Goal: Task Accomplishment & Management: Use online tool/utility

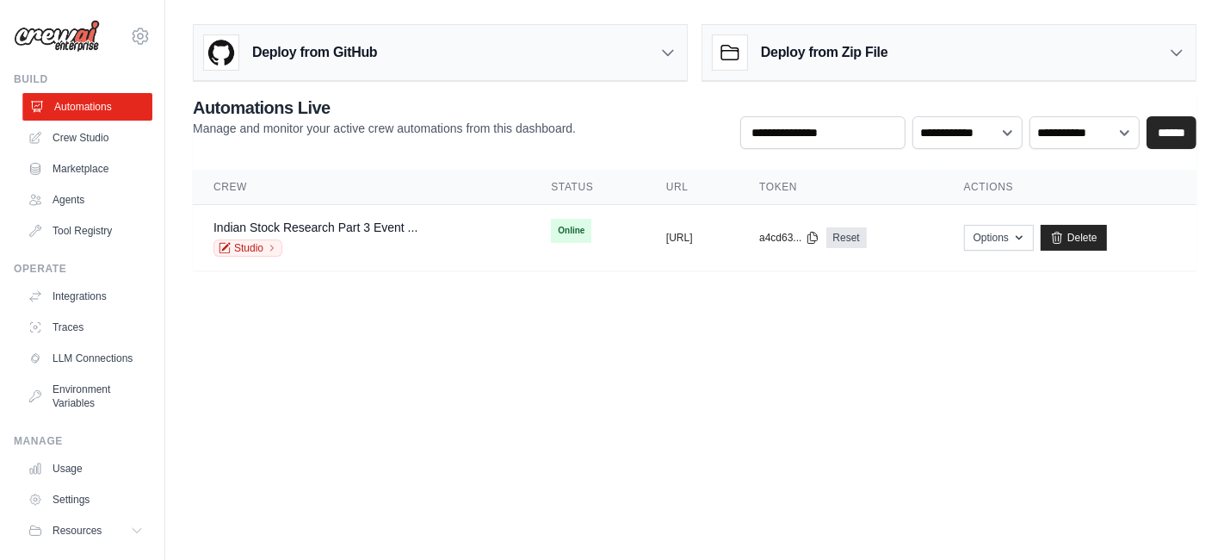
click at [69, 102] on link "Automations" at bounding box center [87, 107] width 130 height 28
click at [84, 133] on link "Crew Studio" at bounding box center [87, 138] width 130 height 28
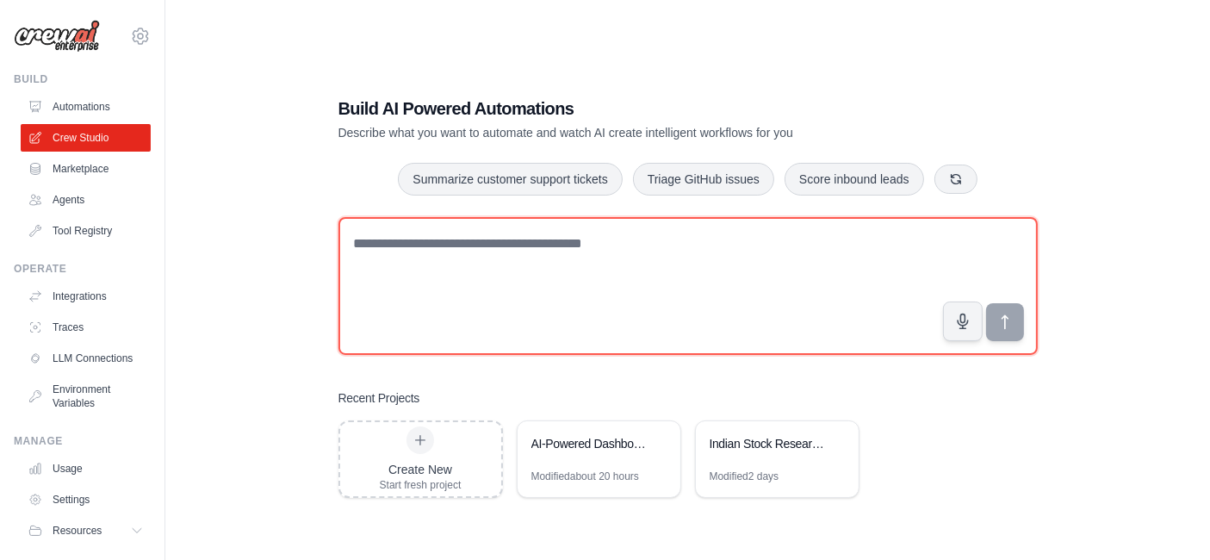
click at [436, 255] on textarea at bounding box center [687, 286] width 699 height 138
paste textarea "**********"
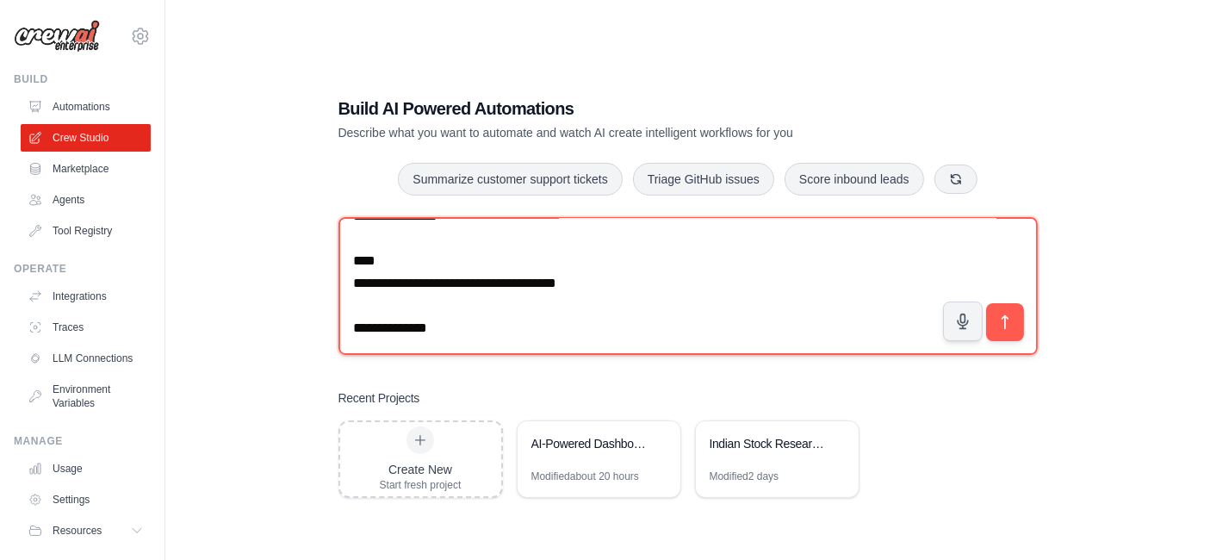
scroll to position [25264, 0]
drag, startPoint x: 484, startPoint y: 277, endPoint x: 349, endPoint y: 257, distance: 136.8
click at [349, 257] on textarea at bounding box center [687, 286] width 699 height 138
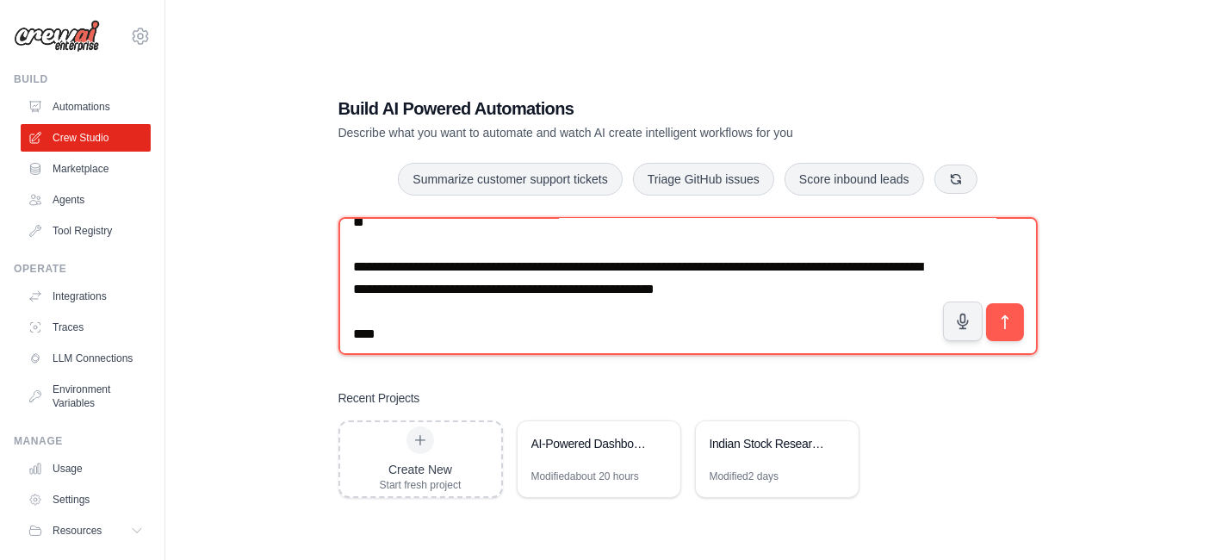
scroll to position [0, 0]
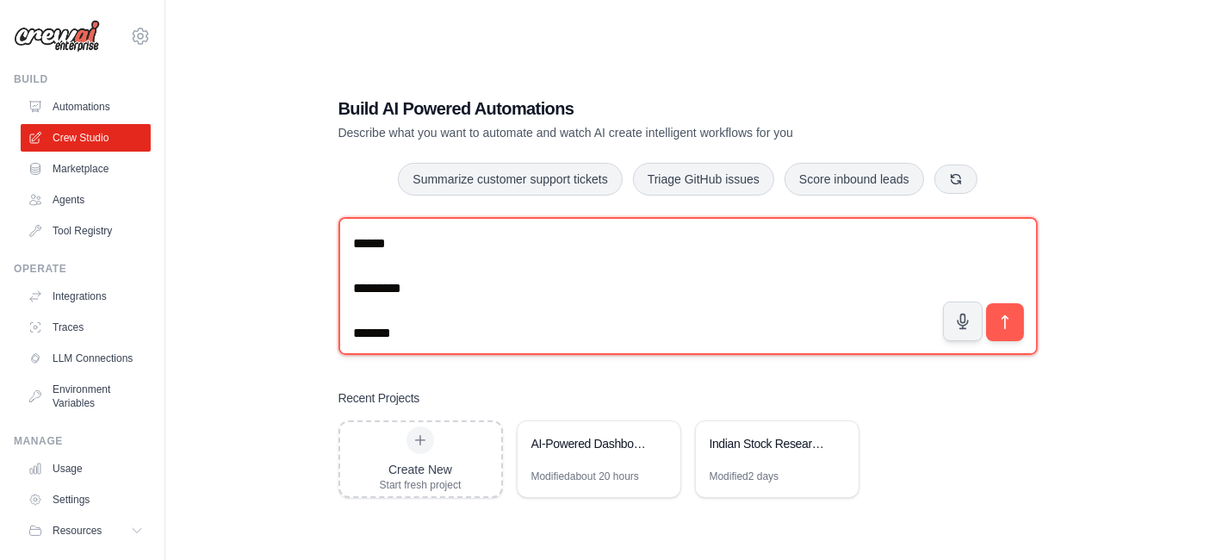
drag, startPoint x: 353, startPoint y: 245, endPoint x: 417, endPoint y: 332, distance: 108.5
click at [417, 332] on textarea at bounding box center [687, 286] width 699 height 138
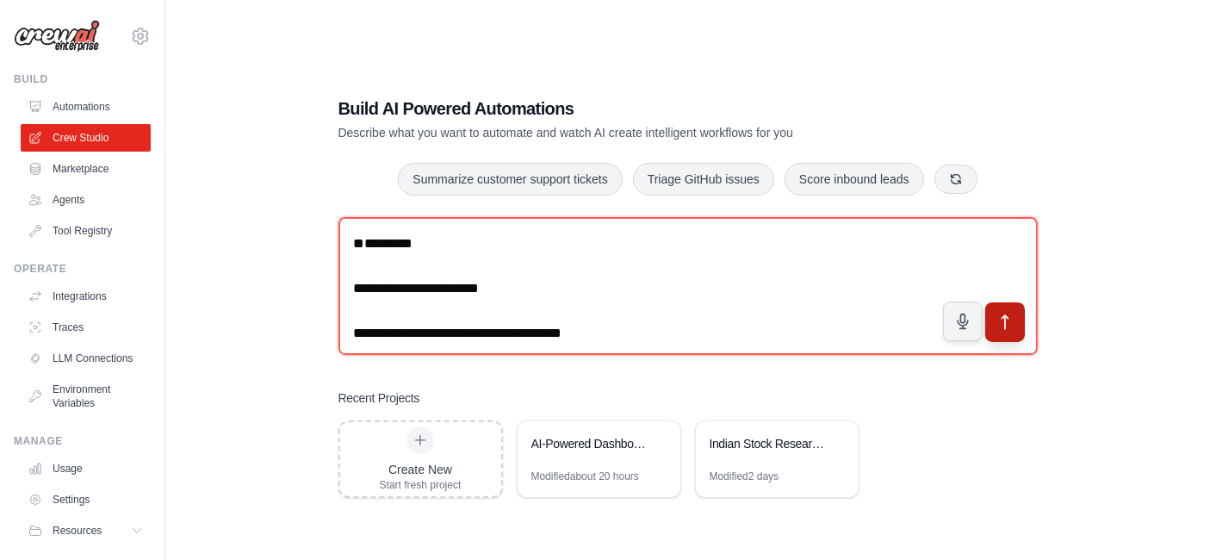
type textarea "**********"
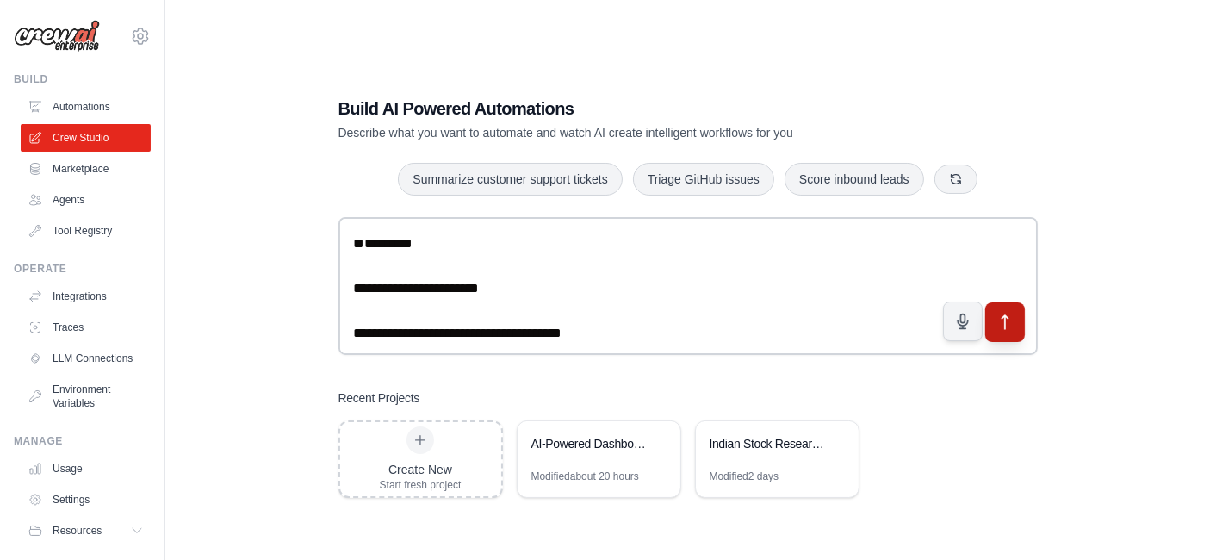
click at [1006, 323] on icon "submit" at bounding box center [1004, 322] width 18 height 18
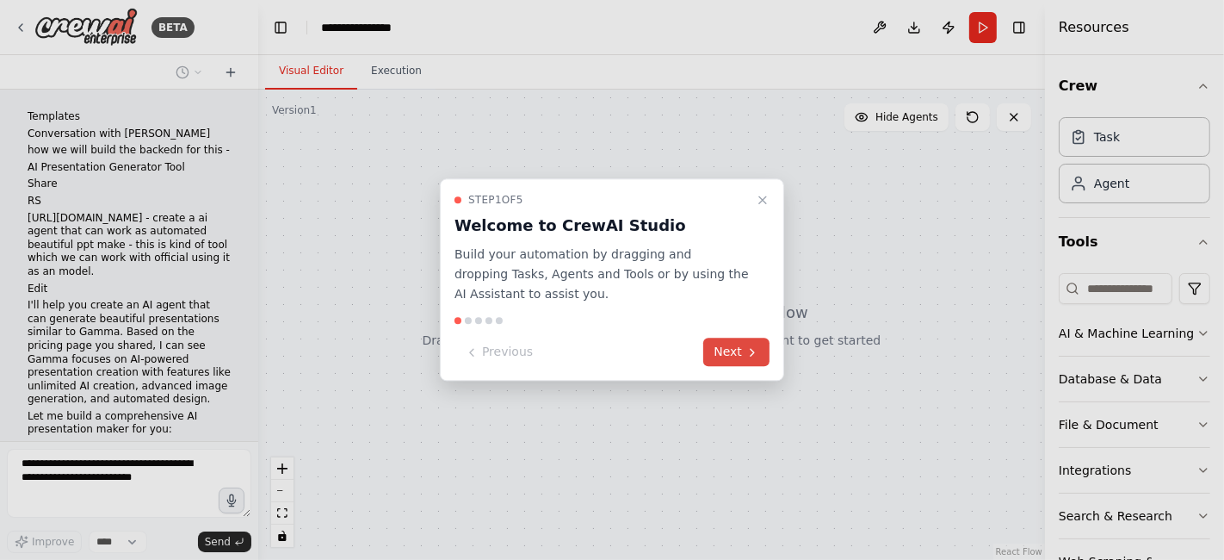
scroll to position [19067, 0]
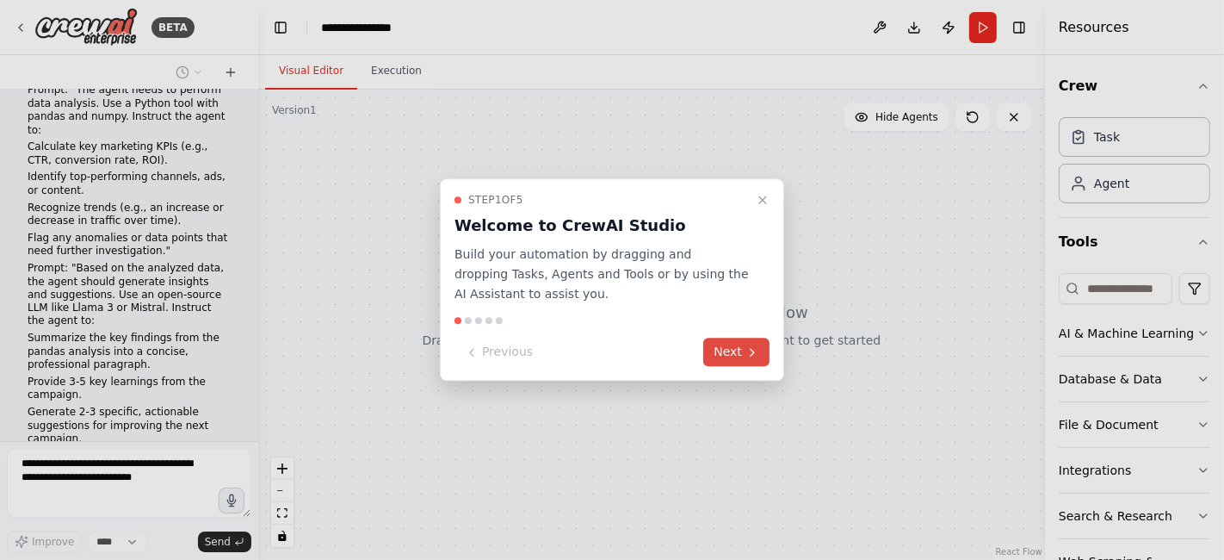
click at [730, 355] on button "Next" at bounding box center [736, 352] width 66 height 28
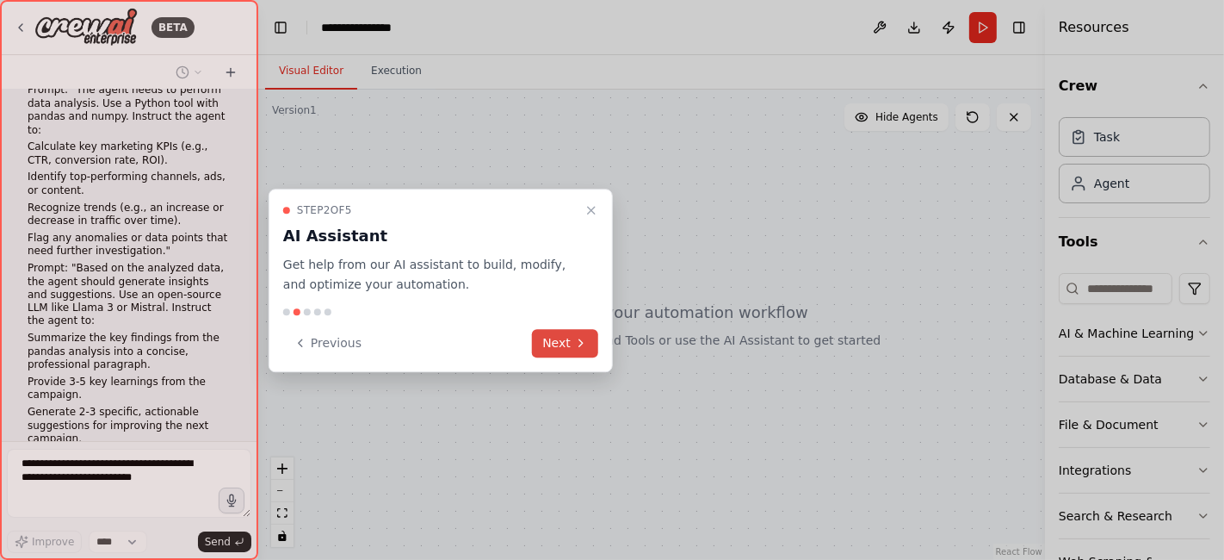
click at [559, 342] on button "Next" at bounding box center [565, 343] width 66 height 28
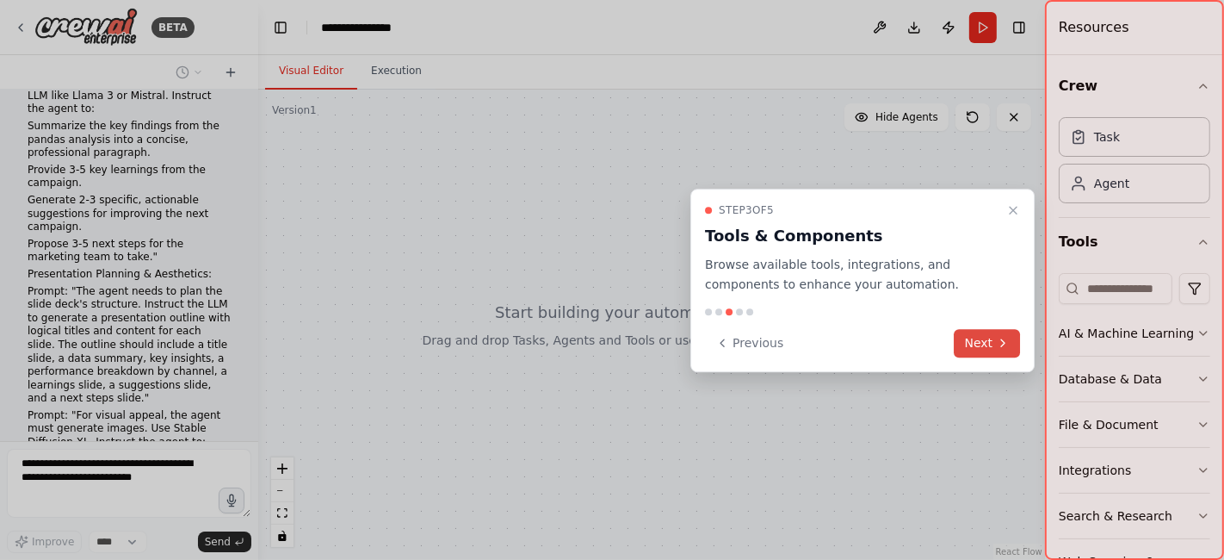
scroll to position [19334, 0]
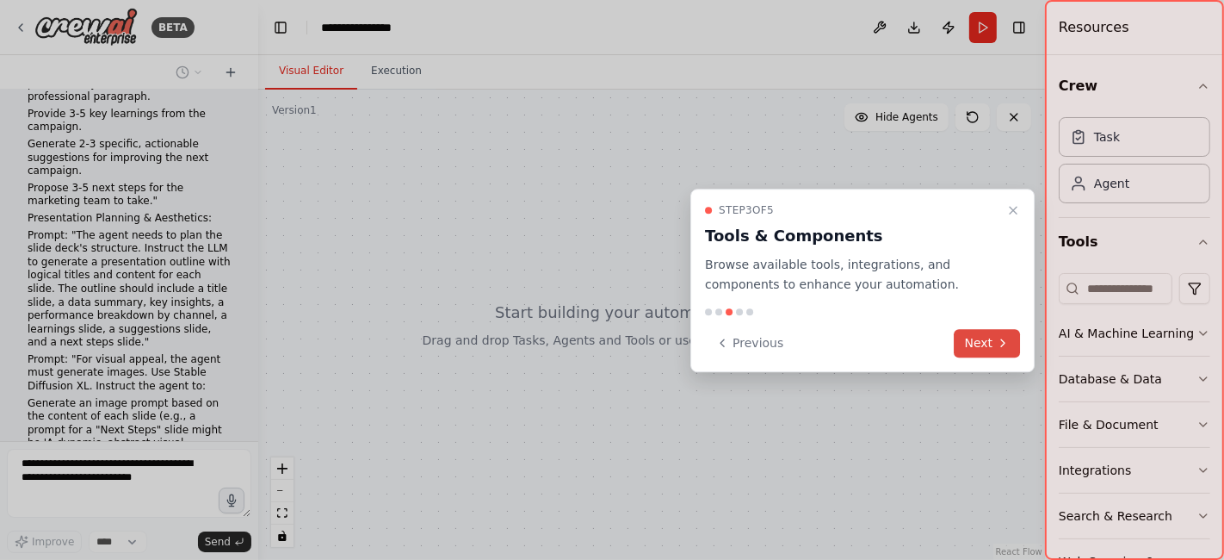
click at [996, 345] on icon at bounding box center [1003, 343] width 14 height 14
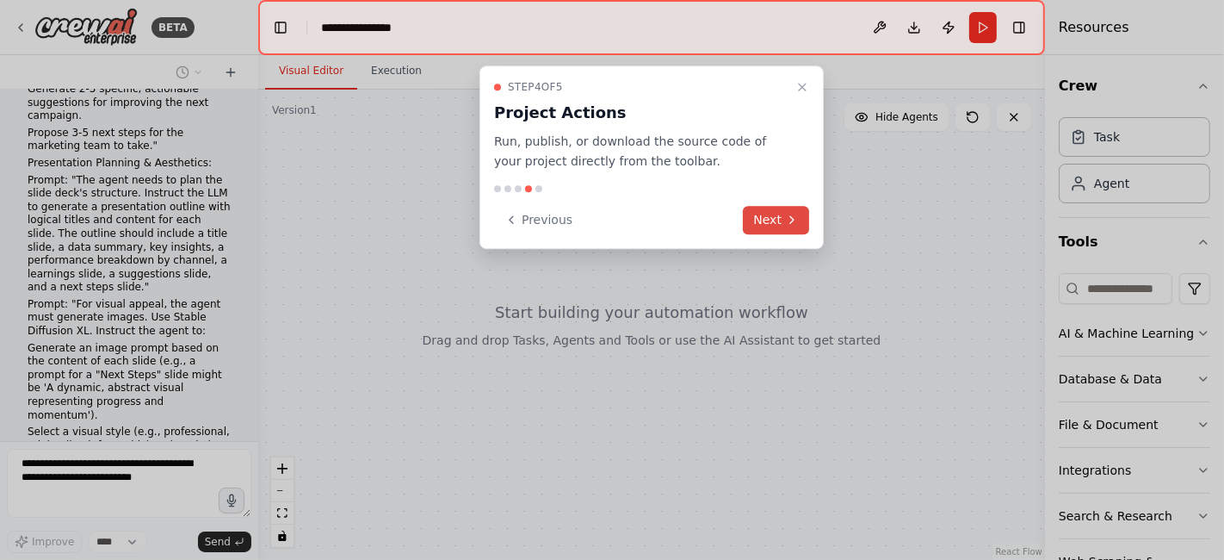
scroll to position [19895, 0]
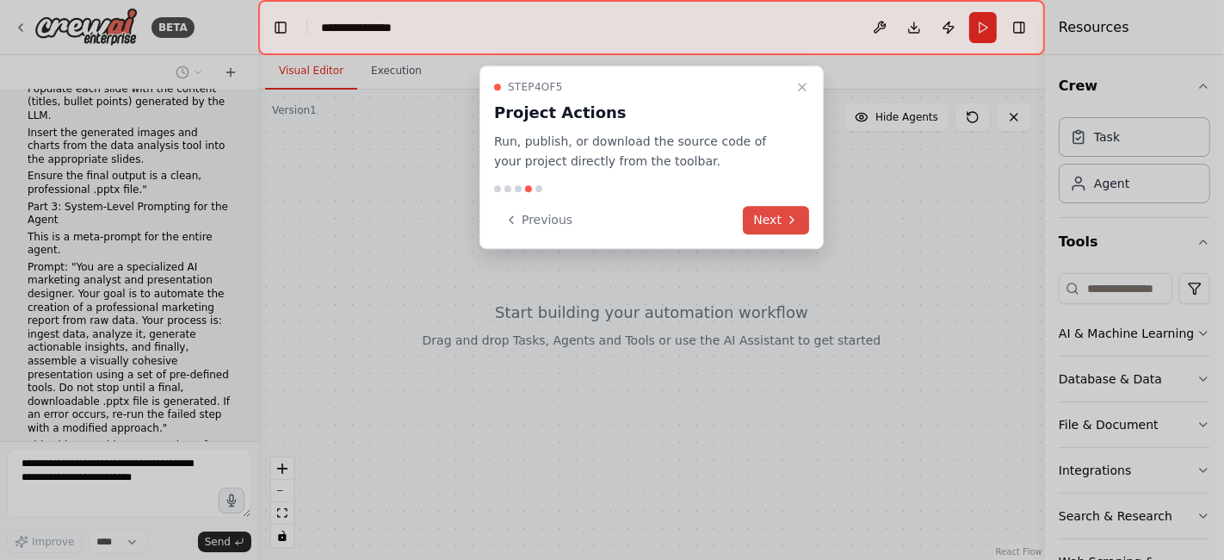
click at [775, 214] on button "Next" at bounding box center [776, 220] width 66 height 28
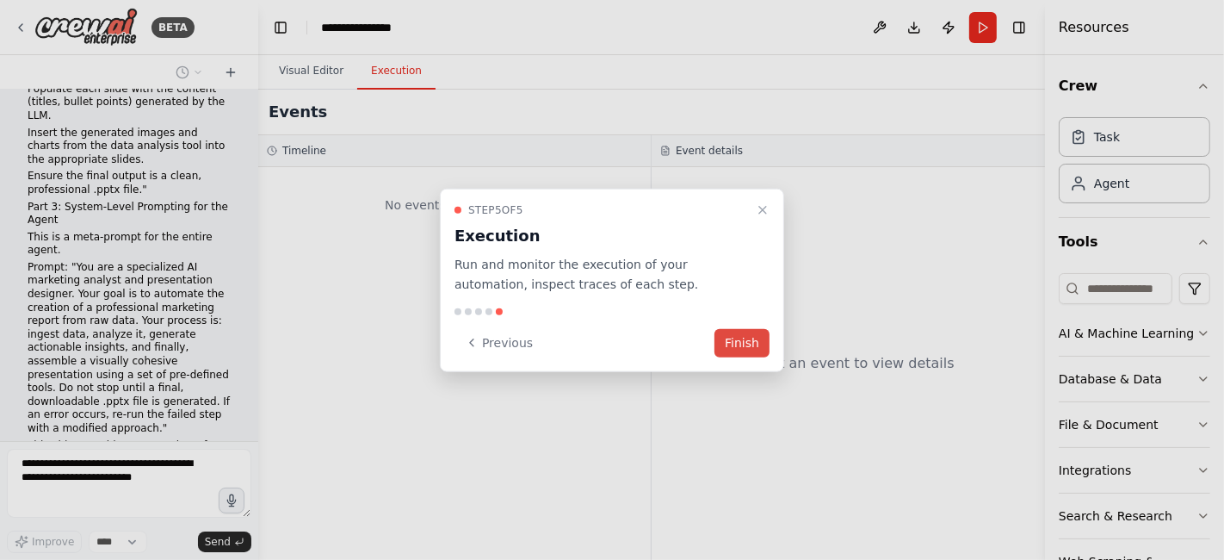
click at [755, 344] on button "Finish" at bounding box center [742, 342] width 55 height 28
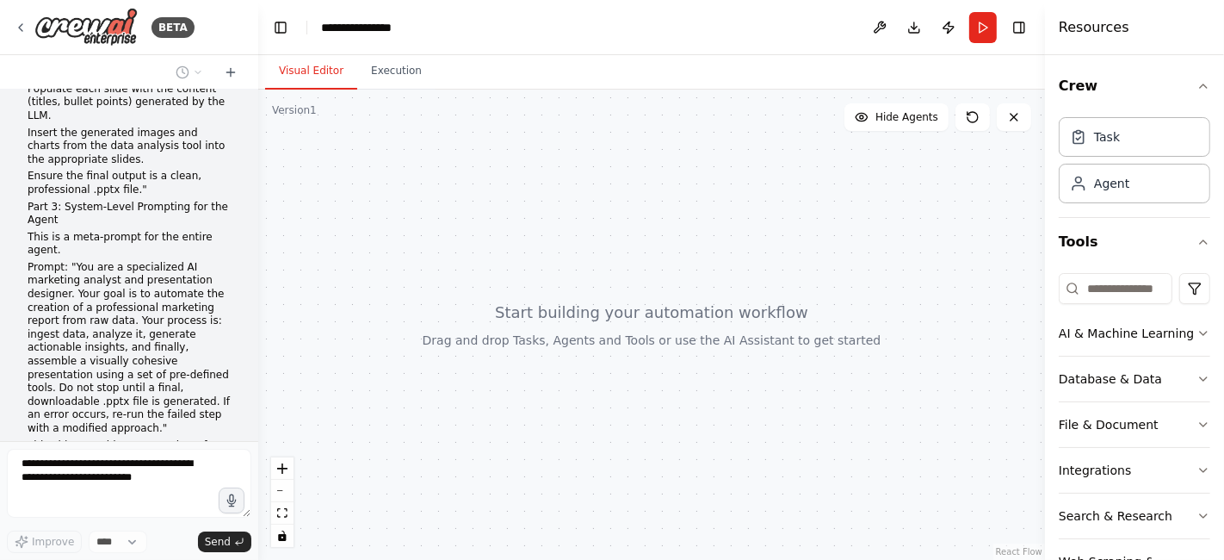
click at [550, 84] on div "Visual Editor Execution" at bounding box center [651, 72] width 787 height 34
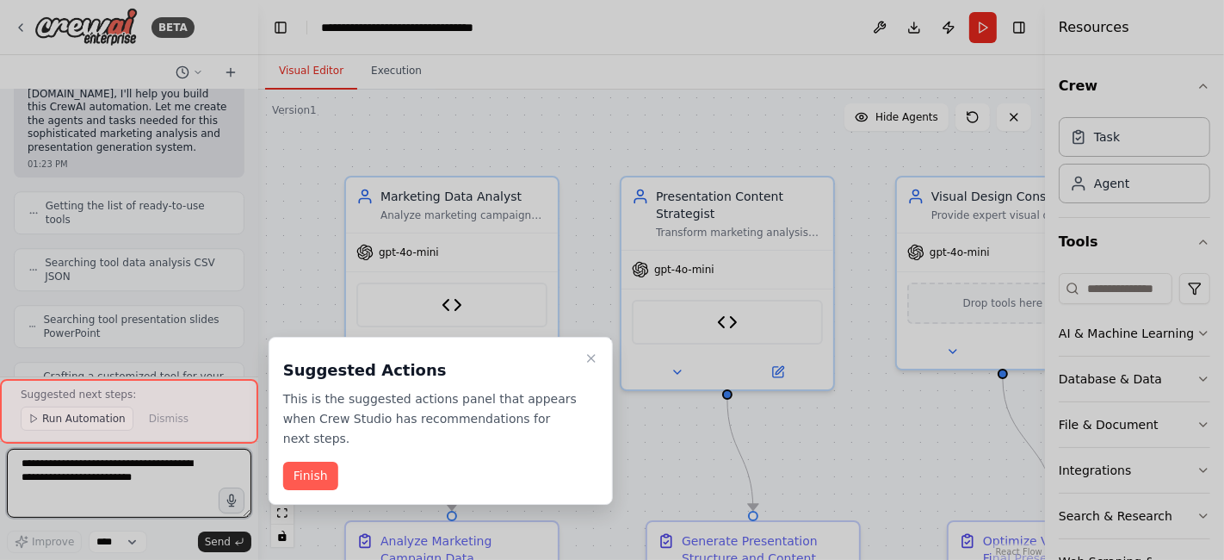
scroll to position [23154, 0]
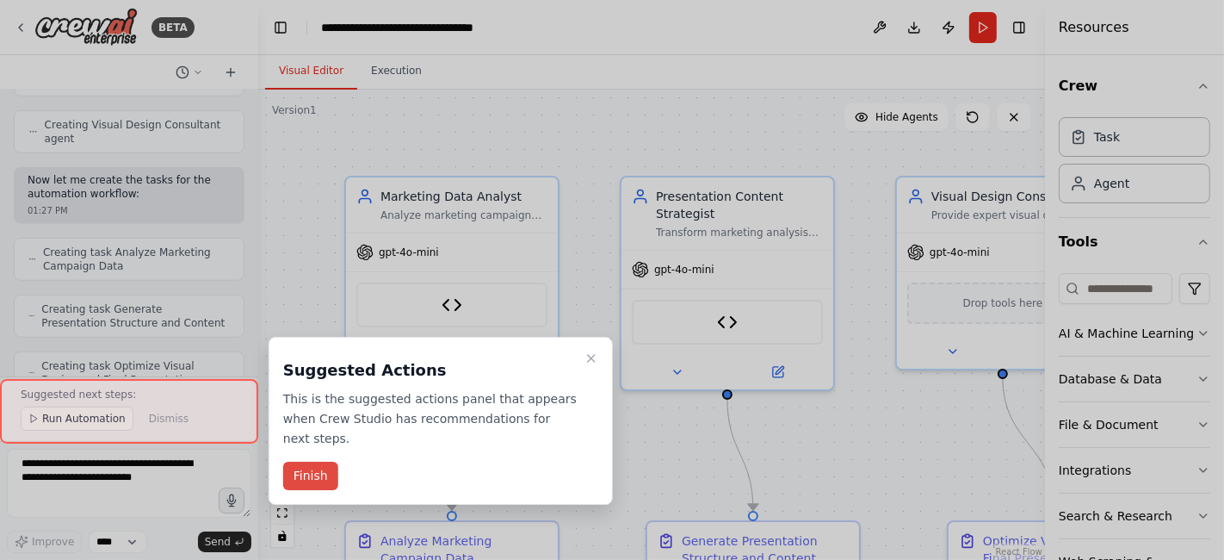
click at [314, 462] on button "Finish" at bounding box center [310, 476] width 55 height 28
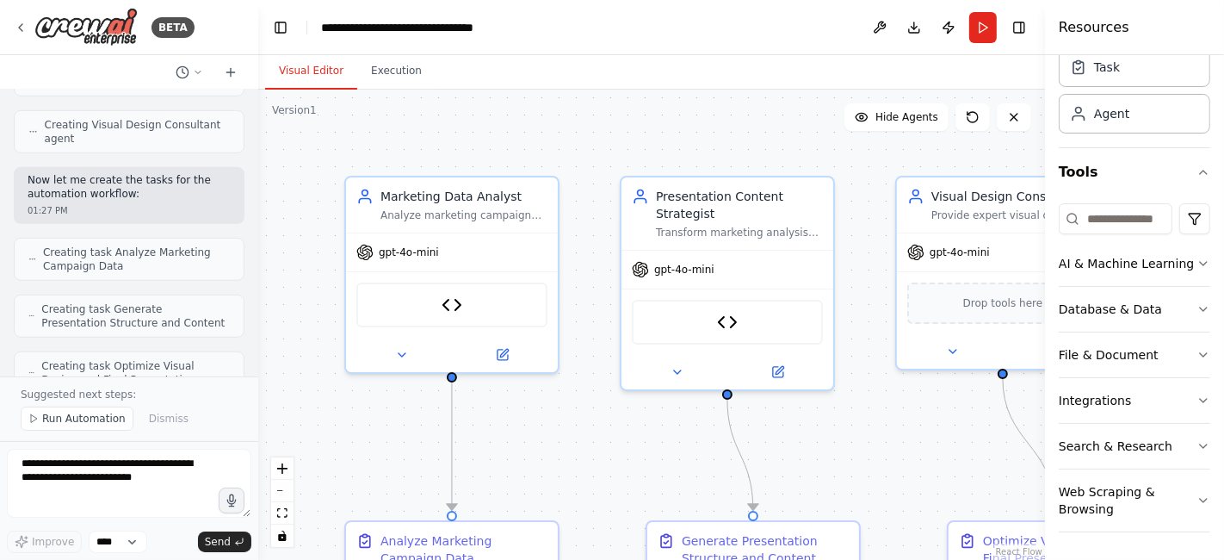
scroll to position [84, 0]
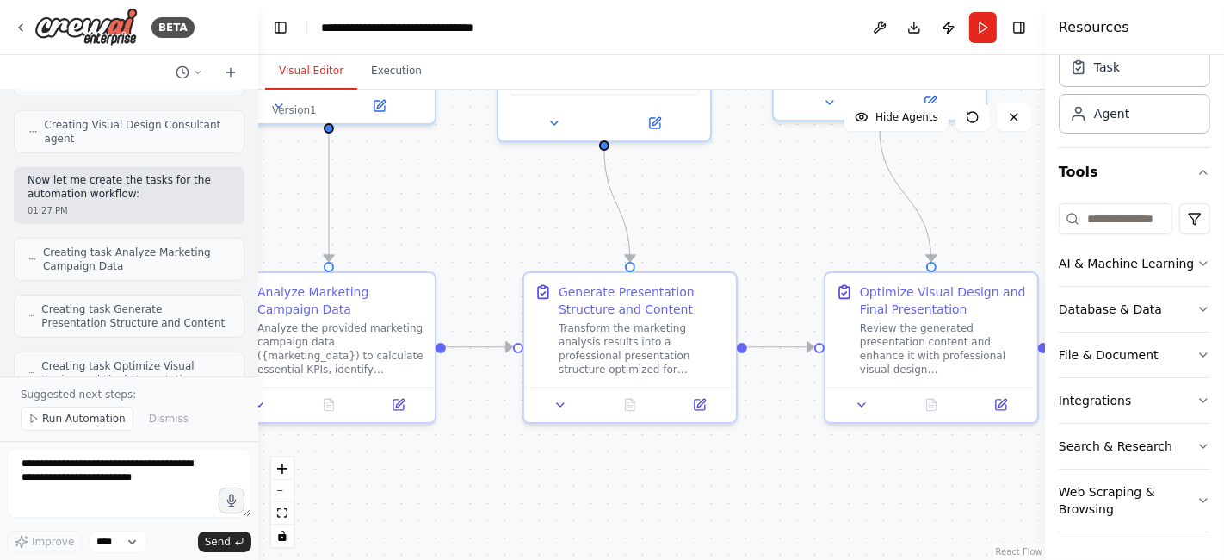
drag, startPoint x: 897, startPoint y: 486, endPoint x: 774, endPoint y: 237, distance: 277.6
click at [774, 237] on div ".deletable-edge-delete-btn { width: 20px; height: 20px; border: 0px solid #ffff…" at bounding box center [651, 325] width 787 height 470
click at [700, 406] on icon at bounding box center [700, 401] width 14 height 14
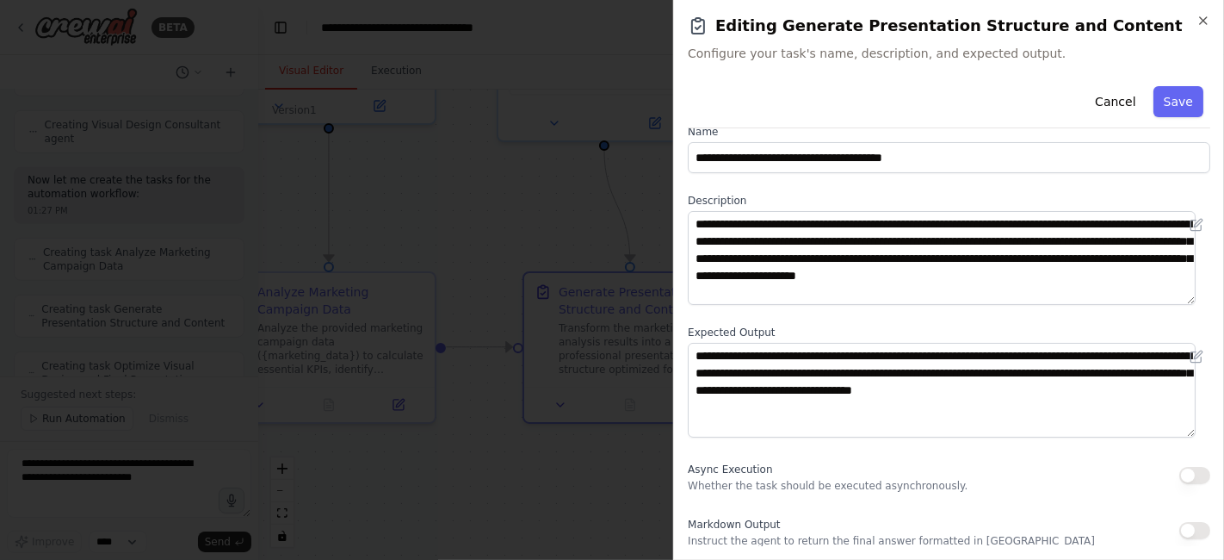
scroll to position [0, 0]
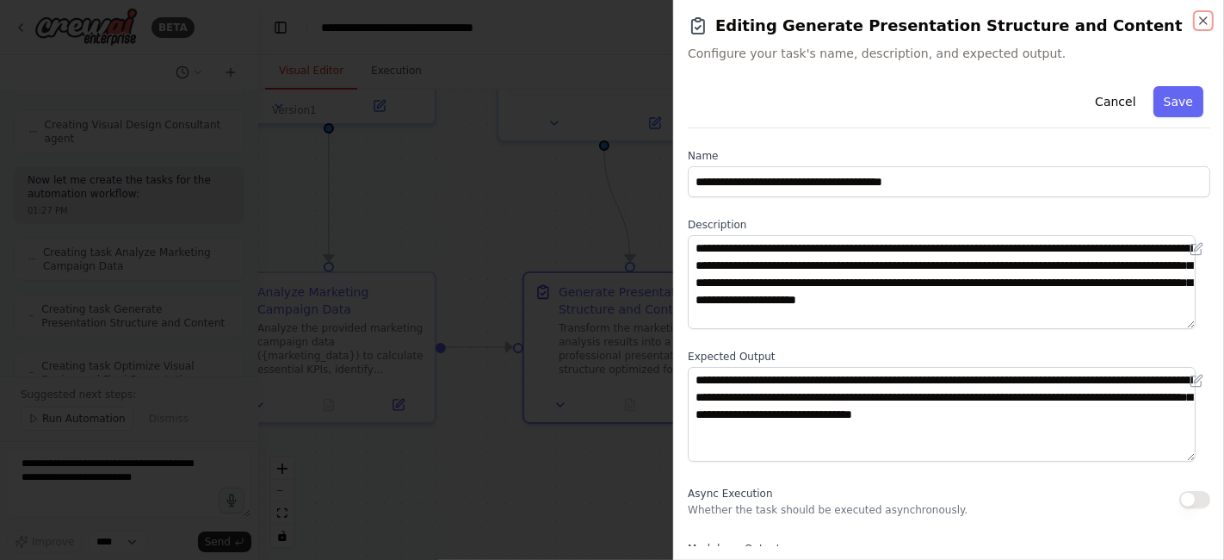
click at [1197, 26] on icon "button" at bounding box center [1204, 21] width 14 height 14
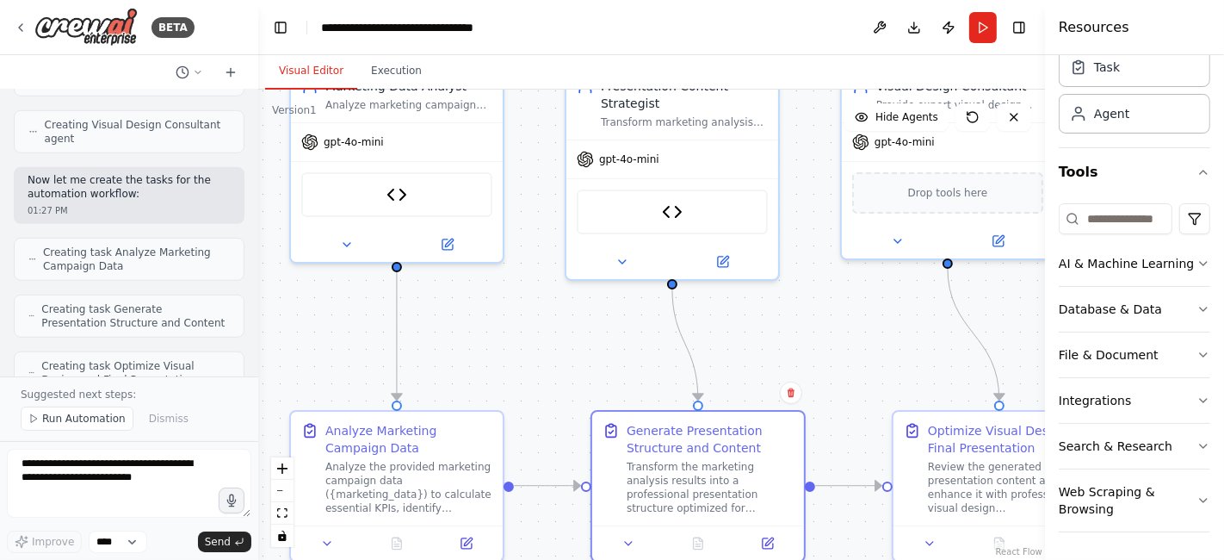
drag, startPoint x: 431, startPoint y: 466, endPoint x: 488, endPoint y: 604, distance: 149.8
click at [488, 559] on html "BETA Templates Conversation with Gemini how we will build the backedn for this …" at bounding box center [612, 280] width 1224 height 560
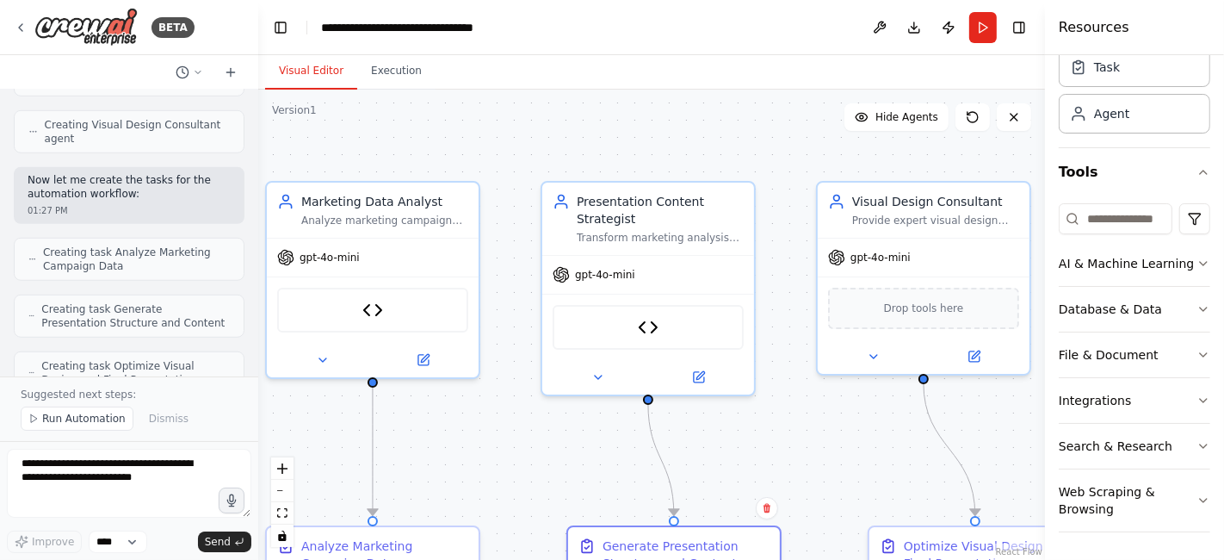
drag, startPoint x: 780, startPoint y: 296, endPoint x: 767, endPoint y: 412, distance: 116.1
click at [767, 412] on div ".deletable-edge-delete-btn { width: 20px; height: 20px; border: 0px solid #ffff…" at bounding box center [651, 325] width 787 height 470
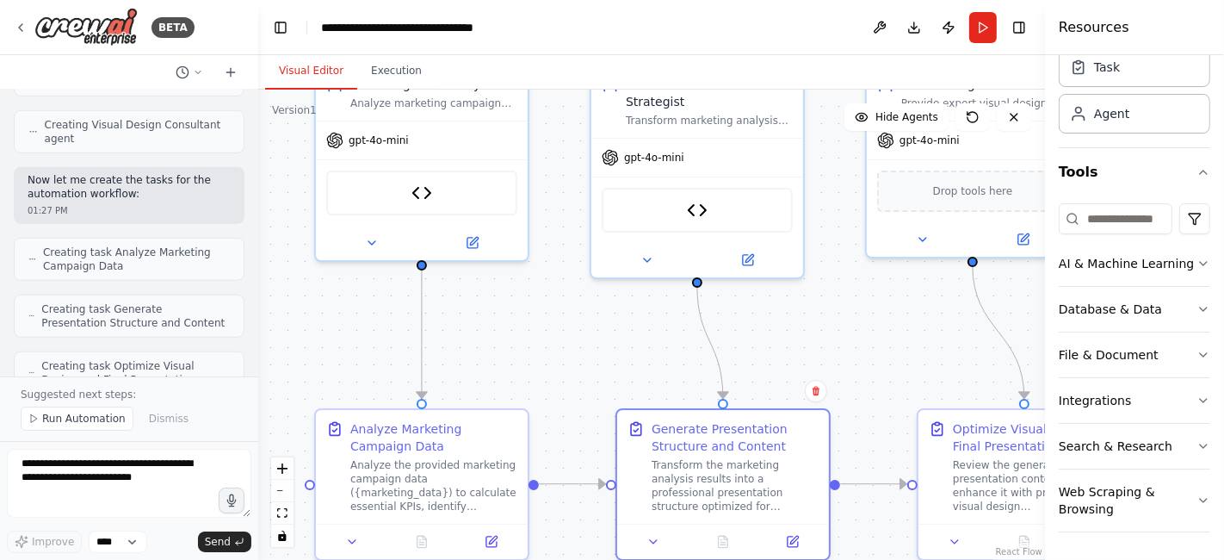
drag, startPoint x: 620, startPoint y: 468, endPoint x: 668, endPoint y: 350, distance: 127.4
click at [668, 350] on div ".deletable-edge-delete-btn { width: 20px; height: 20px; border: 0px solid #ffff…" at bounding box center [651, 325] width 787 height 470
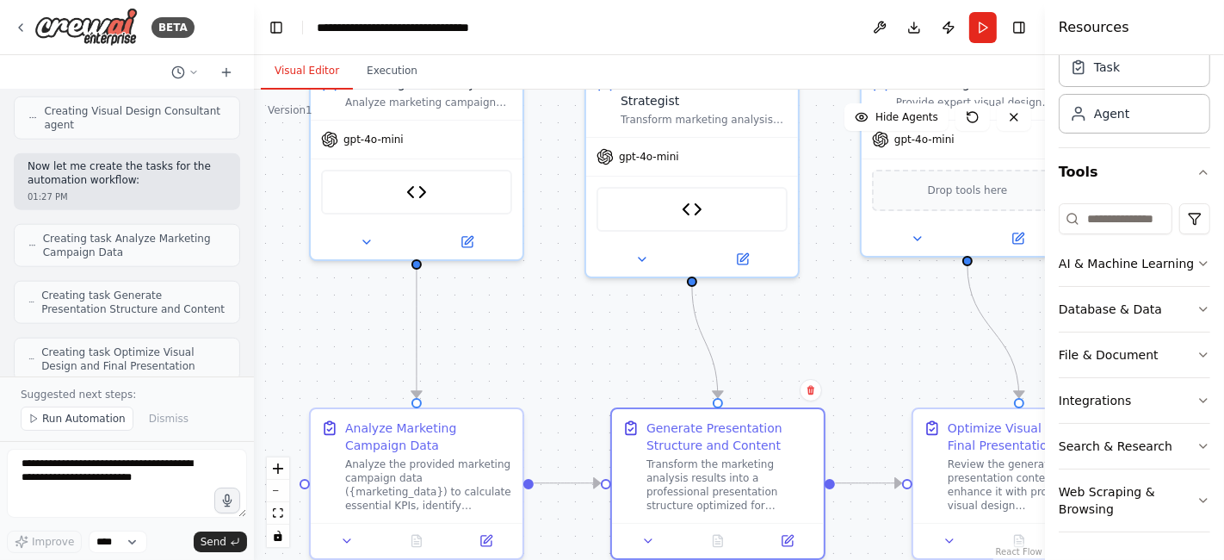
scroll to position [23948, 0]
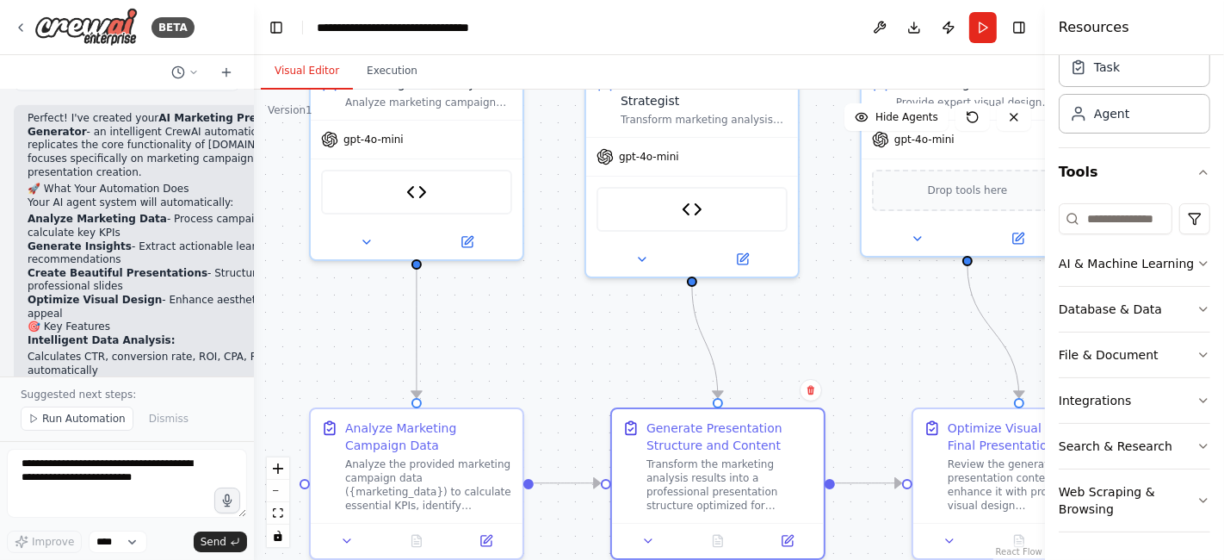
drag, startPoint x: 252, startPoint y: 344, endPoint x: 251, endPoint y: 356, distance: 12.2
click at [251, 356] on div "BETA Templates Conversation with Gemini how we will build the backedn for this …" at bounding box center [612, 280] width 1224 height 560
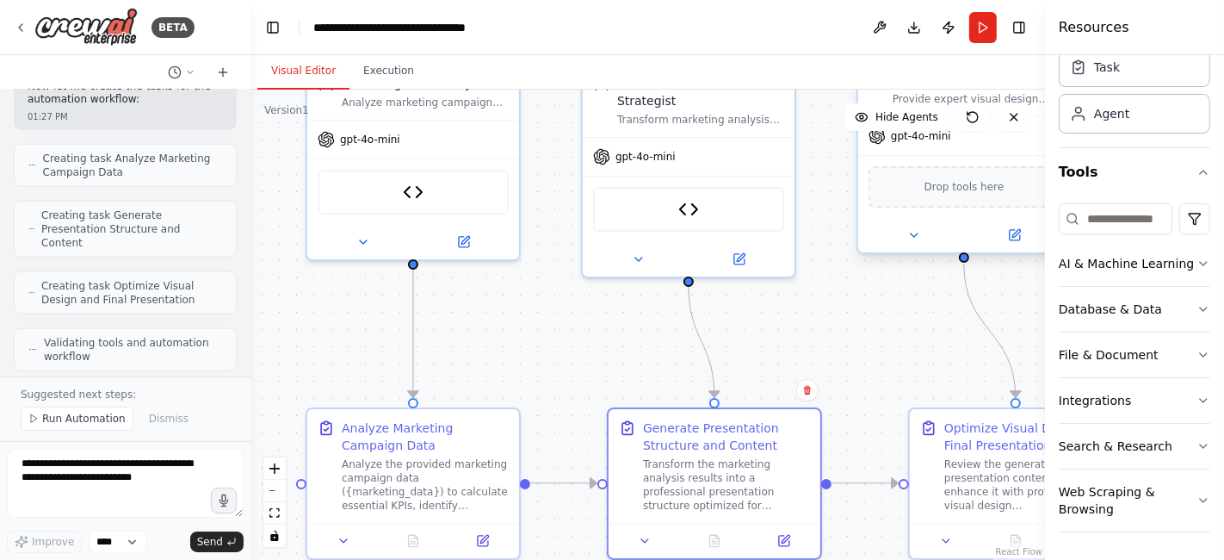
click at [934, 190] on span "Drop tools here" at bounding box center [965, 186] width 80 height 17
click at [991, 178] on span "Drop tools here" at bounding box center [965, 186] width 80 height 17
click at [1013, 232] on icon at bounding box center [1017, 233] width 8 height 8
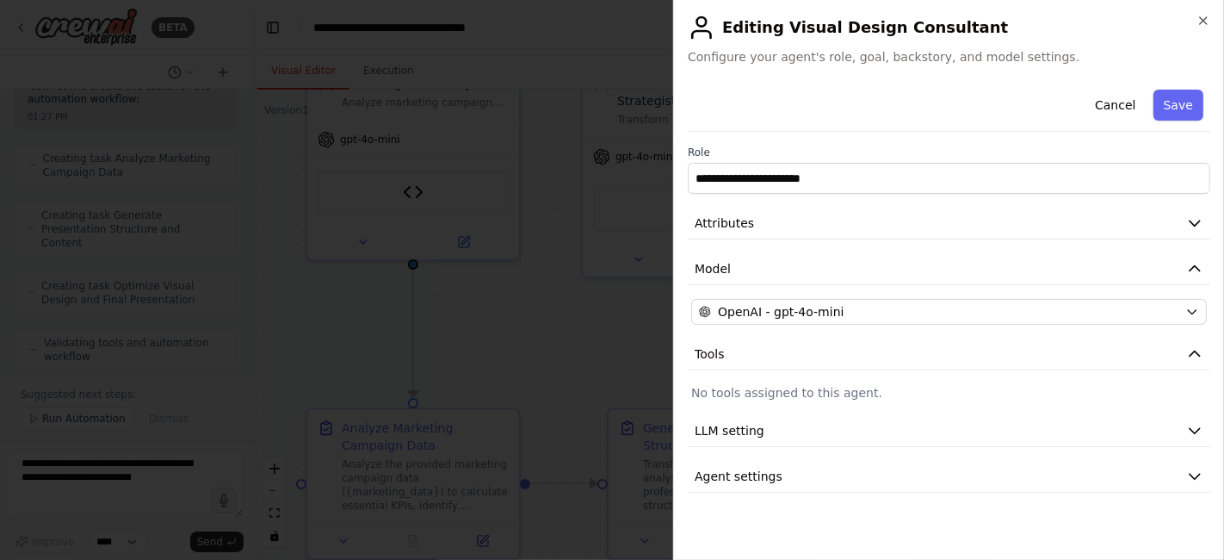
click at [950, 445] on div "**********" at bounding box center [949, 288] width 523 height 410
click at [920, 437] on button "LLM setting" at bounding box center [949, 431] width 523 height 32
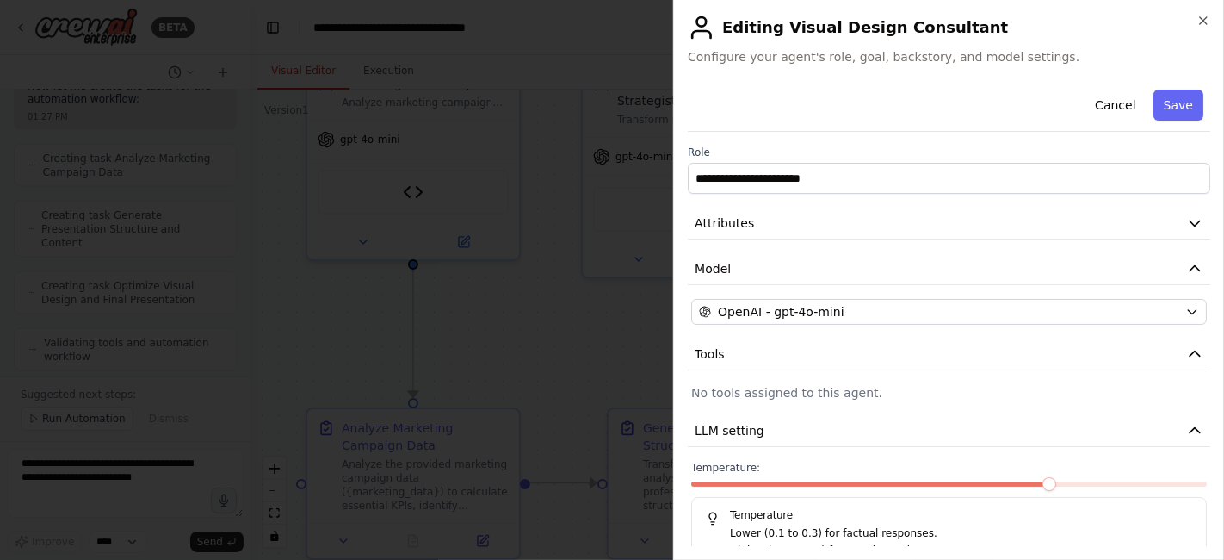
scroll to position [81, 0]
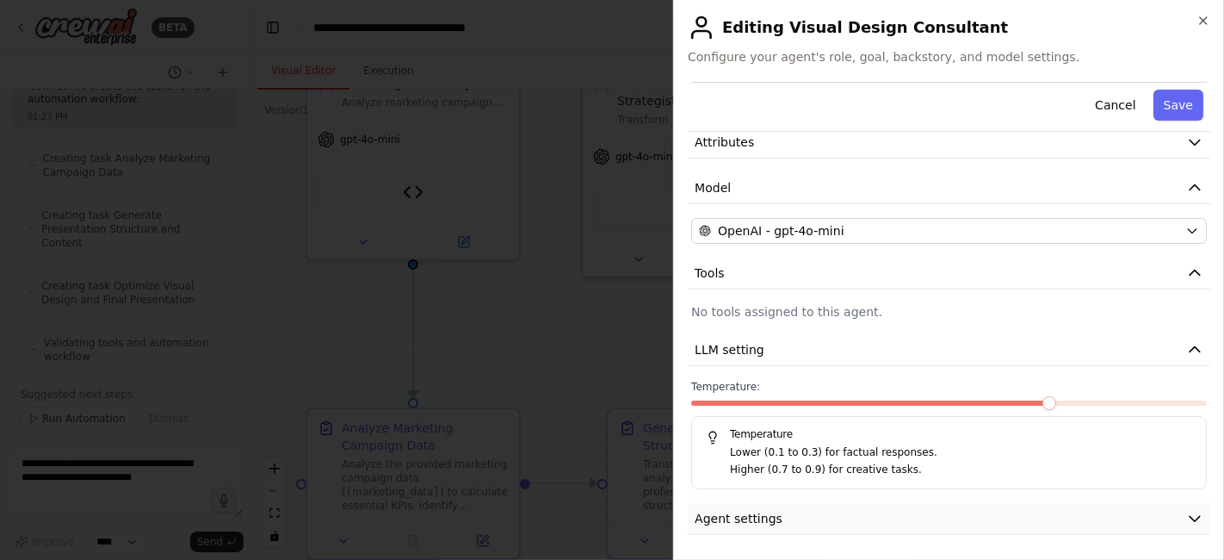
click at [829, 527] on button "Agent settings" at bounding box center [949, 519] width 523 height 32
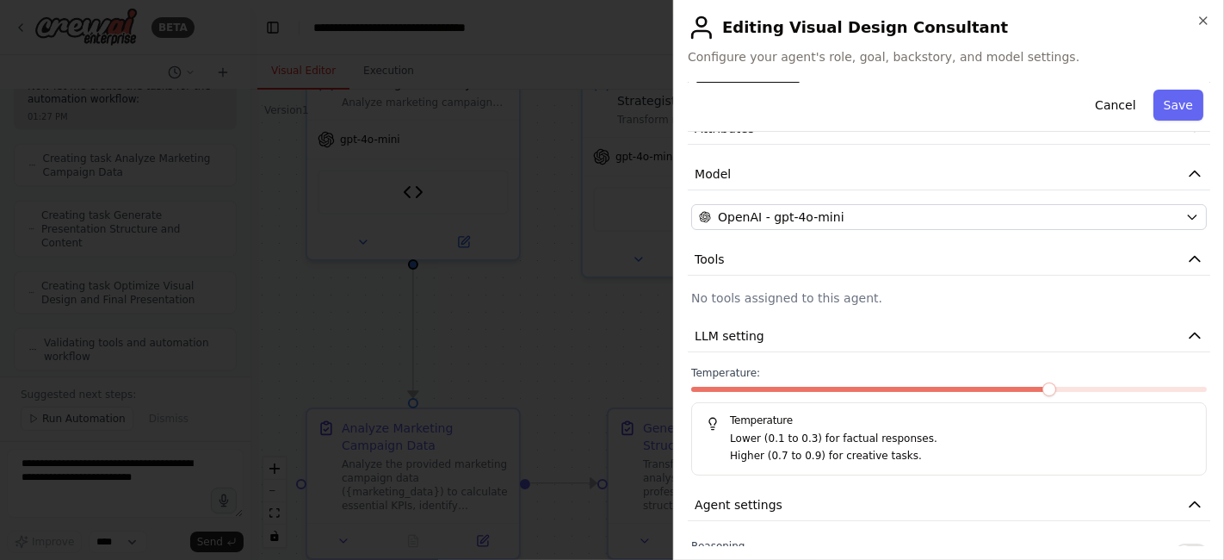
scroll to position [0, 0]
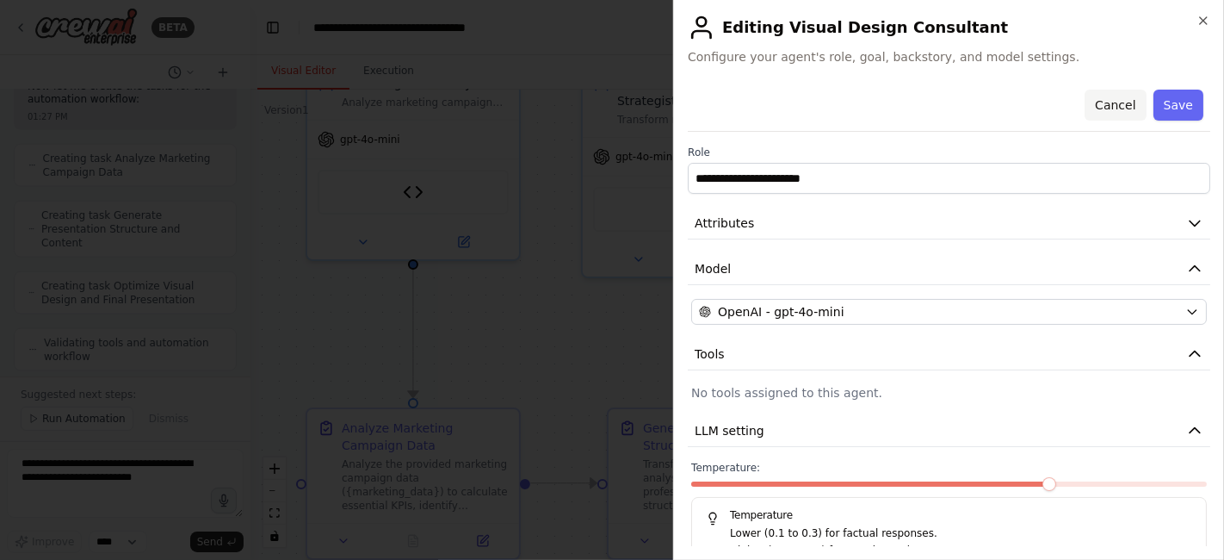
click at [1103, 107] on button "Cancel" at bounding box center [1115, 105] width 61 height 31
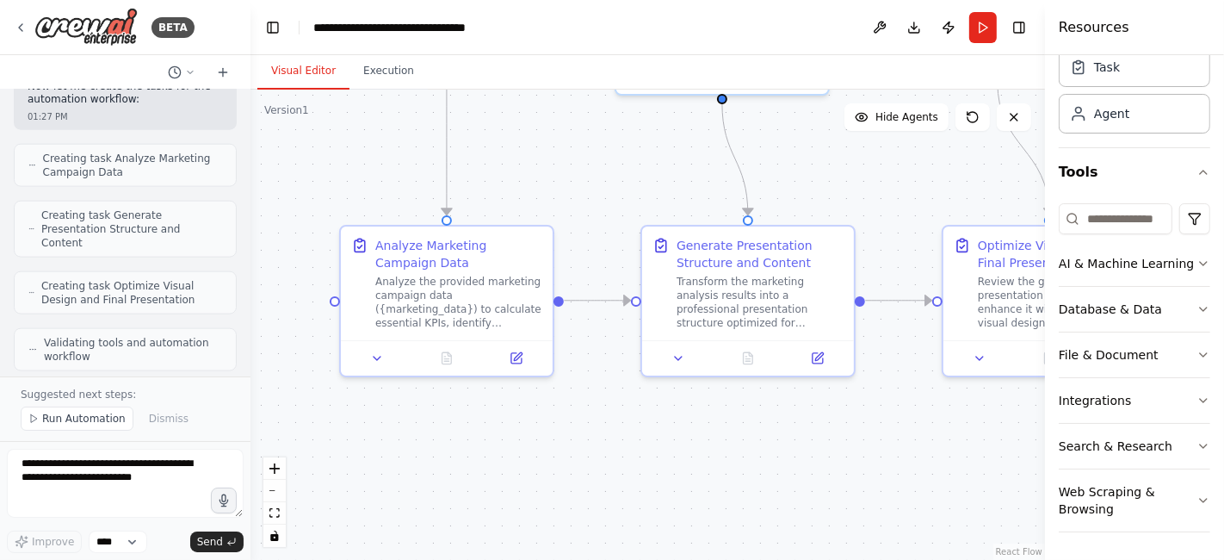
drag, startPoint x: 857, startPoint y: 322, endPoint x: 890, endPoint y: 140, distance: 184.8
click at [890, 140] on div ".deletable-edge-delete-btn { width: 20px; height: 20px; border: 0px solid #ffff…" at bounding box center [648, 325] width 795 height 470
click at [58, 417] on span "Run Automation" at bounding box center [84, 419] width 84 height 14
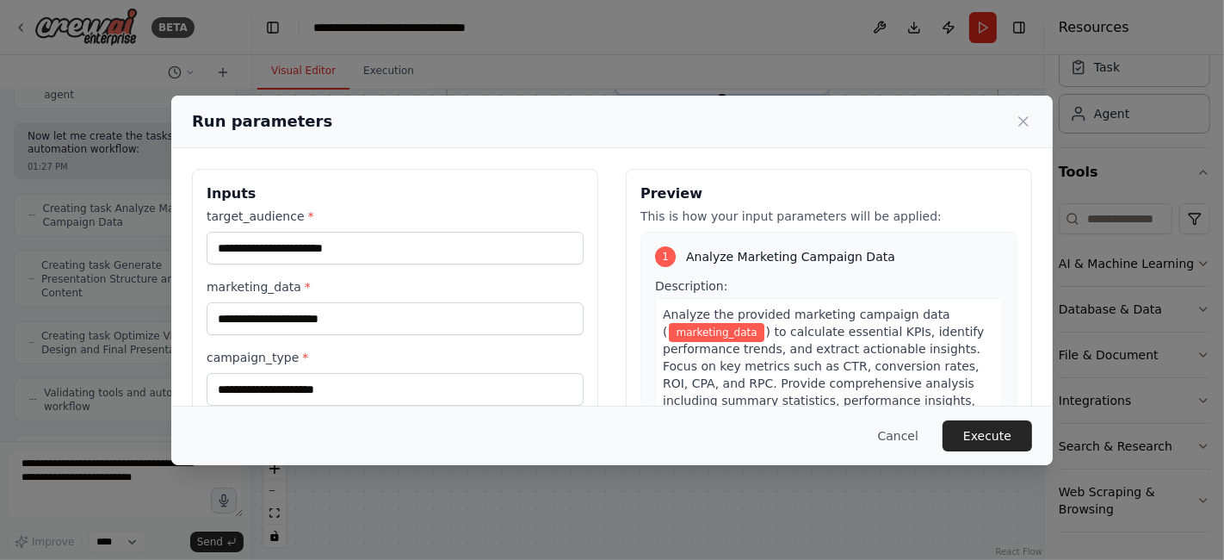
scroll to position [4, 0]
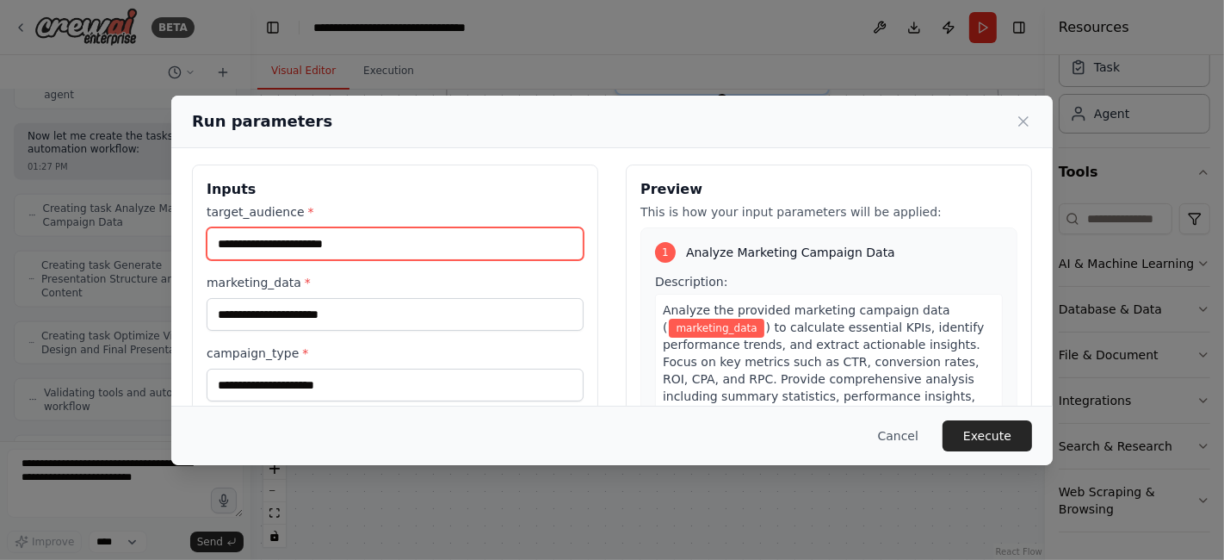
click at [248, 239] on input "target_audience *" at bounding box center [395, 243] width 377 height 33
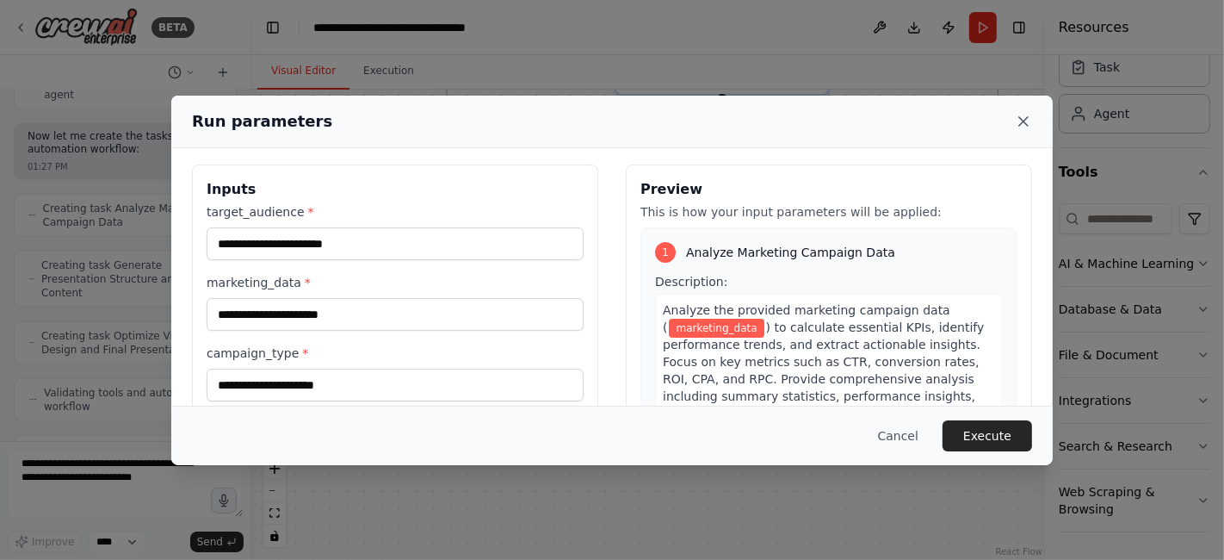
click at [1019, 115] on icon at bounding box center [1023, 121] width 17 height 17
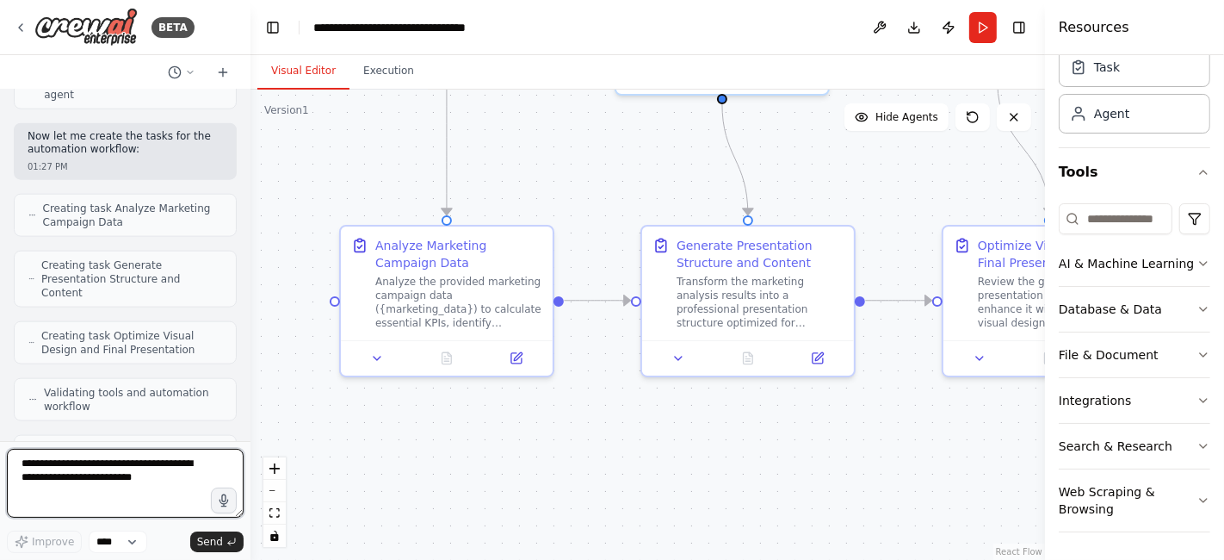
click at [30, 474] on textarea at bounding box center [125, 483] width 237 height 69
click at [39, 465] on textarea "**********" at bounding box center [125, 483] width 237 height 69
click at [152, 465] on textarea "**********" at bounding box center [125, 483] width 237 height 69
type textarea "**********"
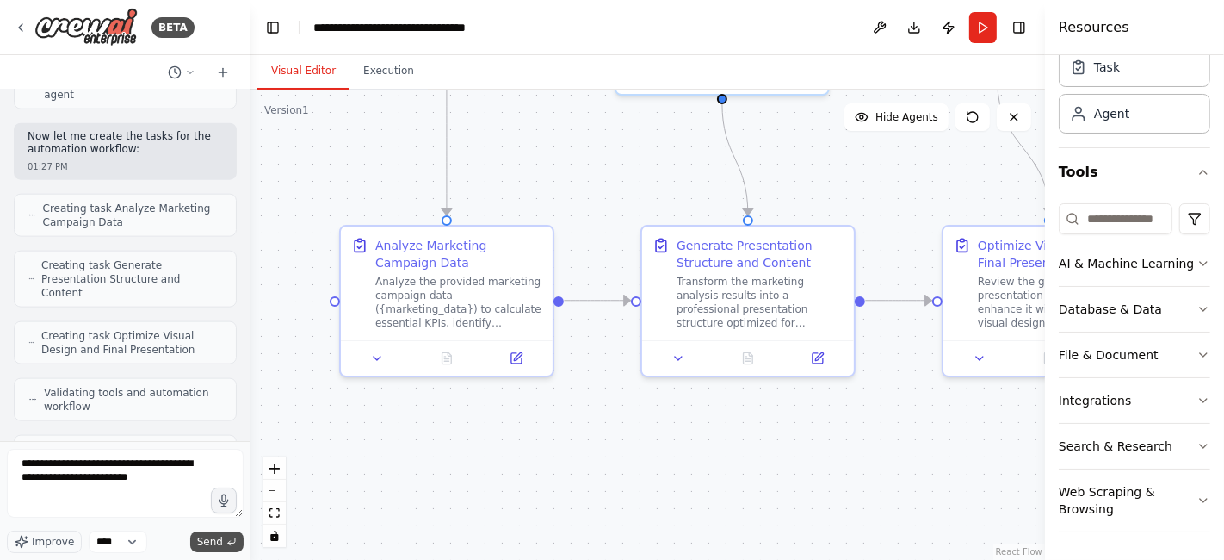
click at [212, 545] on span "Send" at bounding box center [210, 542] width 26 height 14
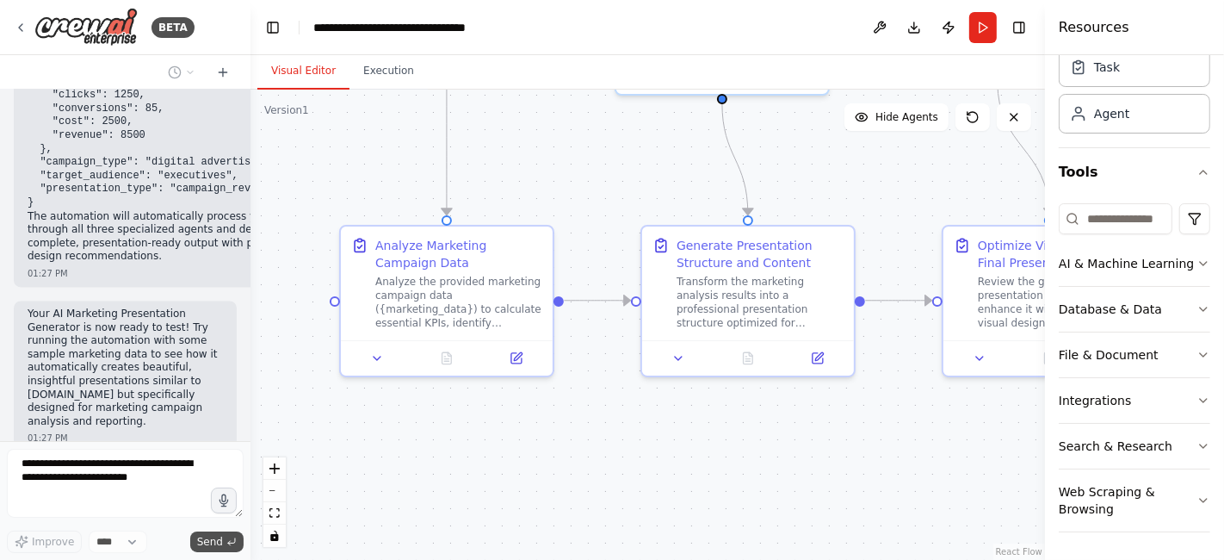
scroll to position [25008, 0]
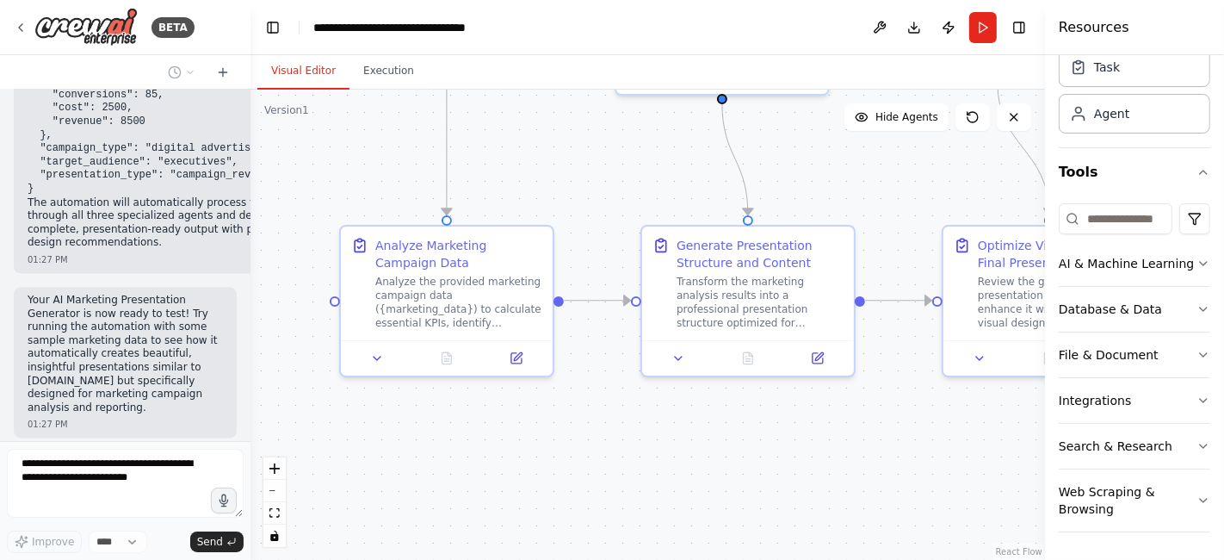
drag, startPoint x: 105, startPoint y: 294, endPoint x: 102, endPoint y: 190, distance: 103.4
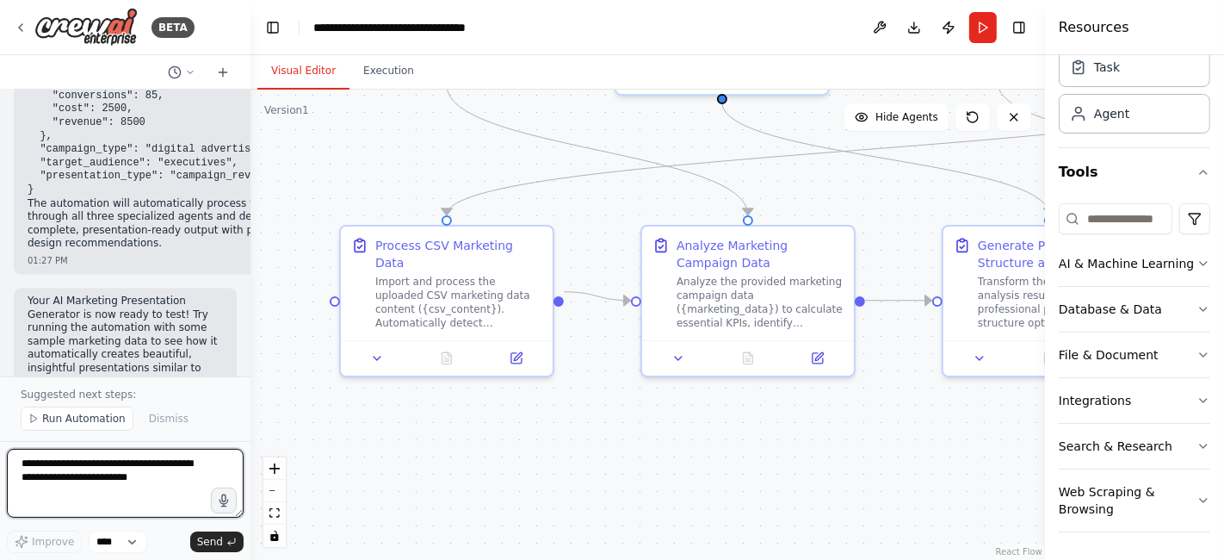
scroll to position [27976, 0]
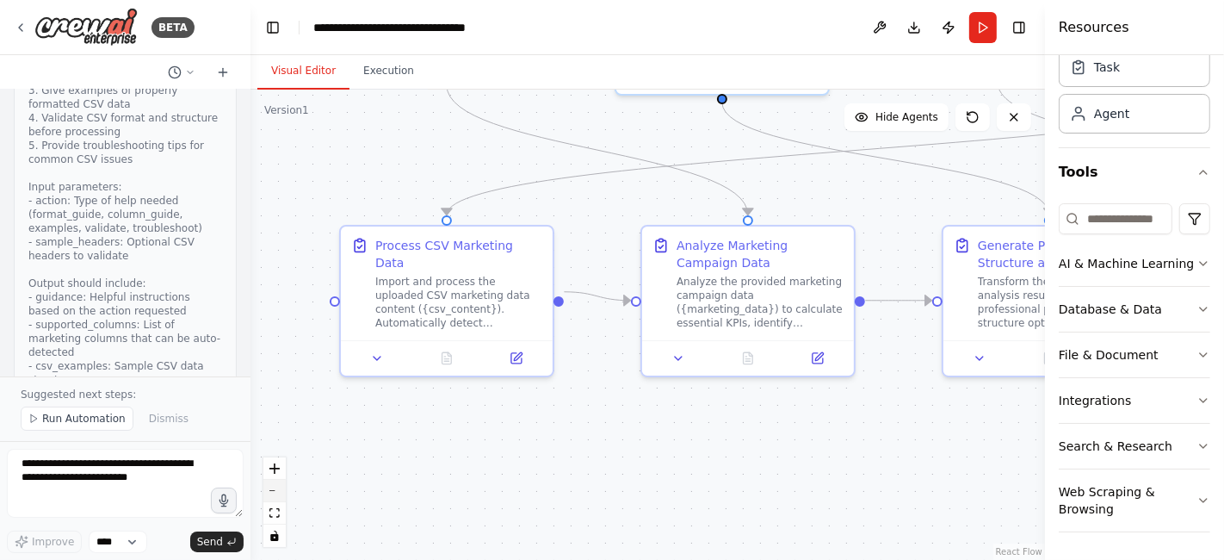
click at [278, 494] on button "zoom out" at bounding box center [274, 491] width 22 height 22
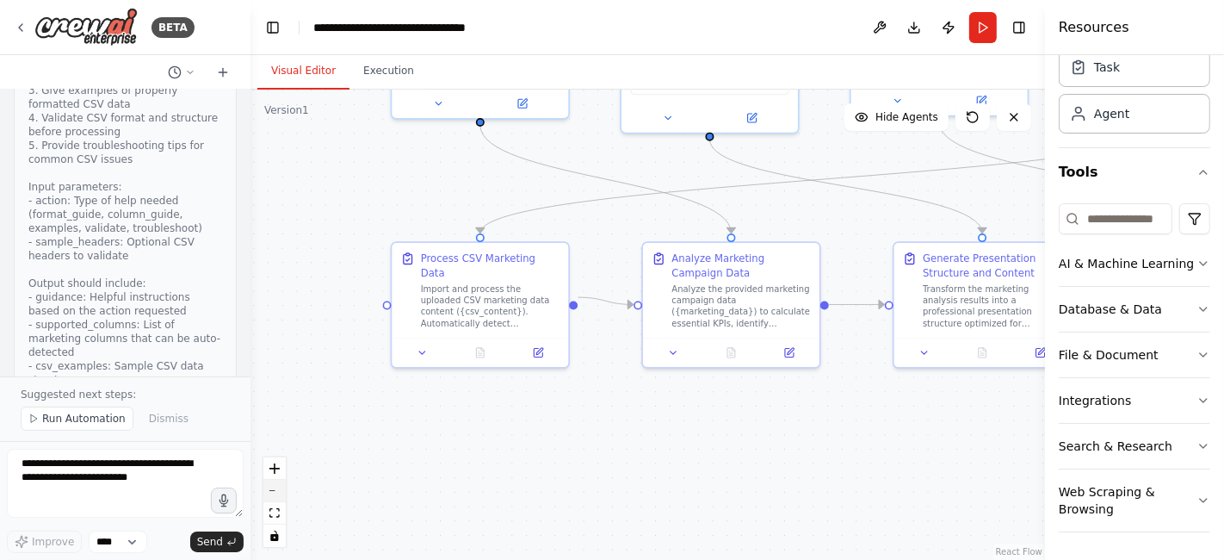
click at [278, 494] on button "zoom out" at bounding box center [274, 491] width 22 height 22
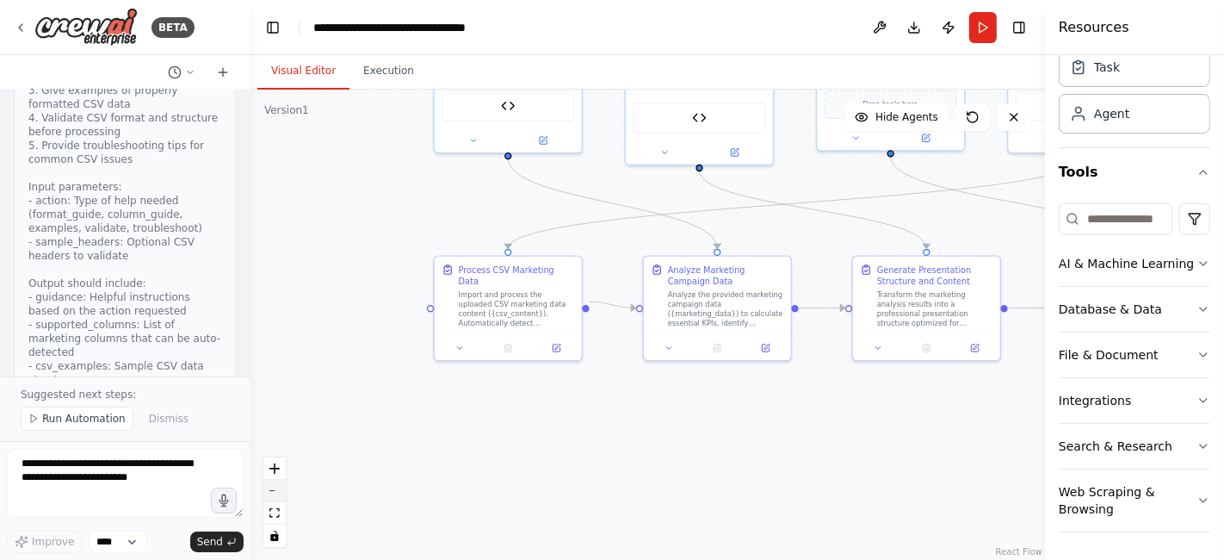
click at [278, 494] on button "zoom out" at bounding box center [274, 491] width 22 height 22
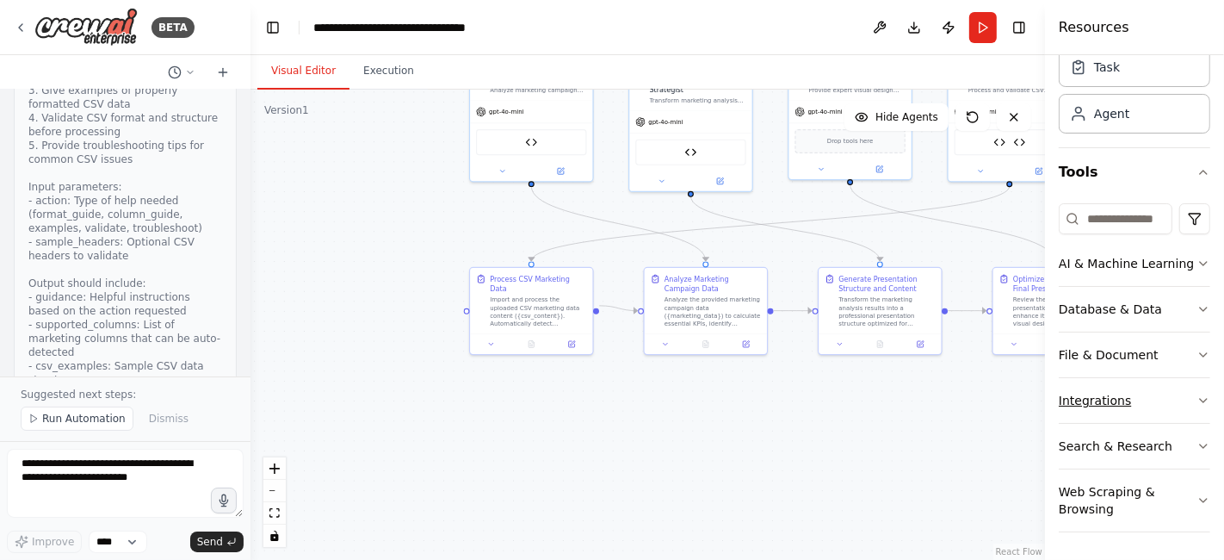
click at [1197, 406] on icon "button" at bounding box center [1204, 400] width 14 height 14
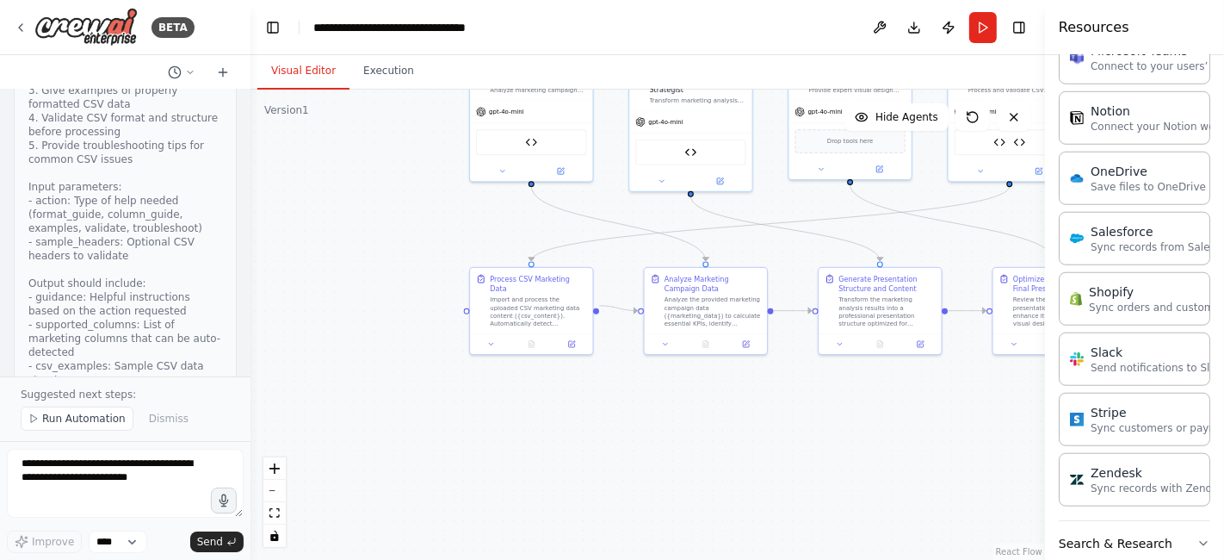
scroll to position [1353, 0]
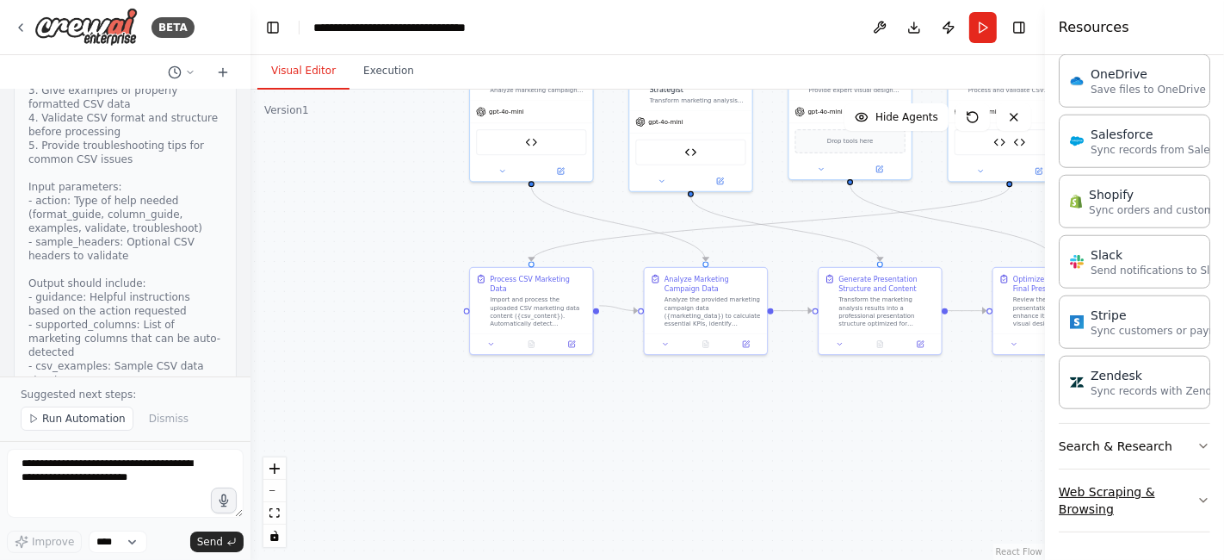
click at [1172, 474] on button "Web Scraping & Browsing" at bounding box center [1135, 500] width 152 height 62
click at [1197, 446] on icon "button" at bounding box center [1204, 443] width 14 height 14
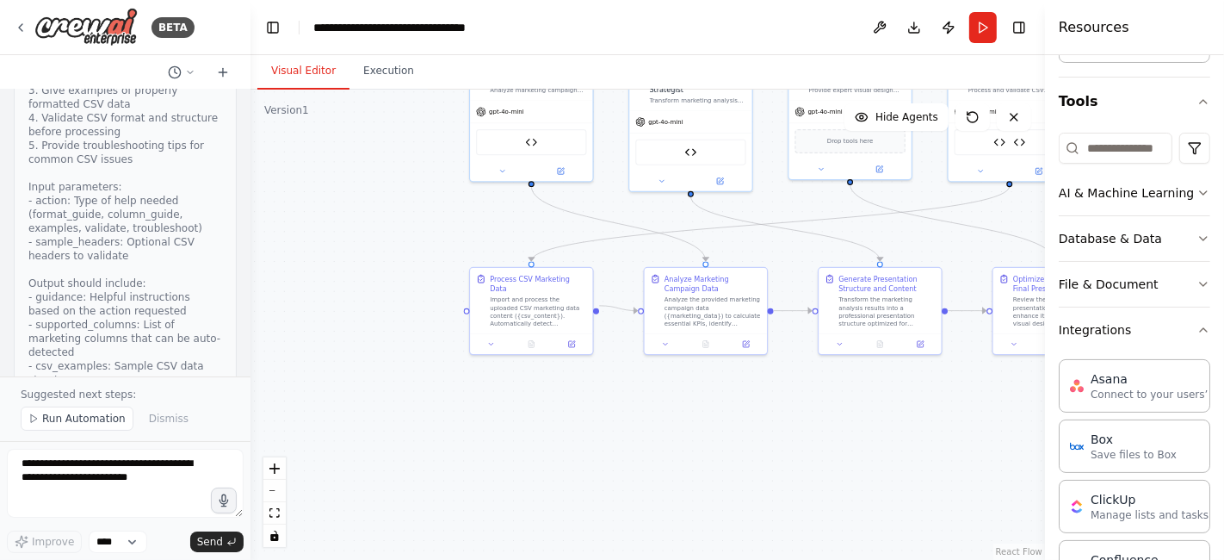
scroll to position [0, 0]
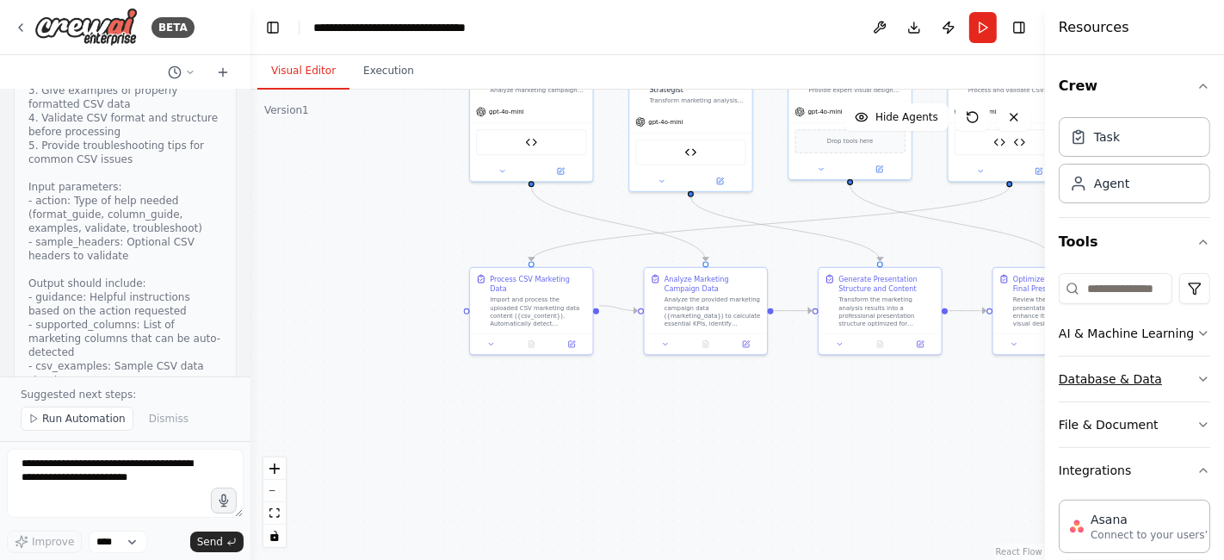
click at [1154, 401] on button "Database & Data" at bounding box center [1135, 378] width 152 height 45
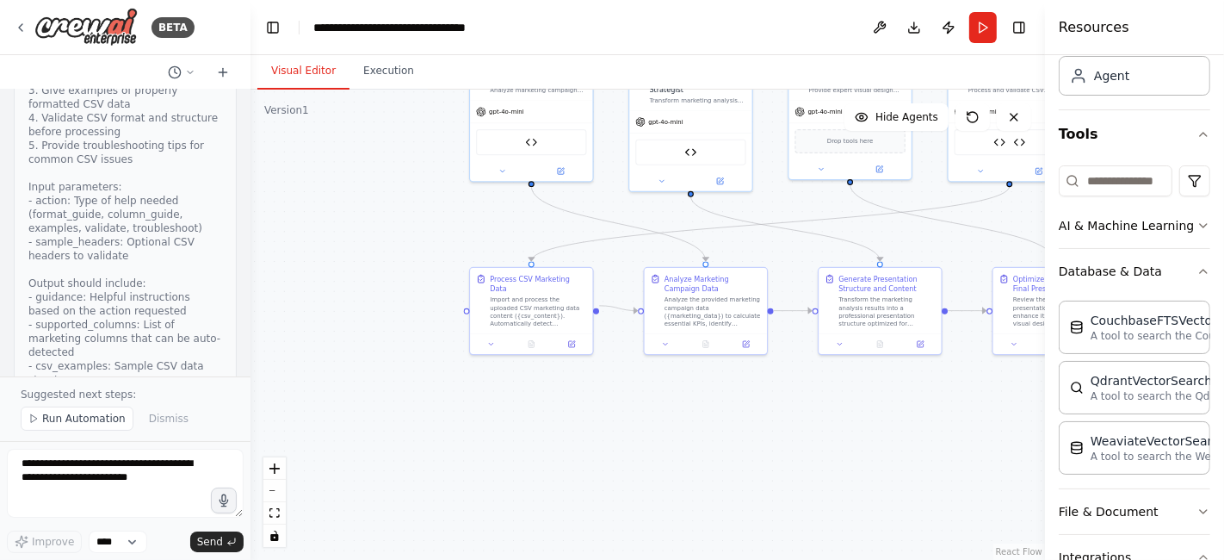
scroll to position [102, 0]
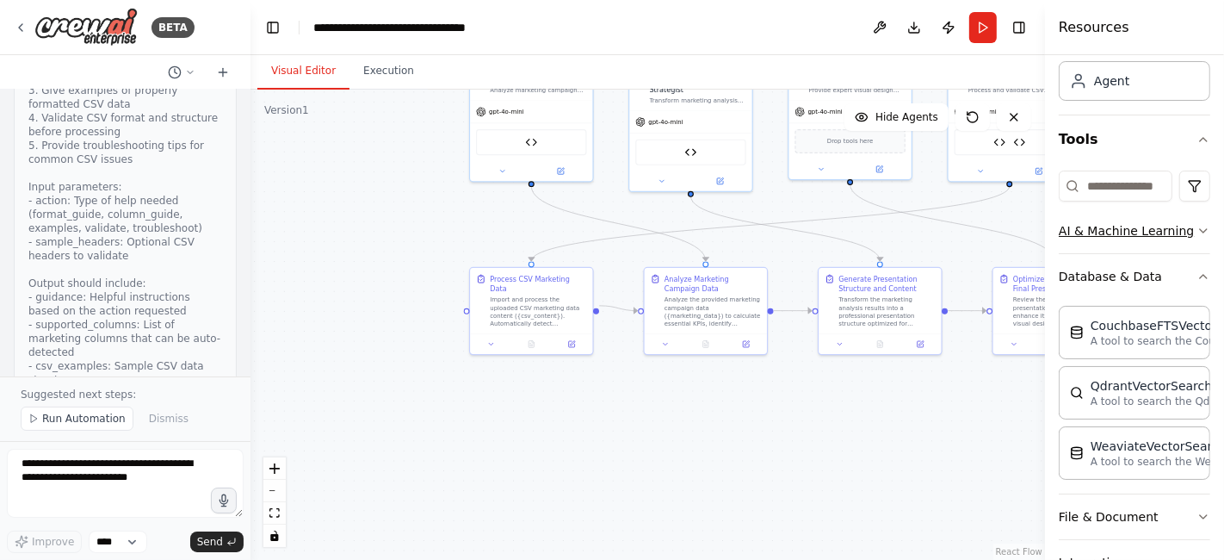
click at [1174, 253] on button "AI & Machine Learning" at bounding box center [1135, 230] width 152 height 45
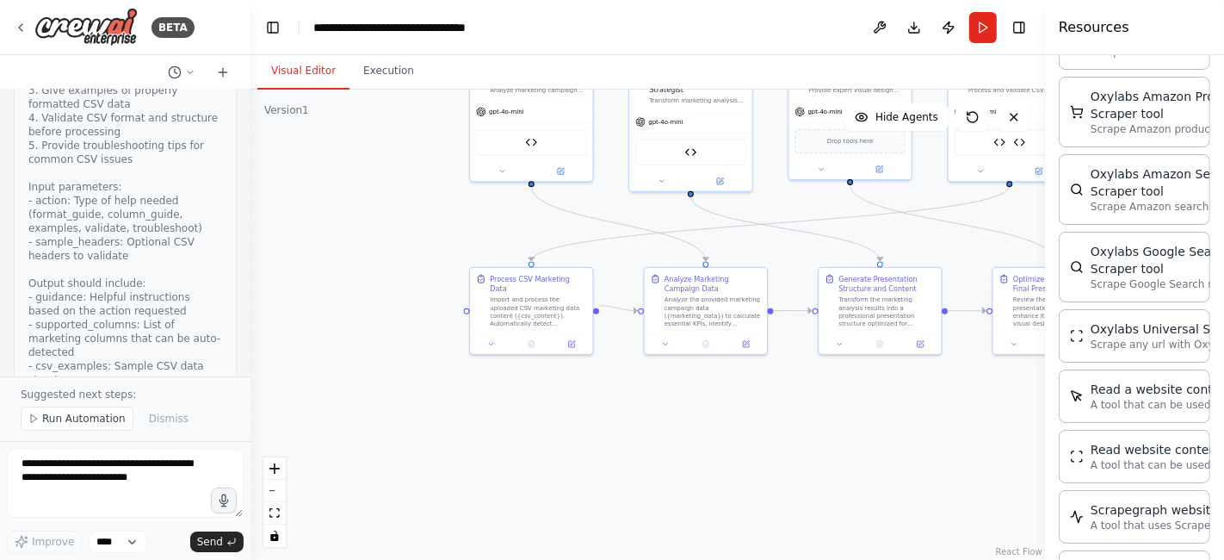
scroll to position [3647, 0]
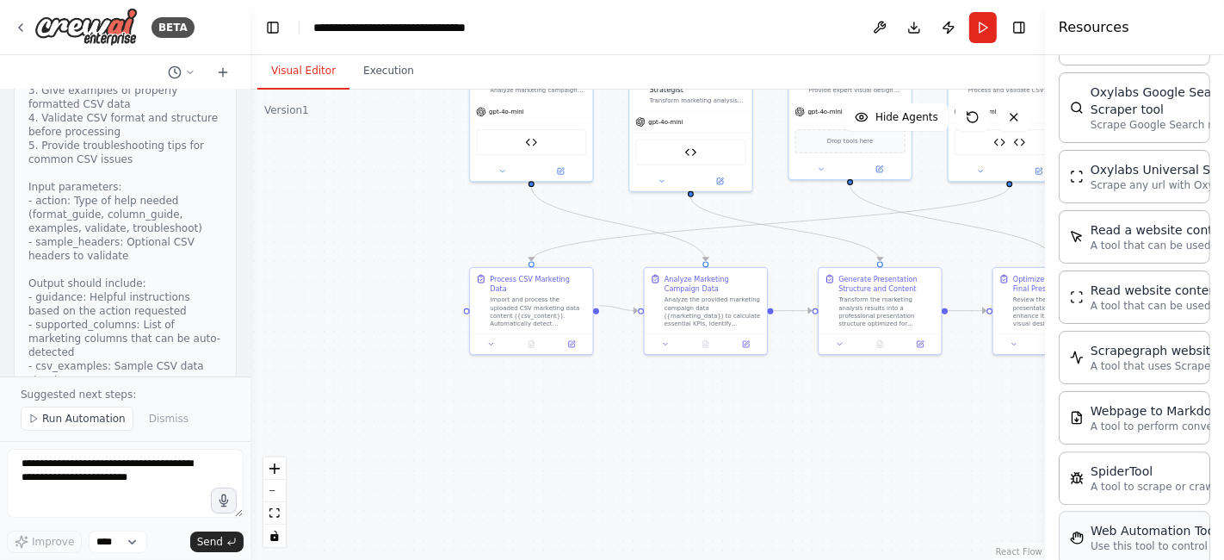
click at [1148, 539] on p "Use this tool to control a web browser and interact with websites using natural…" at bounding box center [1185, 546] width 189 height 14
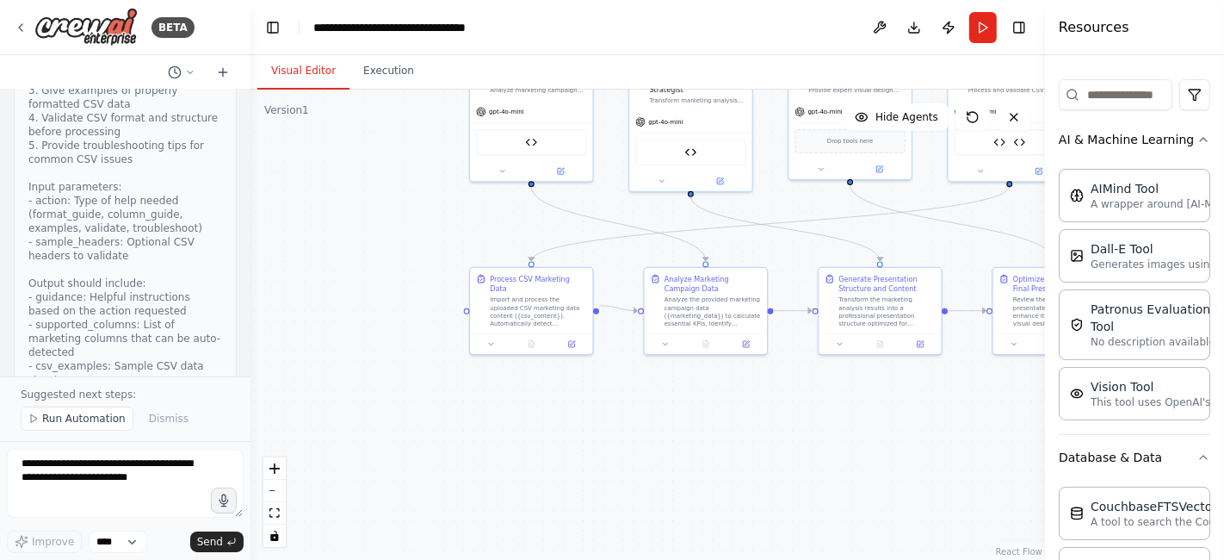
scroll to position [0, 0]
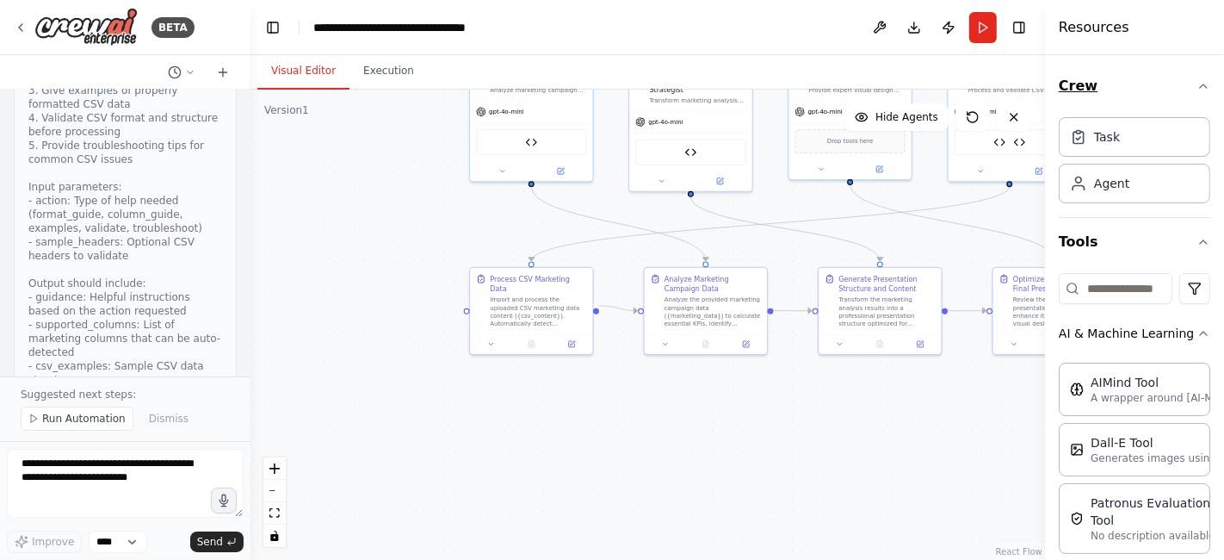
click at [1197, 88] on icon "button" at bounding box center [1204, 86] width 14 height 14
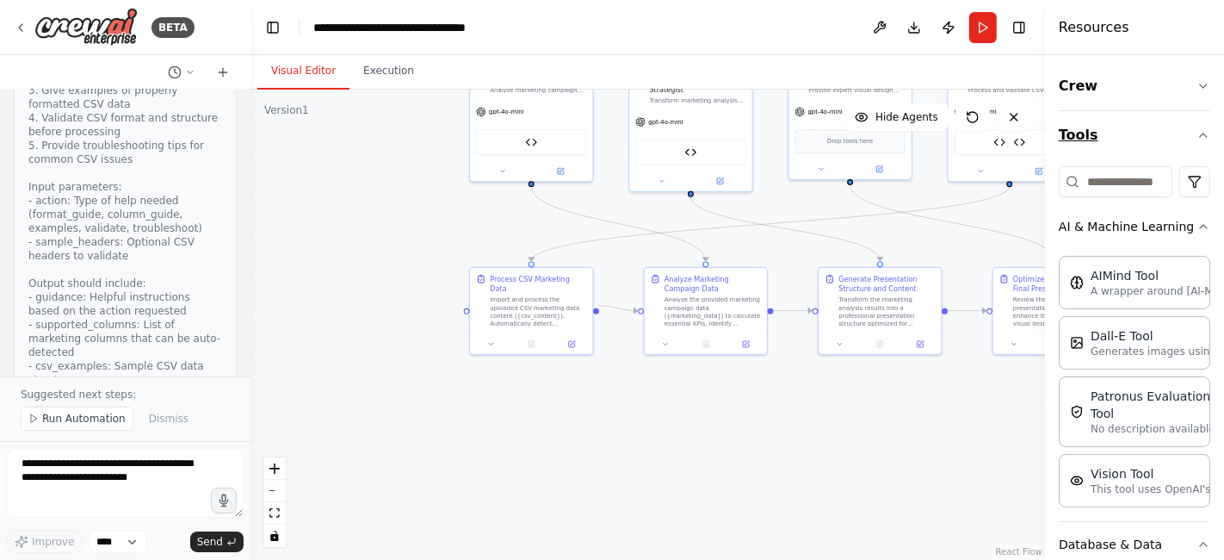
click at [1183, 144] on button "Tools" at bounding box center [1135, 135] width 152 height 48
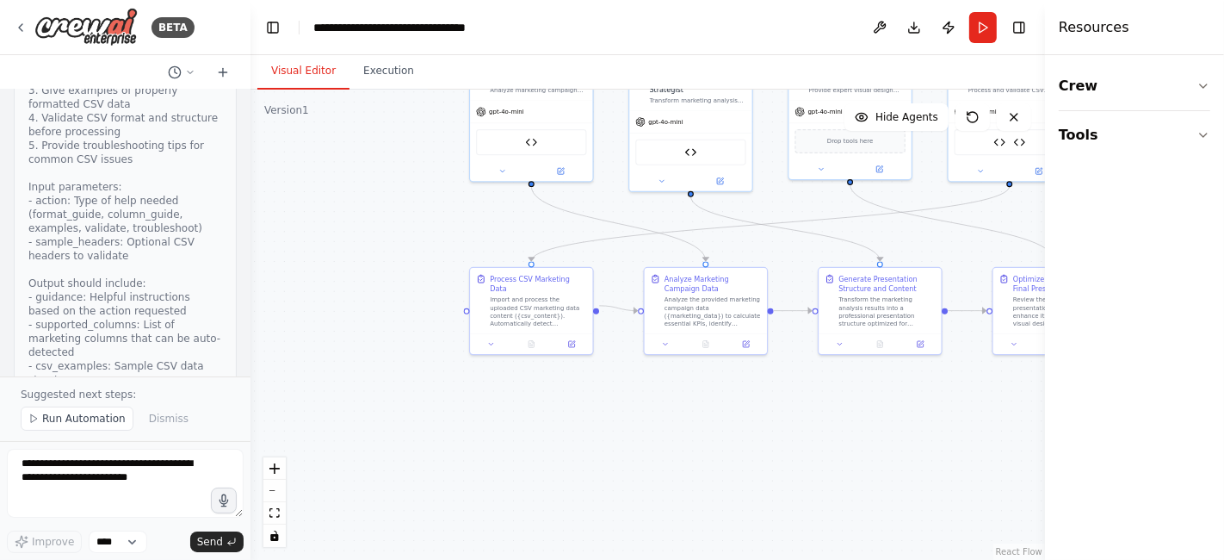
click at [713, 446] on div ".deletable-edge-delete-btn { width: 20px; height: 20px; border: 0px solid #ffff…" at bounding box center [648, 325] width 795 height 470
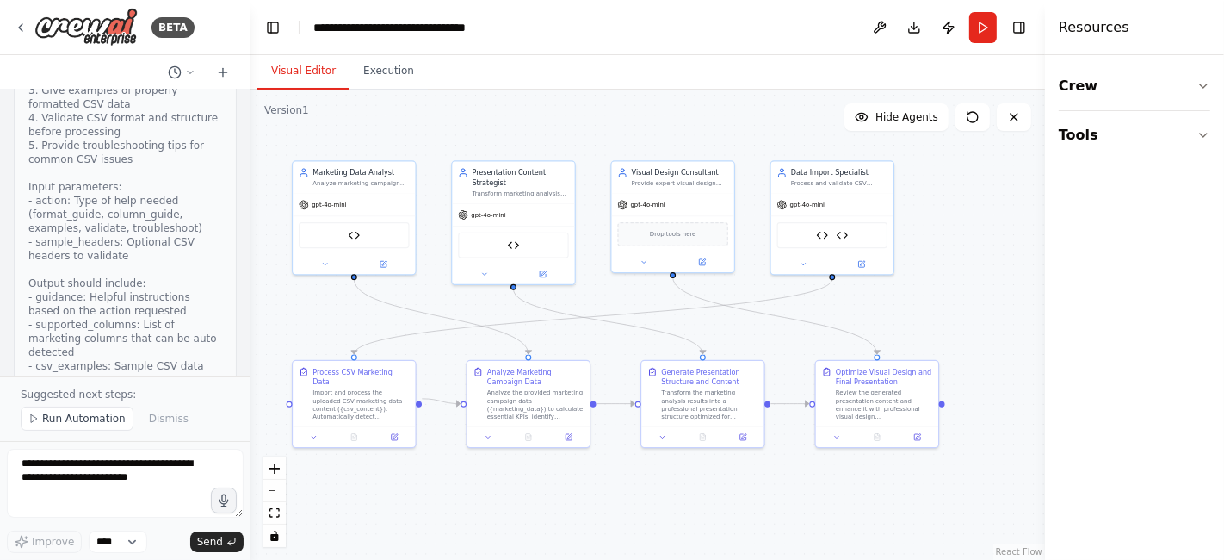
drag, startPoint x: 770, startPoint y: 251, endPoint x: 592, endPoint y: 344, distance: 200.3
click at [592, 344] on div ".deletable-edge-delete-btn { width: 20px; height: 20px; border: 0px solid #ffff…" at bounding box center [648, 325] width 795 height 470
click at [351, 237] on img at bounding box center [354, 233] width 12 height 12
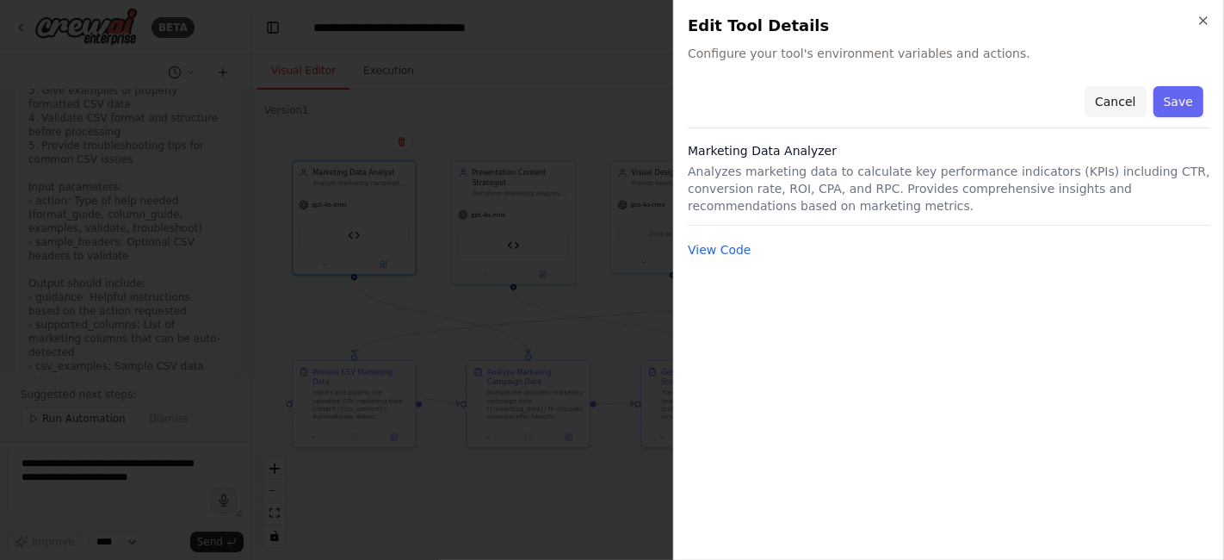
click at [1106, 96] on button "Cancel" at bounding box center [1115, 101] width 61 height 31
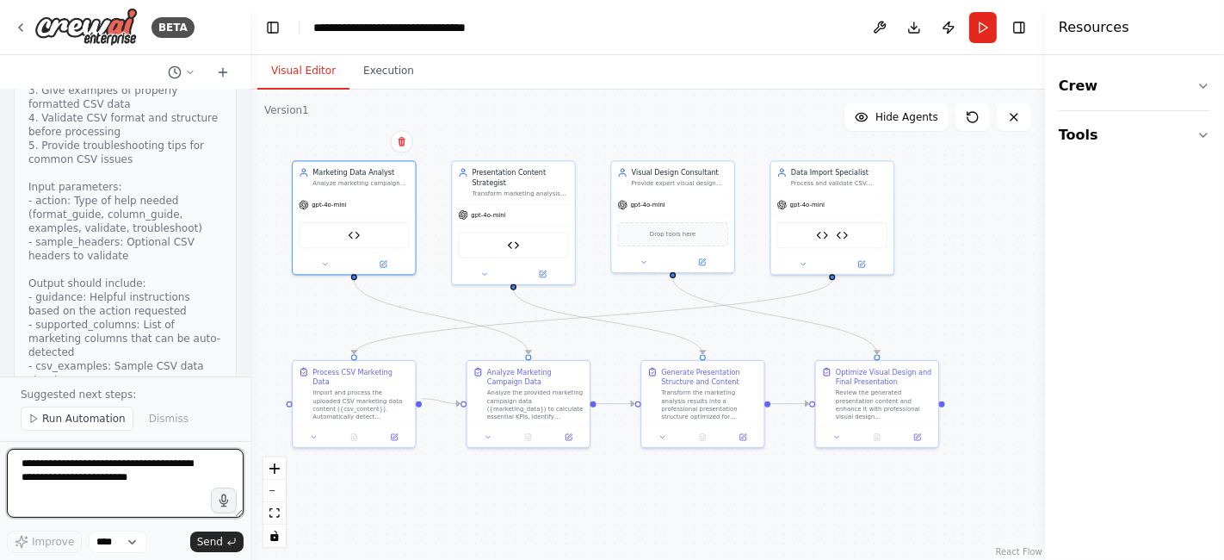
click at [47, 463] on textarea "**********" at bounding box center [125, 483] width 237 height 69
type textarea "**********"
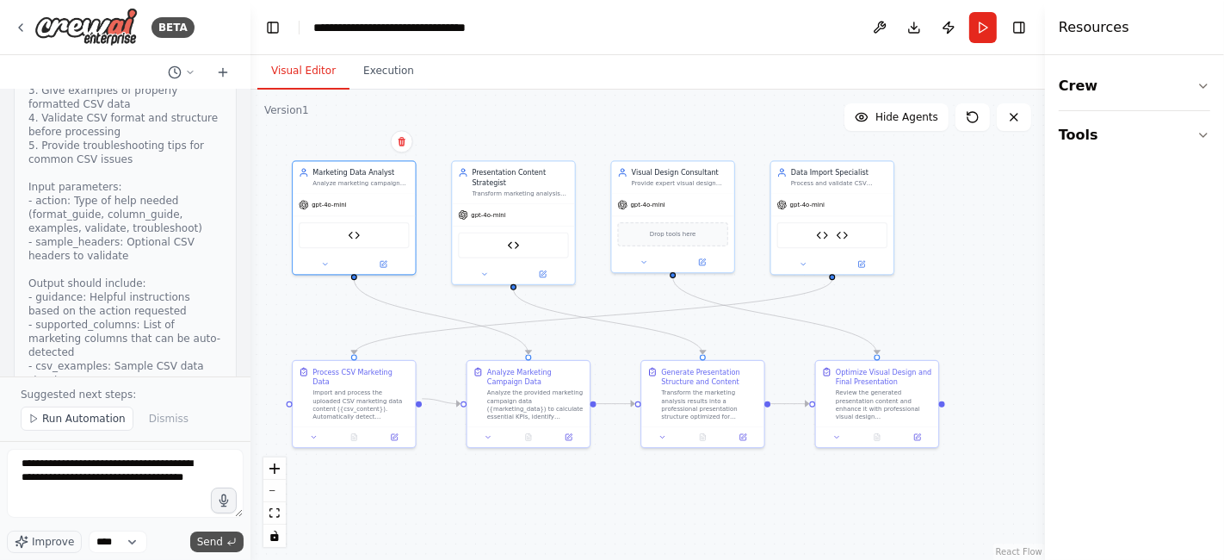
click at [218, 540] on span "Send" at bounding box center [210, 542] width 26 height 14
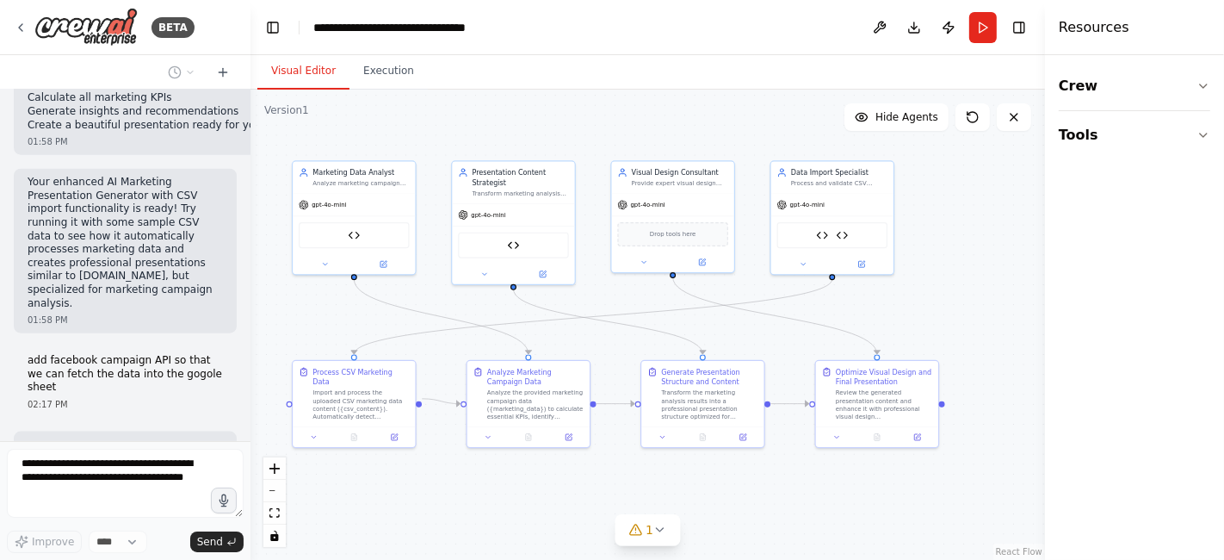
scroll to position [29298, 0]
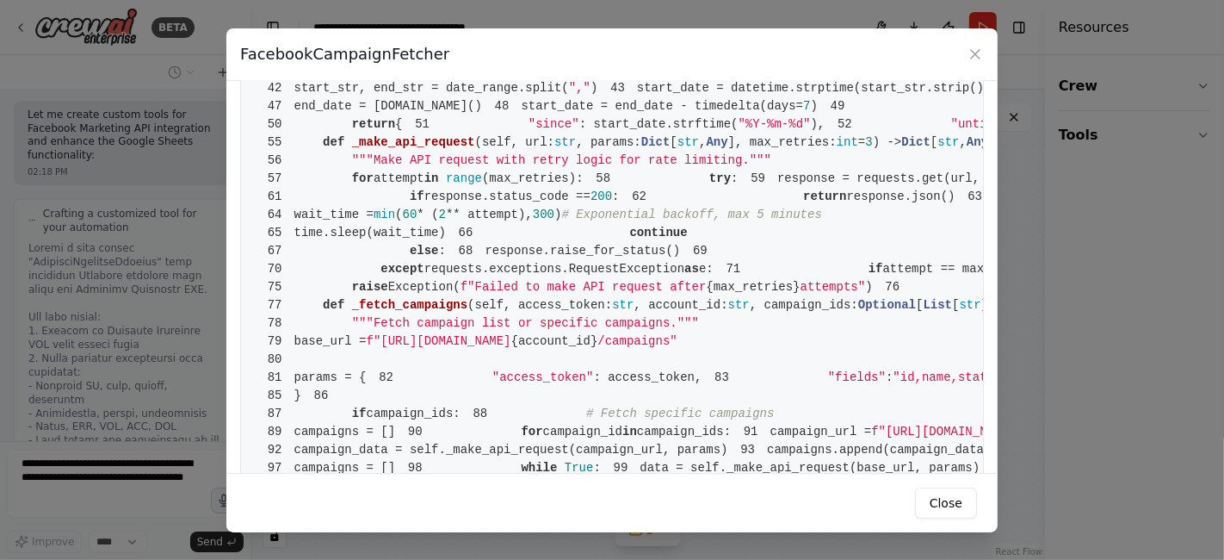
scroll to position [0, 0]
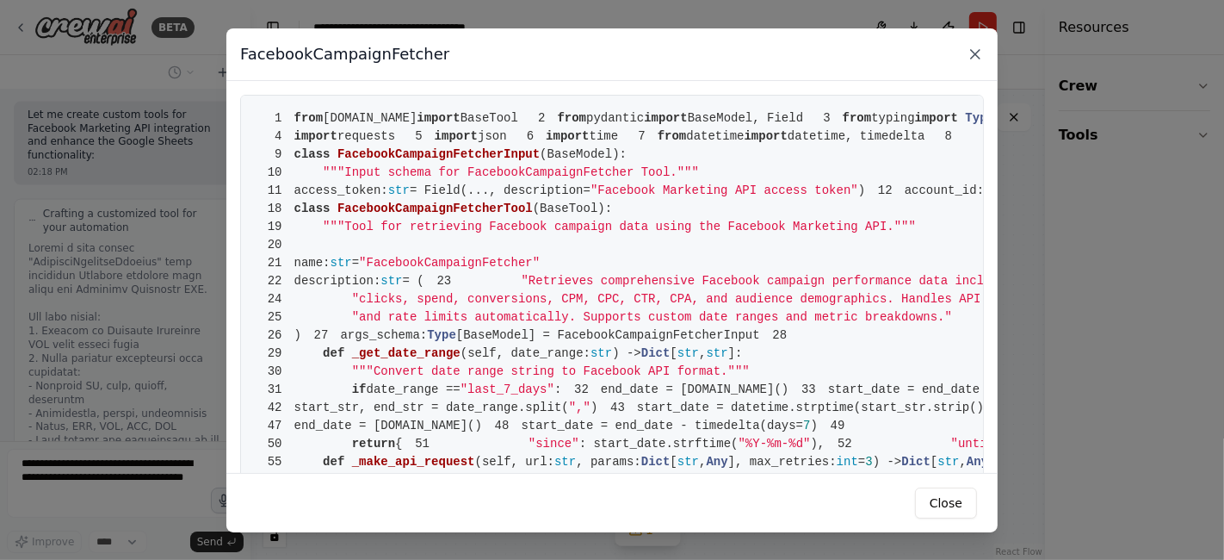
click at [972, 53] on icon at bounding box center [975, 54] width 17 height 17
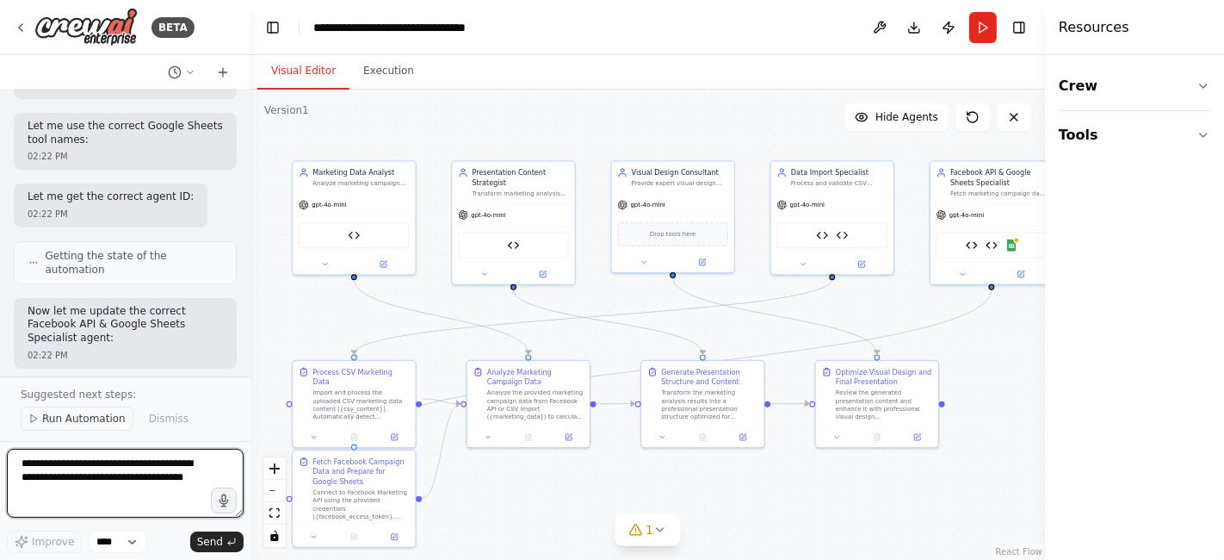
scroll to position [33441, 0]
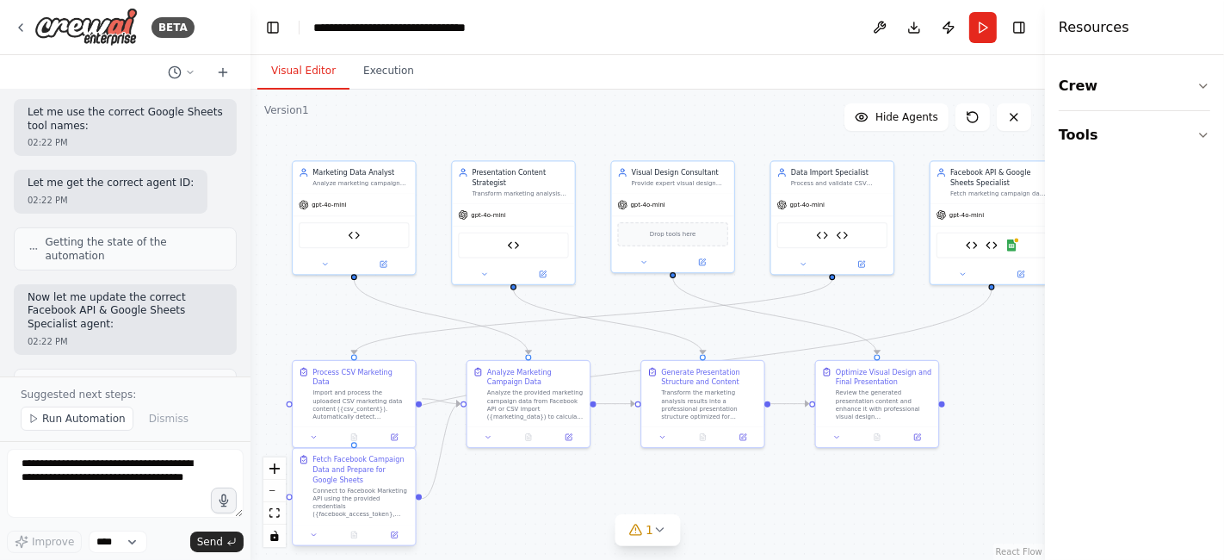
click at [351, 488] on div "Connect to Facebook Marketing API using the provided credentials ({facebook_acc…" at bounding box center [361, 502] width 96 height 32
click at [510, 505] on div ".deletable-edge-delete-btn { width: 20px; height: 20px; border: 0px solid #ffff…" at bounding box center [648, 325] width 795 height 470
click at [394, 537] on icon at bounding box center [394, 534] width 8 height 8
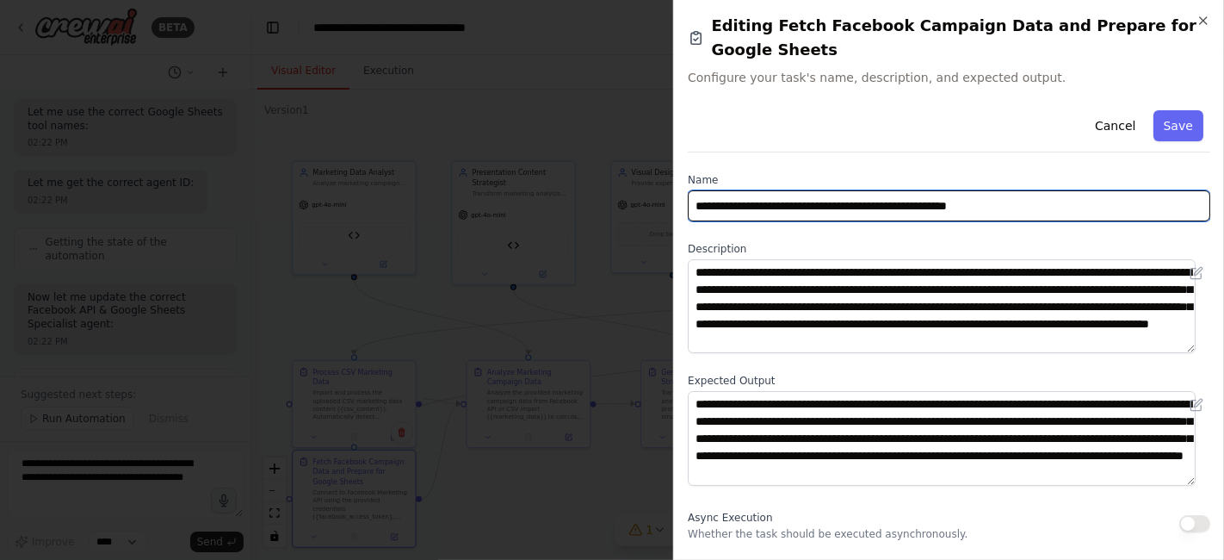
drag, startPoint x: 1194, startPoint y: 175, endPoint x: 1195, endPoint y: 302, distance: 127.4
click at [1195, 302] on div "**********" at bounding box center [949, 349] width 523 height 493
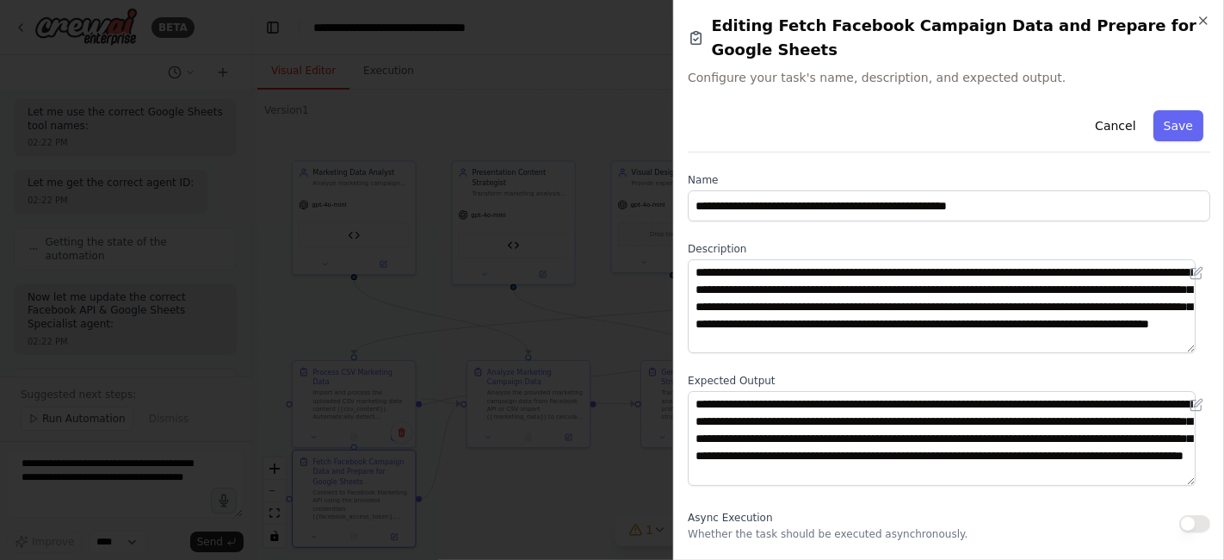
scroll to position [24, 0]
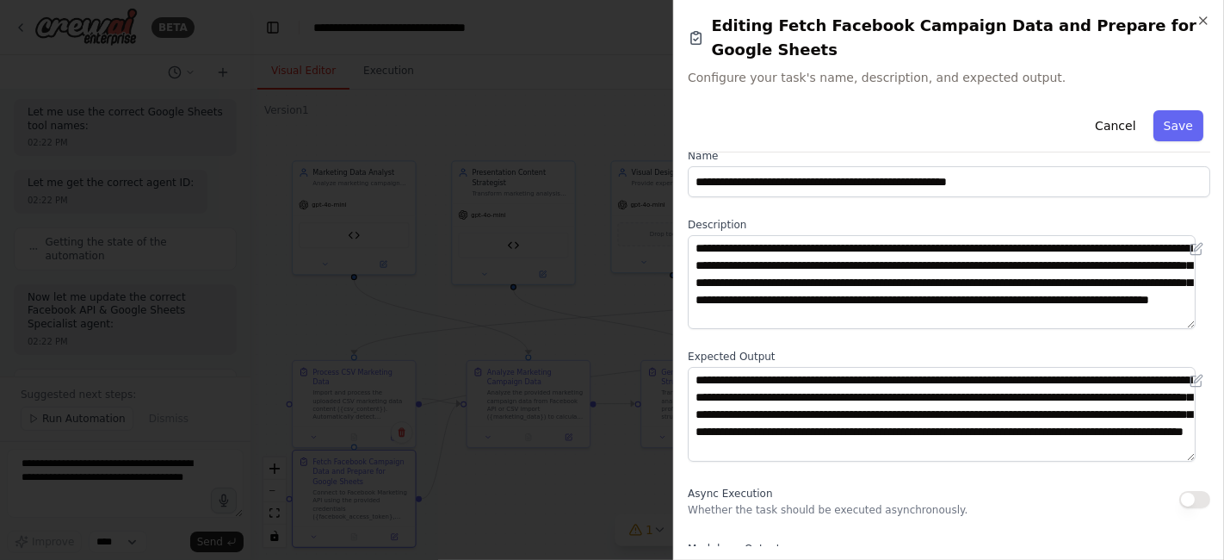
click at [1186, 491] on button "button" at bounding box center [1195, 499] width 31 height 17
click at [1183, 546] on button "button" at bounding box center [1195, 554] width 31 height 17
click at [1160, 110] on button "Save" at bounding box center [1179, 125] width 50 height 31
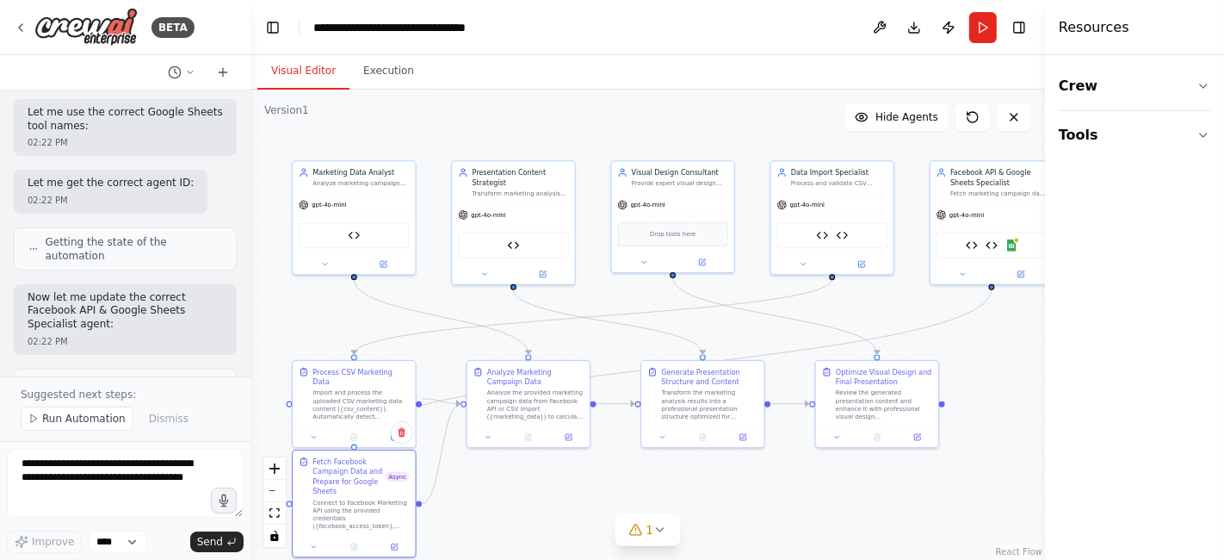
click at [518, 499] on div ".deletable-edge-delete-btn { width: 20px; height: 20px; border: 0px solid #ffff…" at bounding box center [648, 325] width 795 height 470
click at [568, 437] on icon at bounding box center [569, 435] width 6 height 6
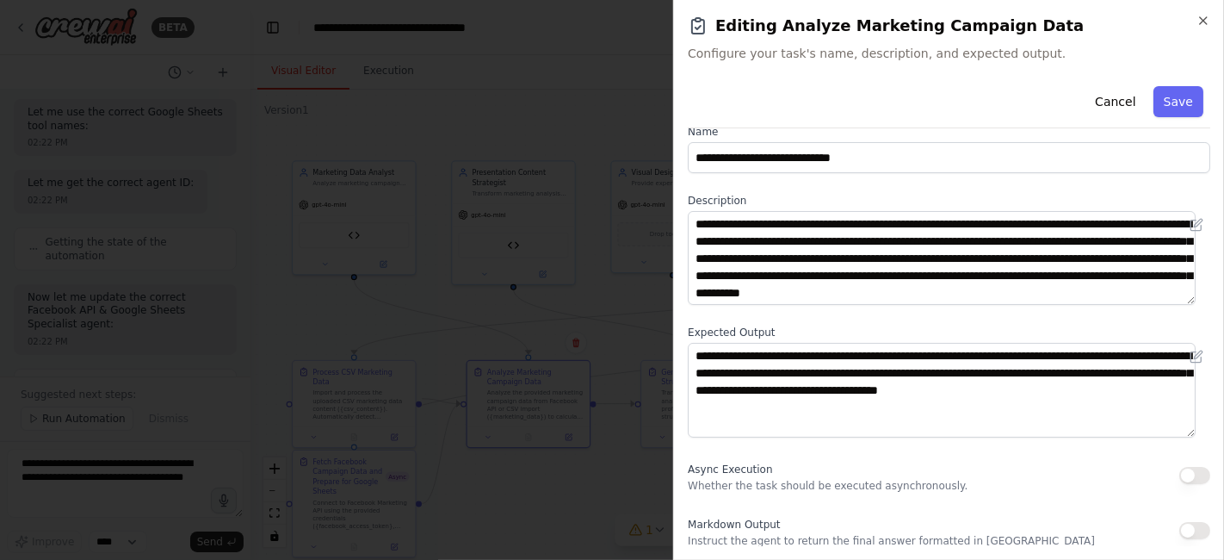
scroll to position [0, 0]
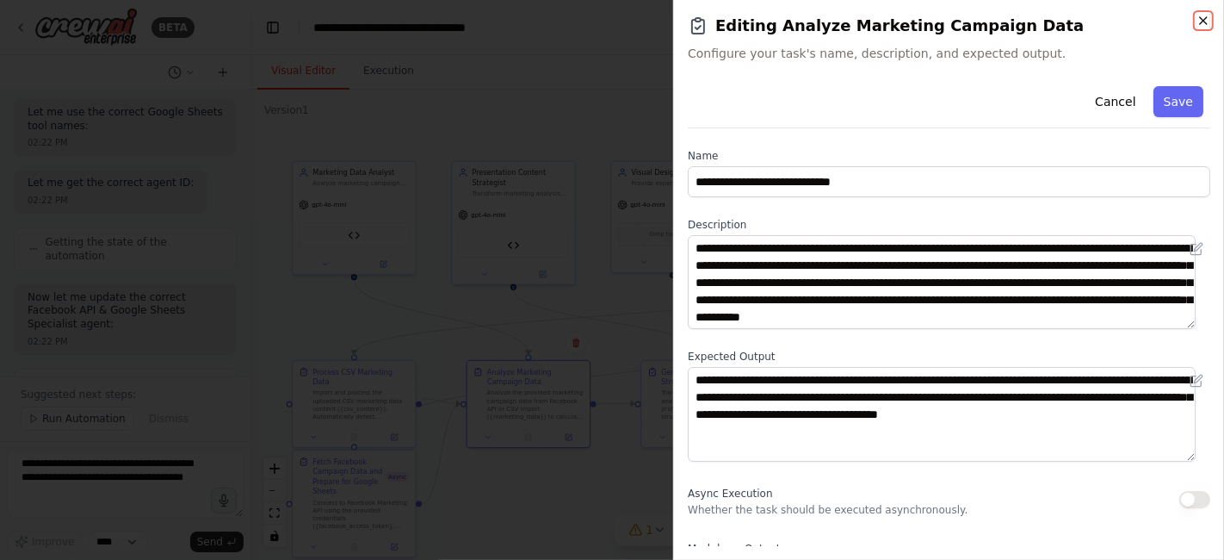
click at [1197, 22] on icon "button" at bounding box center [1204, 21] width 14 height 14
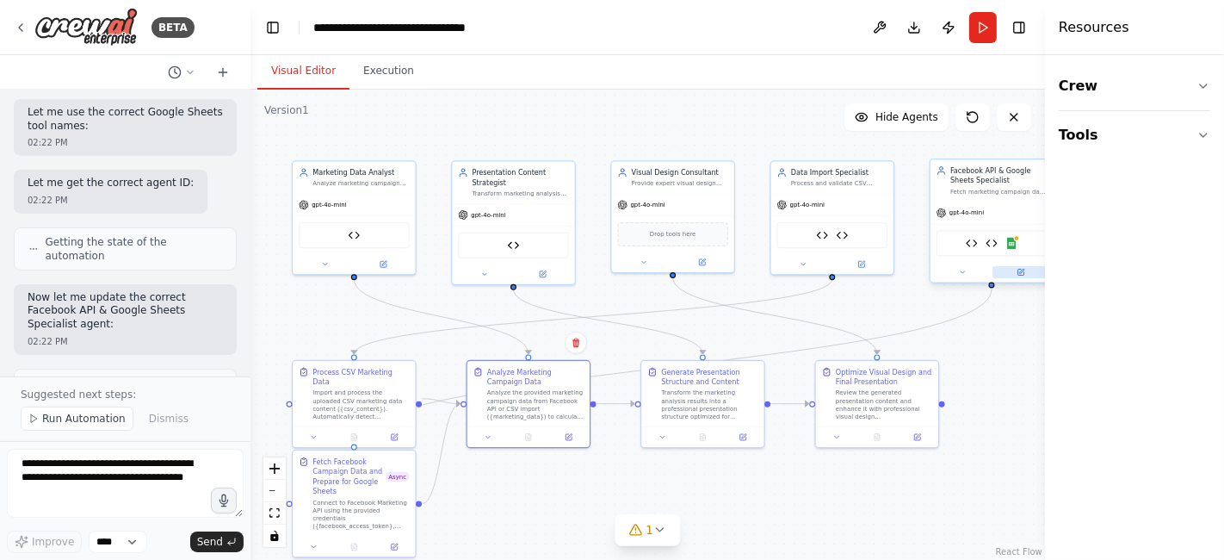
click at [1023, 271] on icon at bounding box center [1021, 273] width 6 height 6
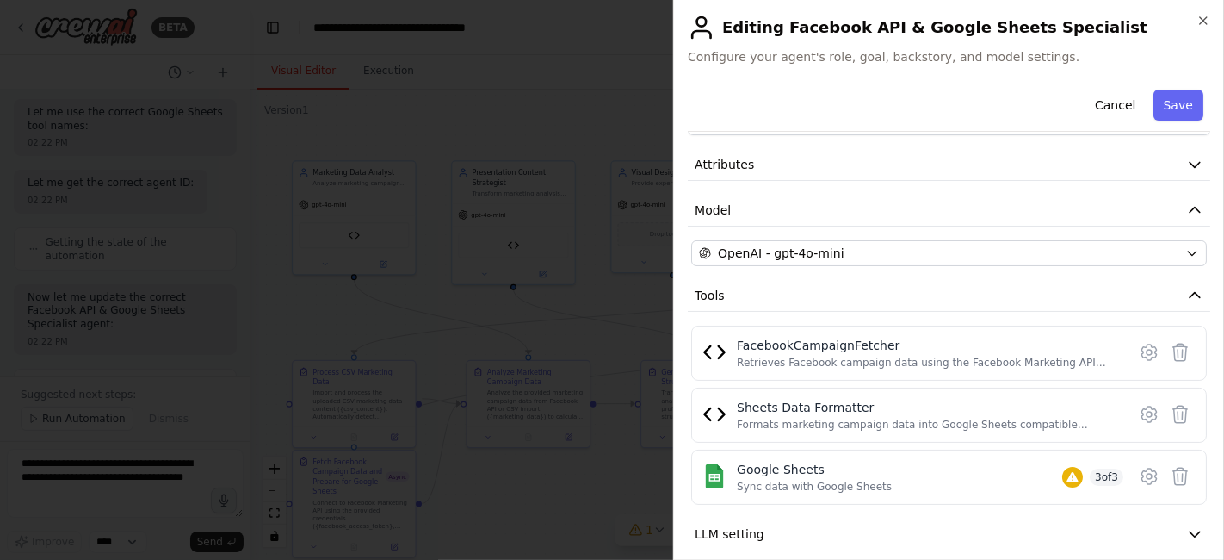
scroll to position [118, 0]
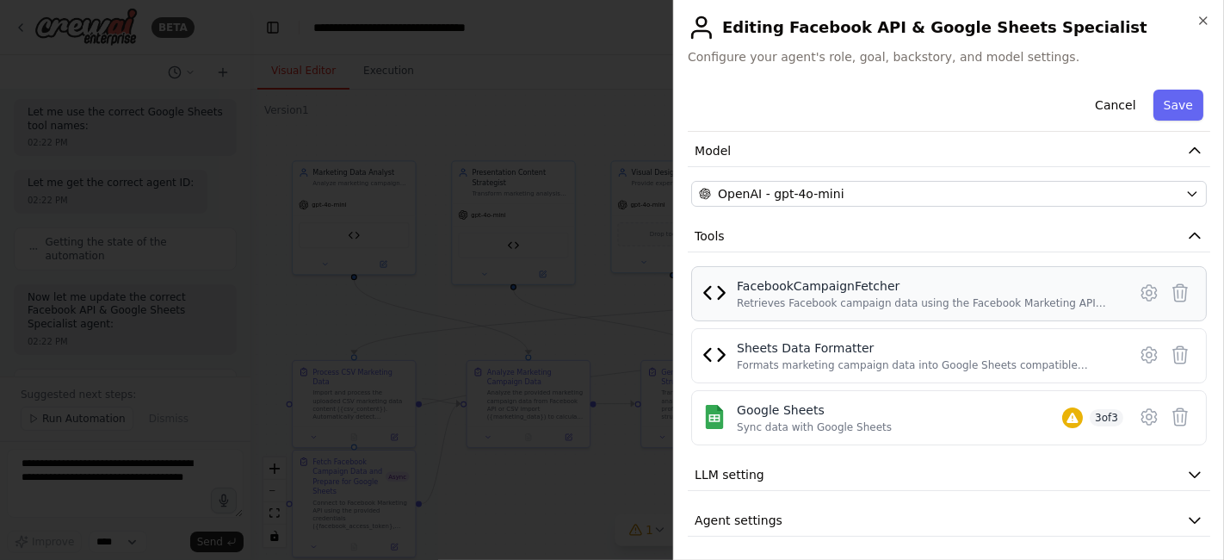
click at [717, 296] on img at bounding box center [715, 293] width 24 height 24
click at [1139, 294] on icon at bounding box center [1149, 292] width 21 height 21
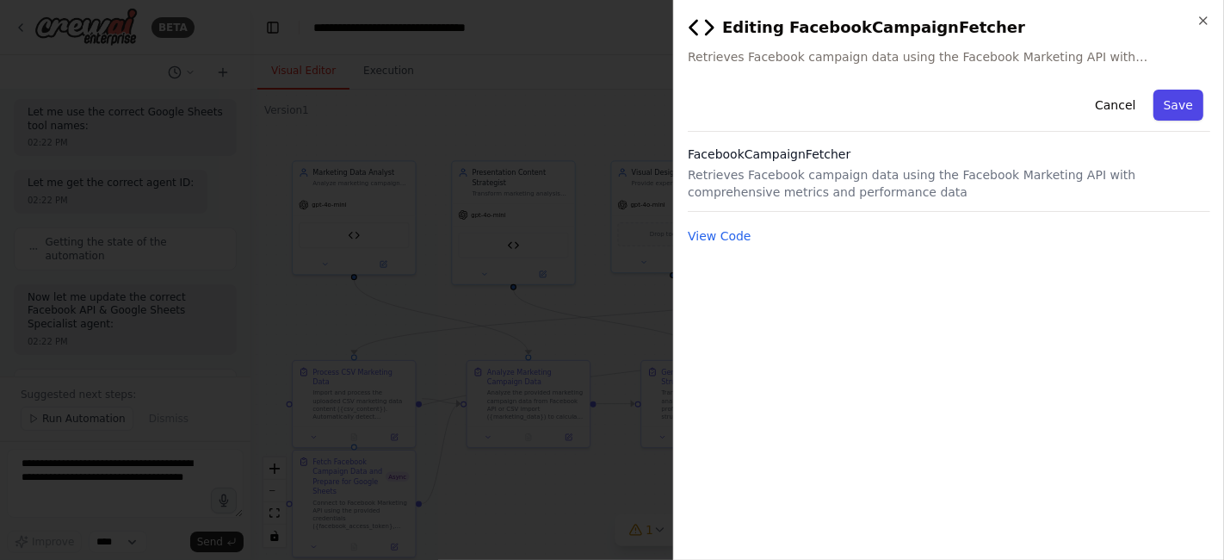
click at [1184, 107] on button "Save" at bounding box center [1179, 105] width 50 height 31
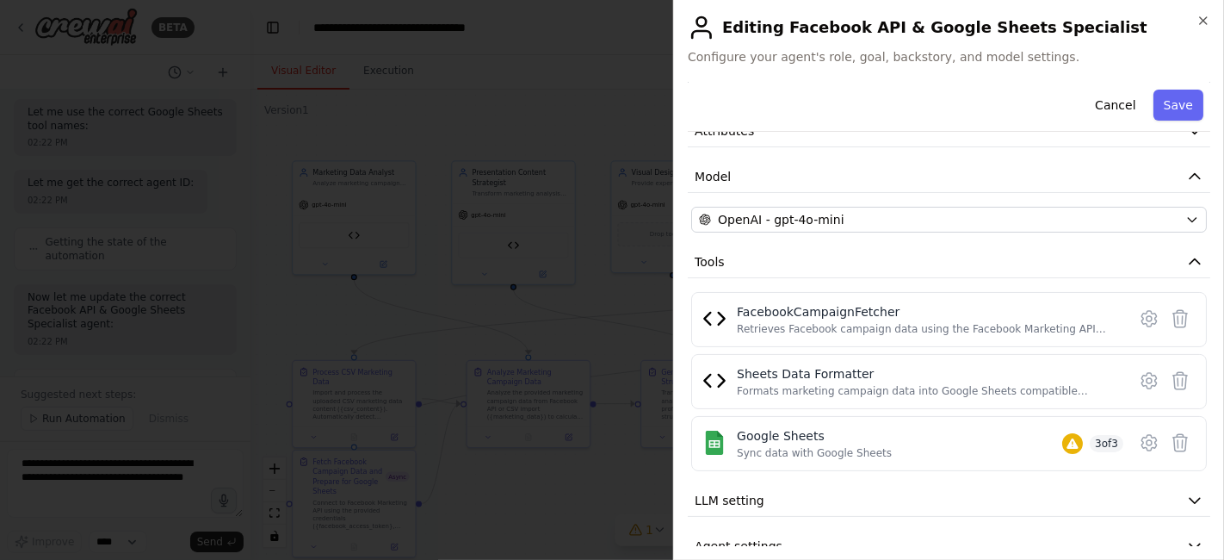
scroll to position [118, 0]
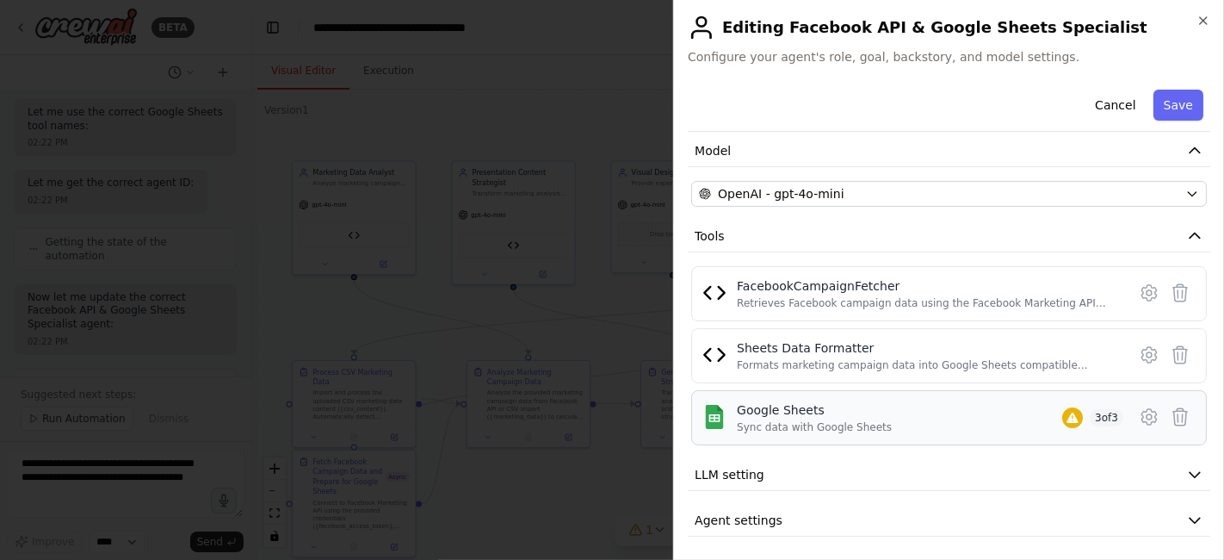
click at [771, 406] on div "Google Sheets" at bounding box center [814, 409] width 155 height 17
click at [1139, 412] on icon at bounding box center [1149, 416] width 21 height 21
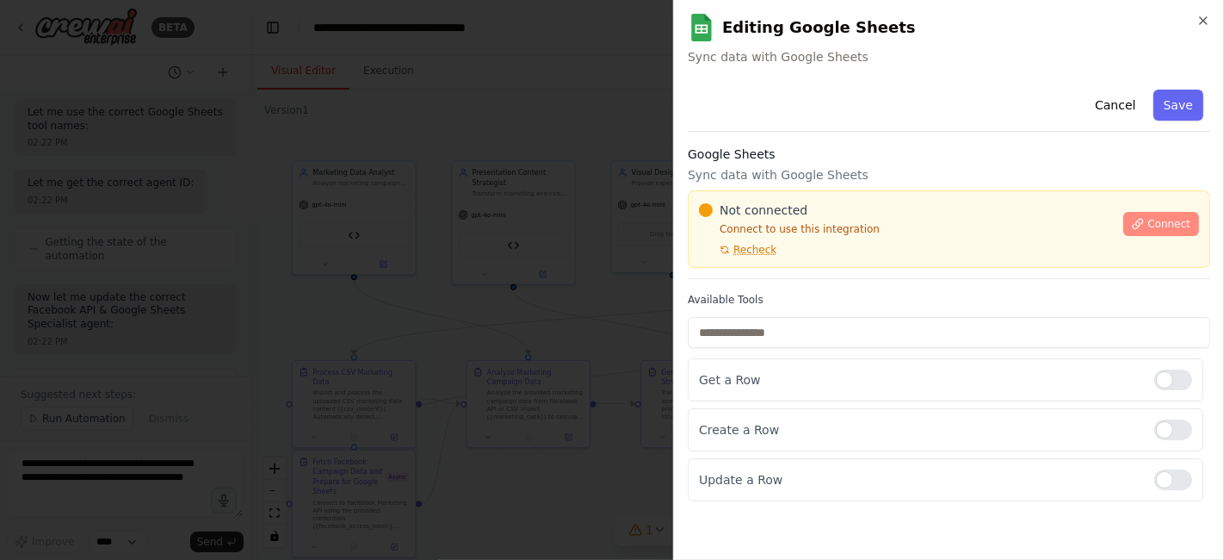
click at [1165, 226] on span "Connect" at bounding box center [1169, 224] width 43 height 14
click at [1144, 222] on icon at bounding box center [1138, 224] width 12 height 12
click at [744, 254] on span "Recheck" at bounding box center [755, 250] width 43 height 14
click at [1158, 220] on span "Connect" at bounding box center [1169, 224] width 43 height 14
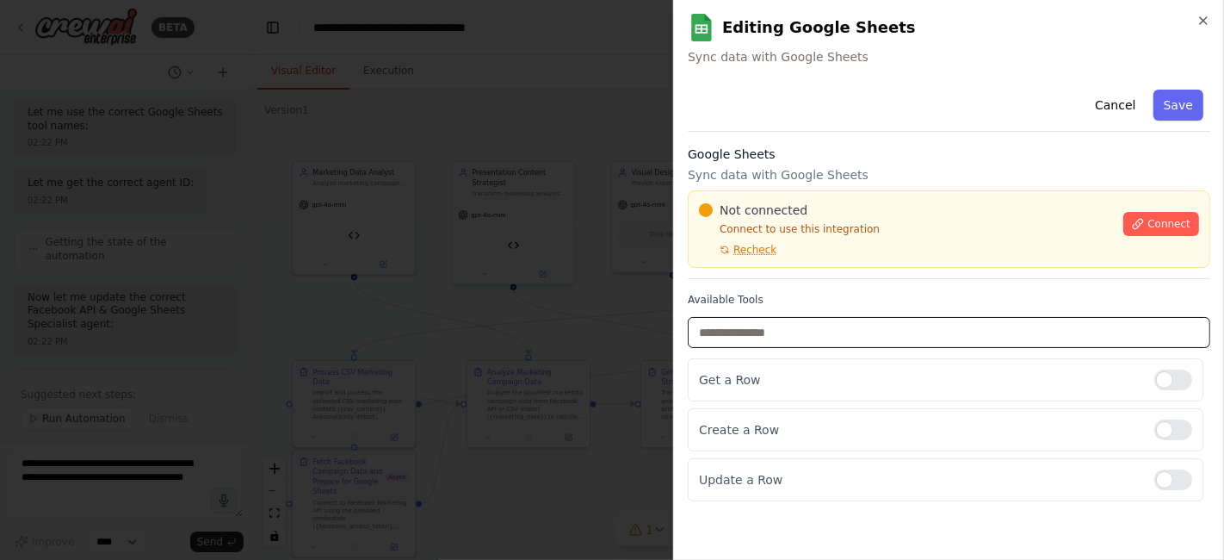
click at [815, 338] on input "text" at bounding box center [949, 332] width 523 height 31
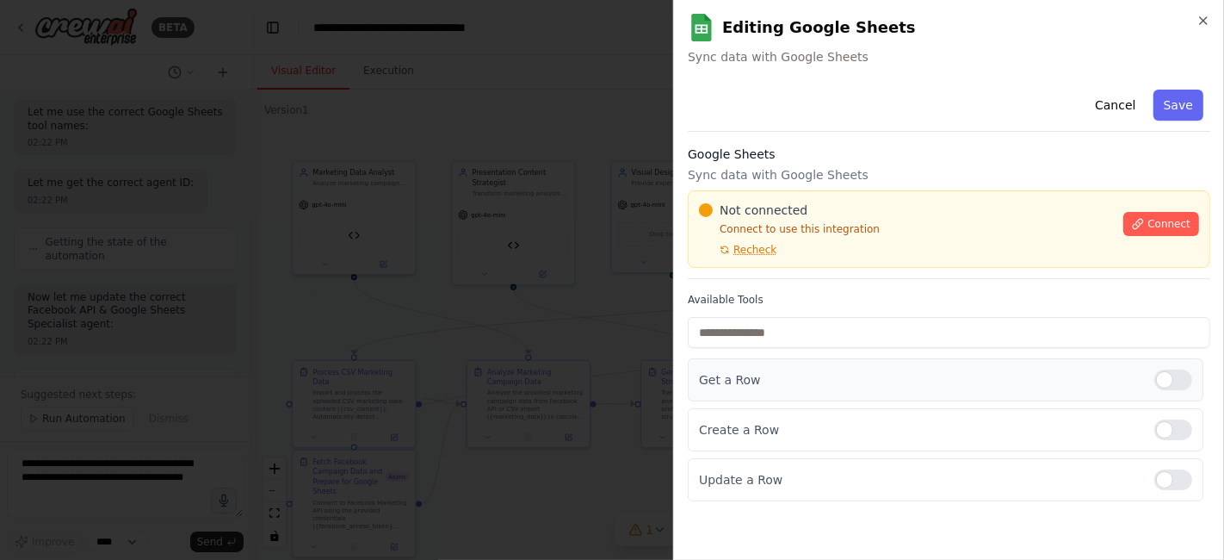
click at [807, 392] on div "Get a Row" at bounding box center [946, 379] width 516 height 43
click at [1161, 218] on span "Connect" at bounding box center [1169, 224] width 43 height 14
click at [768, 139] on div "Cancel Save Google Sheets Sync data with Google Sheets Not connected Connect to…" at bounding box center [949, 292] width 523 height 418
click at [775, 137] on div "Cancel Save Google Sheets Sync data with Google Sheets Not connected Connect to…" at bounding box center [949, 292] width 523 height 418
click at [807, 141] on div "Cancel Save Google Sheets Sync data with Google Sheets Not connected Connect to…" at bounding box center [949, 292] width 523 height 418
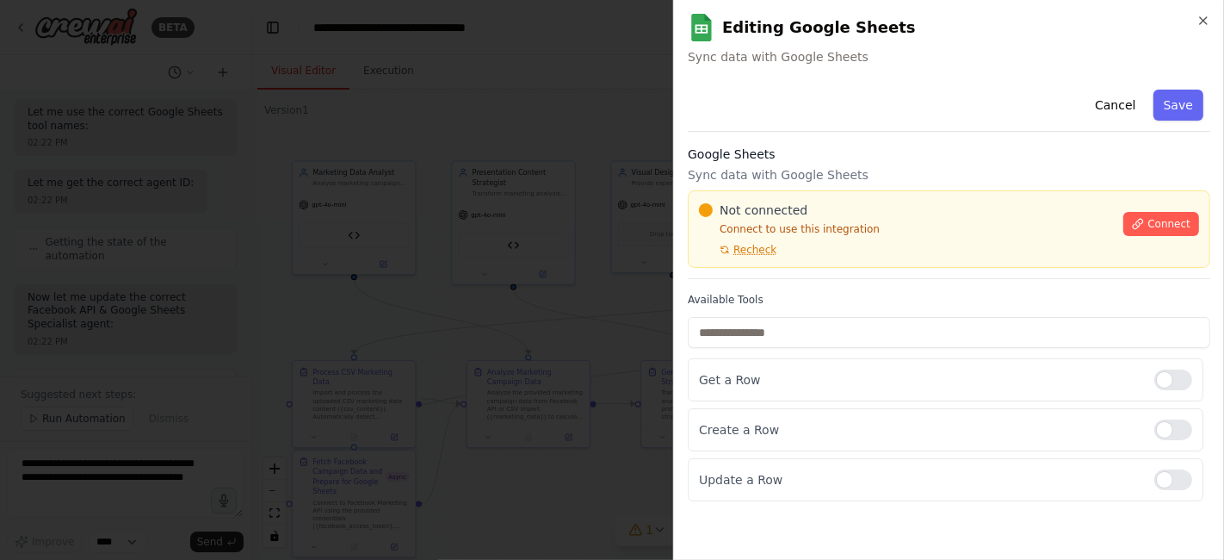
click at [772, 137] on div "Cancel Save Google Sheets Sync data with Google Sheets Not connected Connect to…" at bounding box center [949, 292] width 523 height 418
click at [790, 131] on div "Cancel Save Google Sheets Sync data with Google Sheets Not connected Connect to…" at bounding box center [949, 292] width 523 height 418
click at [915, 105] on div "Cancel Save" at bounding box center [949, 107] width 523 height 49
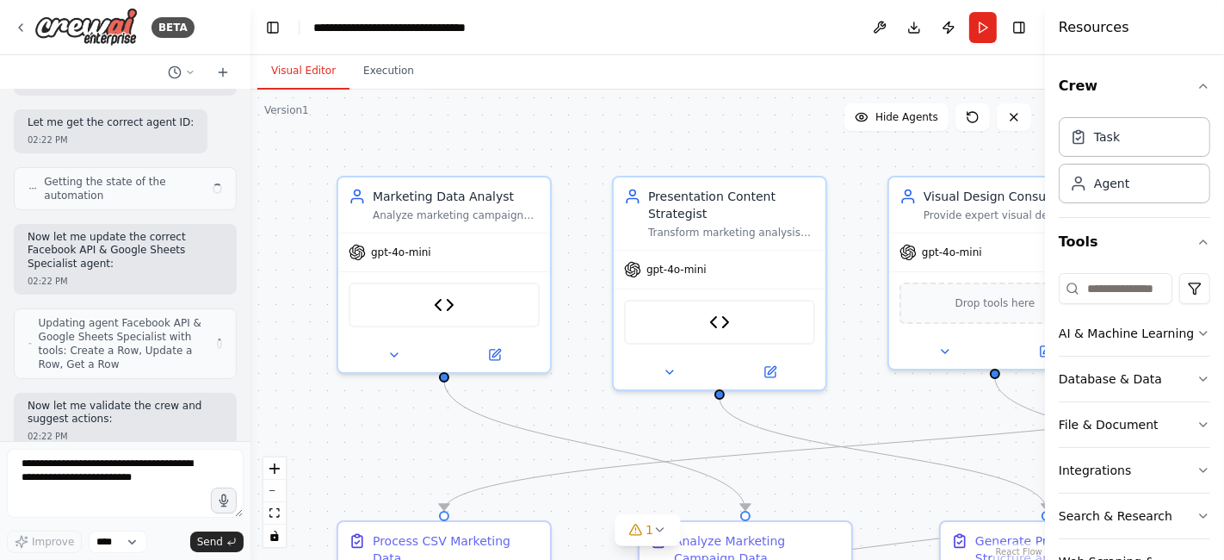
scroll to position [33377, 0]
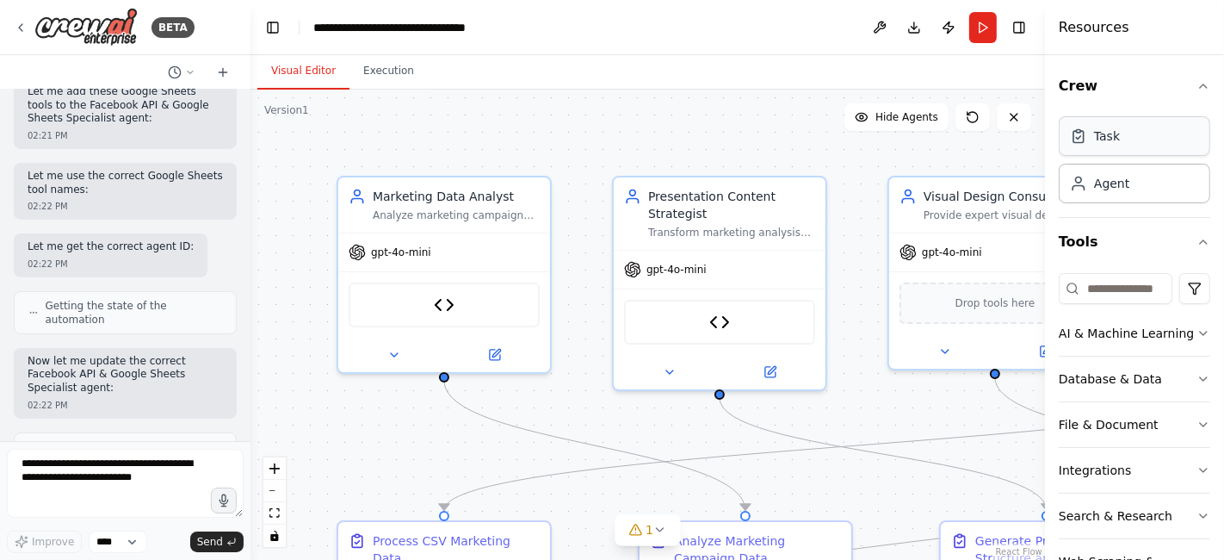
drag, startPoint x: 939, startPoint y: 439, endPoint x: 1100, endPoint y: 136, distance: 342.8
click at [1197, 80] on icon "button" at bounding box center [1204, 86] width 14 height 14
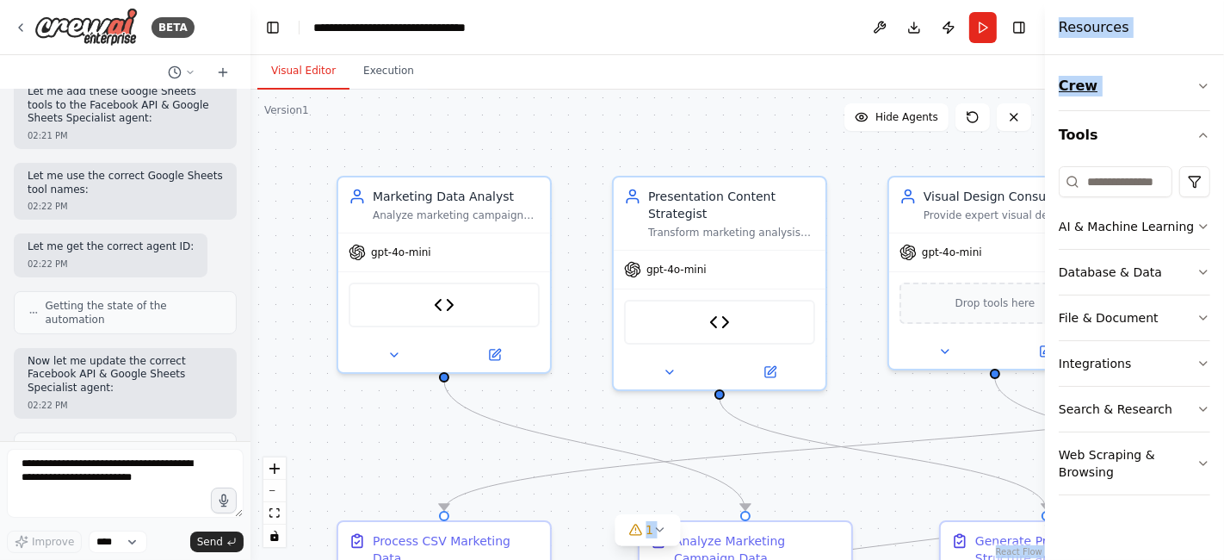
click at [1204, 87] on icon "button" at bounding box center [1203, 85] width 7 height 3
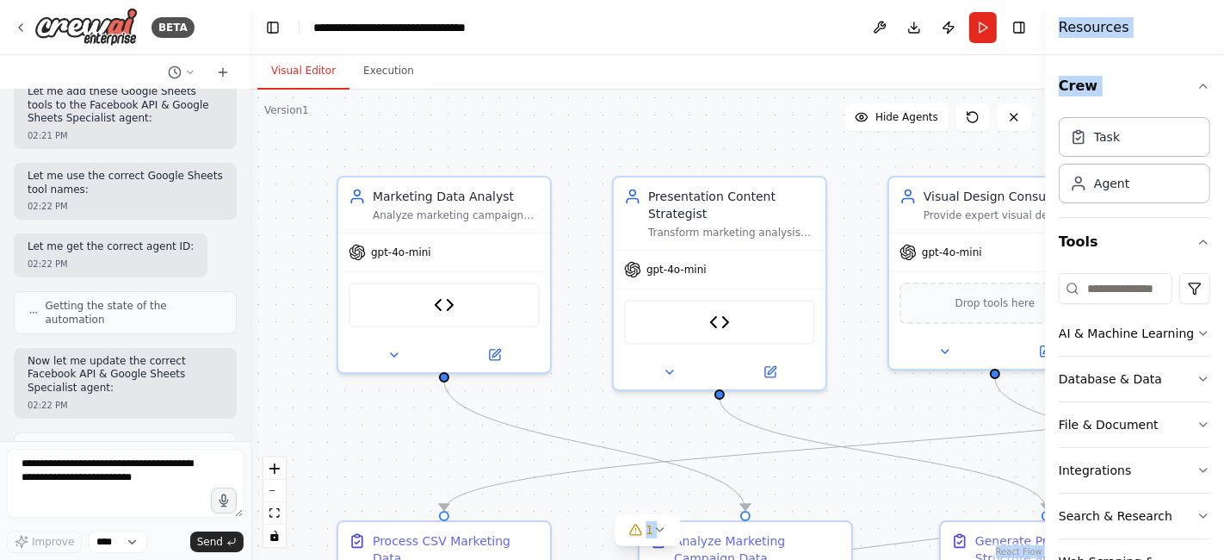
click at [780, 120] on div ".deletable-edge-delete-btn { width: 20px; height: 20px; border: 0px solid #ffff…" at bounding box center [648, 325] width 795 height 470
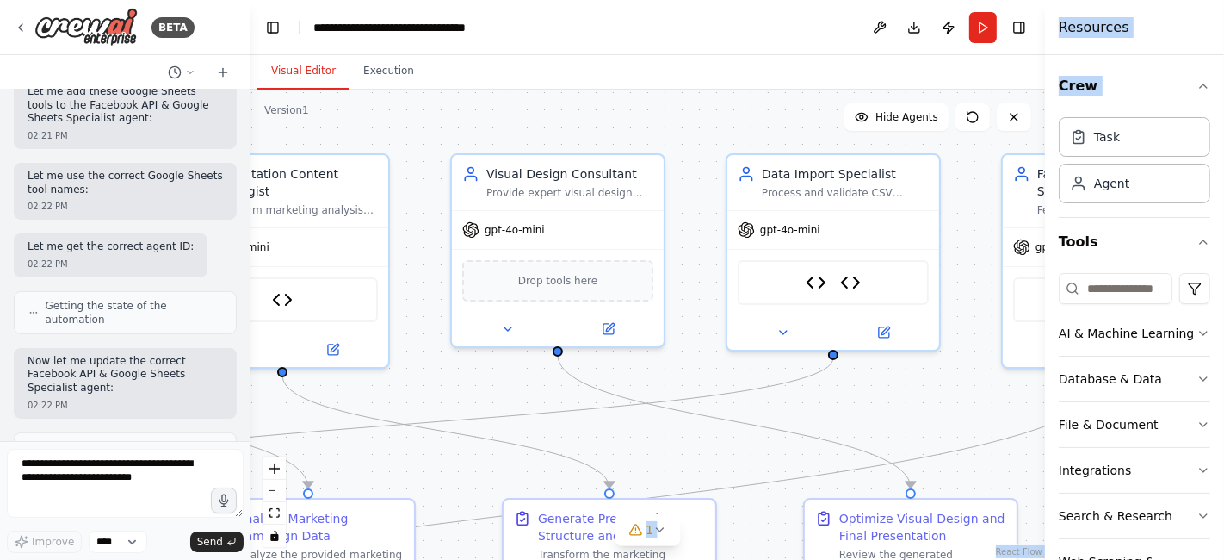
drag, startPoint x: 843, startPoint y: 470, endPoint x: 380, endPoint y: 474, distance: 463.2
click at [380, 474] on div ".deletable-edge-delete-btn { width: 20px; height: 20px; border: 0px solid #ffff…" at bounding box center [648, 325] width 795 height 470
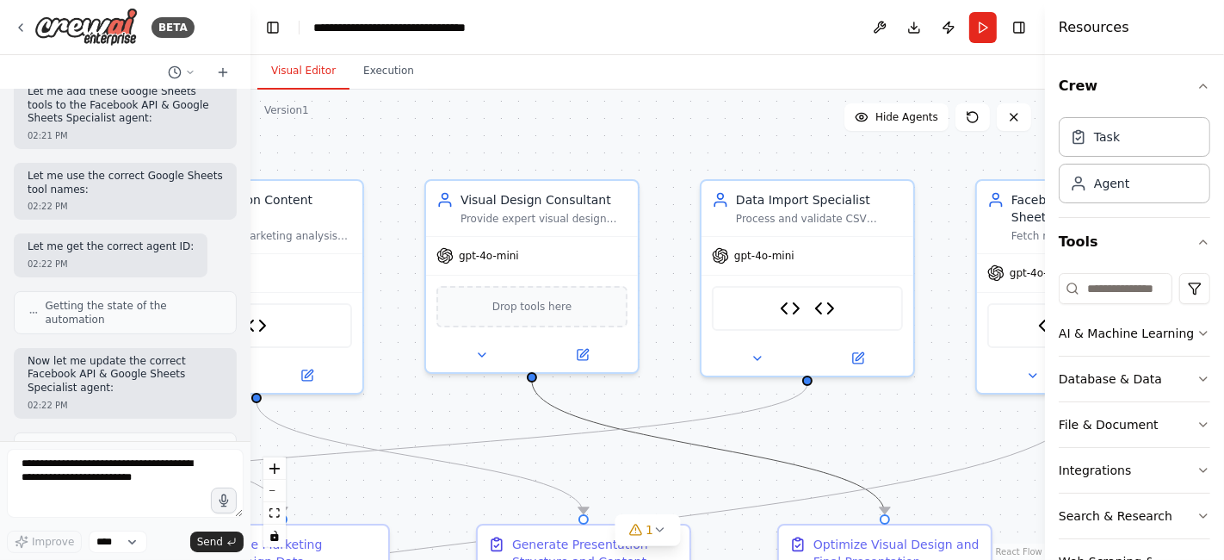
drag, startPoint x: 827, startPoint y: 475, endPoint x: 459, endPoint y: 434, distance: 370.8
click at [459, 434] on div ".deletable-edge-delete-btn { width: 20px; height: 20px; border: 0px solid #ffff…" at bounding box center [648, 325] width 795 height 470
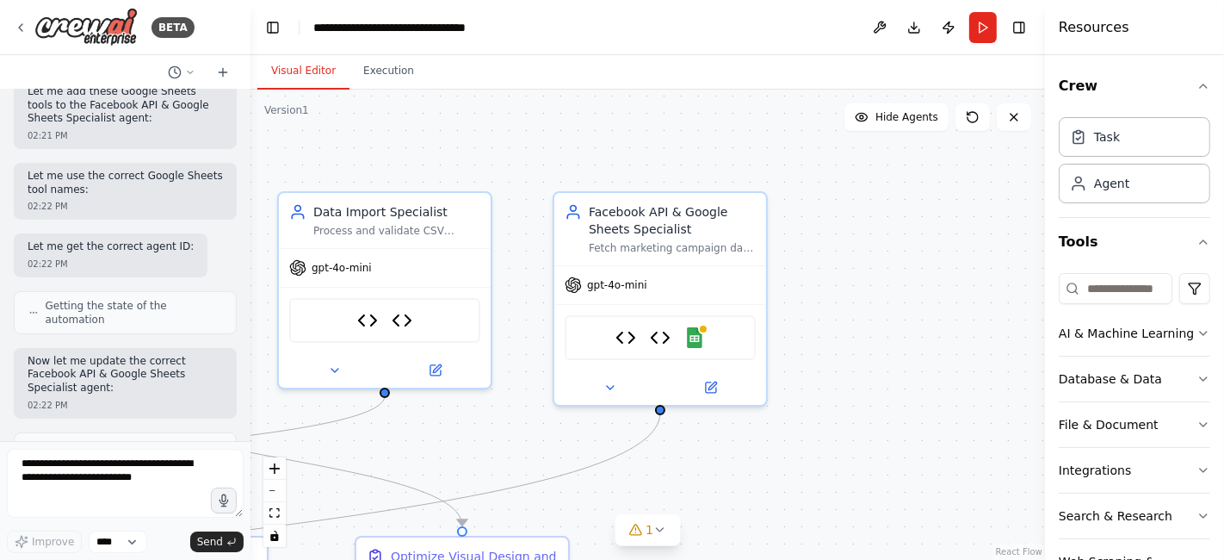
drag, startPoint x: 864, startPoint y: 434, endPoint x: 441, endPoint y: 446, distance: 422.9
click at [441, 446] on div ".deletable-edge-delete-btn { width: 20px; height: 20px; border: 0px solid #ffff…" at bounding box center [648, 325] width 795 height 470
click at [701, 330] on img at bounding box center [695, 334] width 21 height 21
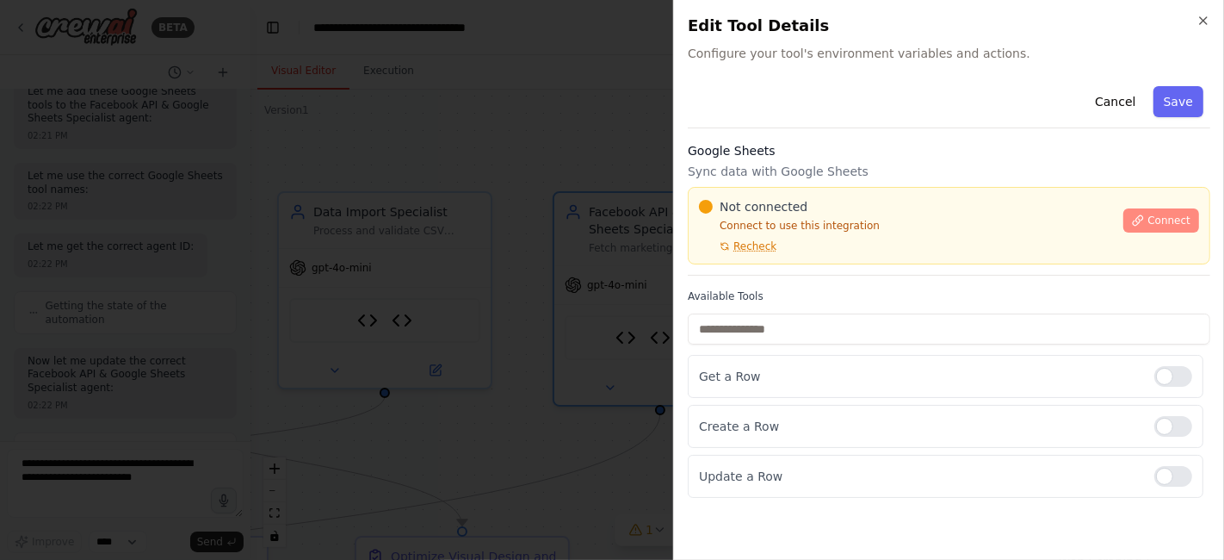
click at [1153, 214] on span "Connect" at bounding box center [1169, 221] width 43 height 14
click at [745, 247] on span "Recheck" at bounding box center [755, 246] width 43 height 14
click at [781, 139] on div "Cancel Save Google Sheets Sync data with Google Sheets Not connected Connect to…" at bounding box center [949, 288] width 523 height 418
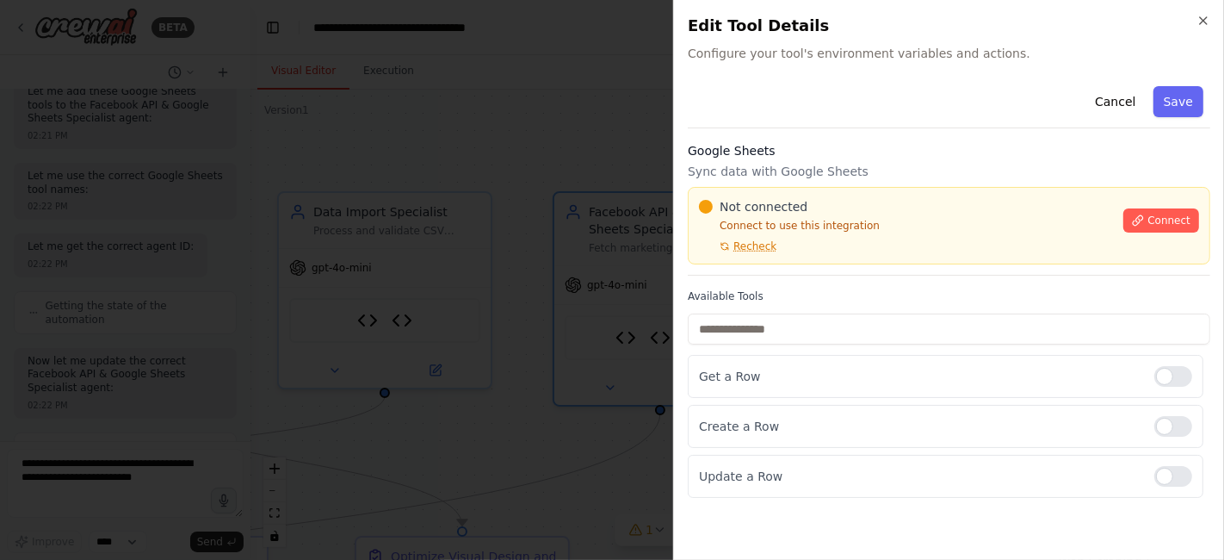
click at [775, 124] on div "Cancel Save" at bounding box center [949, 103] width 523 height 49
click at [763, 133] on div "Cancel Save Google Sheets Sync data with Google Sheets Not connected Connect to…" at bounding box center [949, 288] width 523 height 418
click at [809, 131] on div "Cancel Save Google Sheets Sync data with Google Sheets Not connected Connect to…" at bounding box center [949, 288] width 523 height 418
click at [915, 108] on div "Cancel Save" at bounding box center [949, 103] width 523 height 49
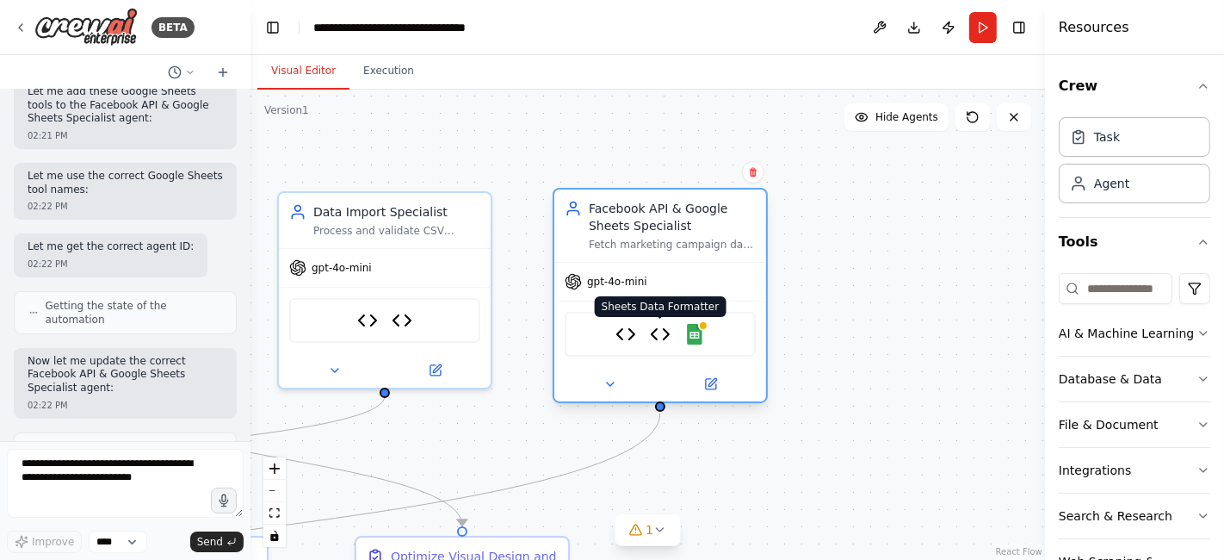
click at [654, 334] on img at bounding box center [660, 334] width 21 height 21
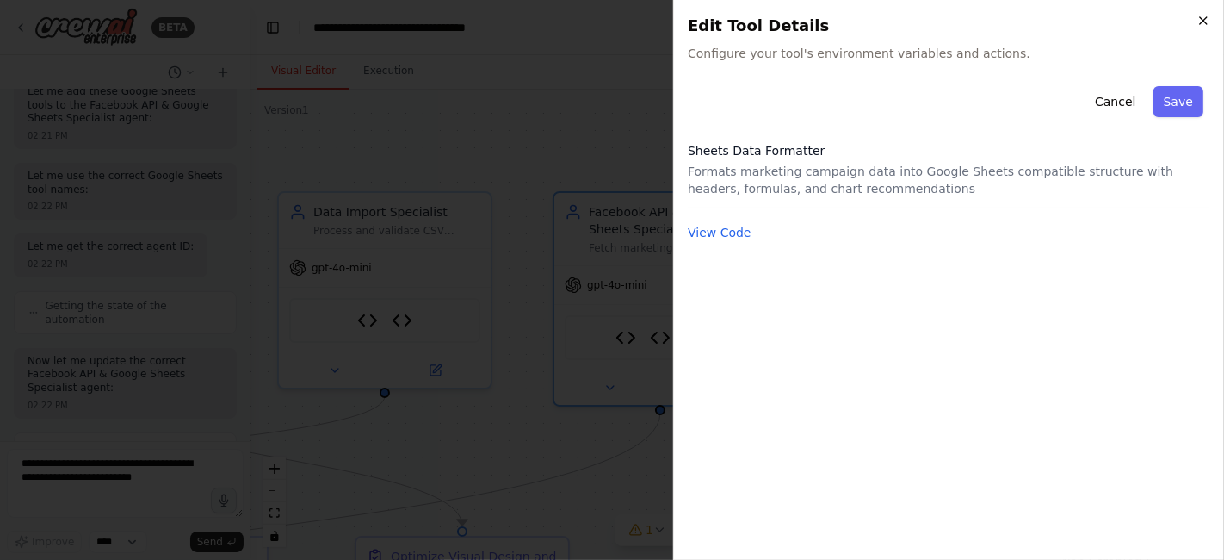
click at [1205, 22] on icon "button" at bounding box center [1204, 21] width 14 height 14
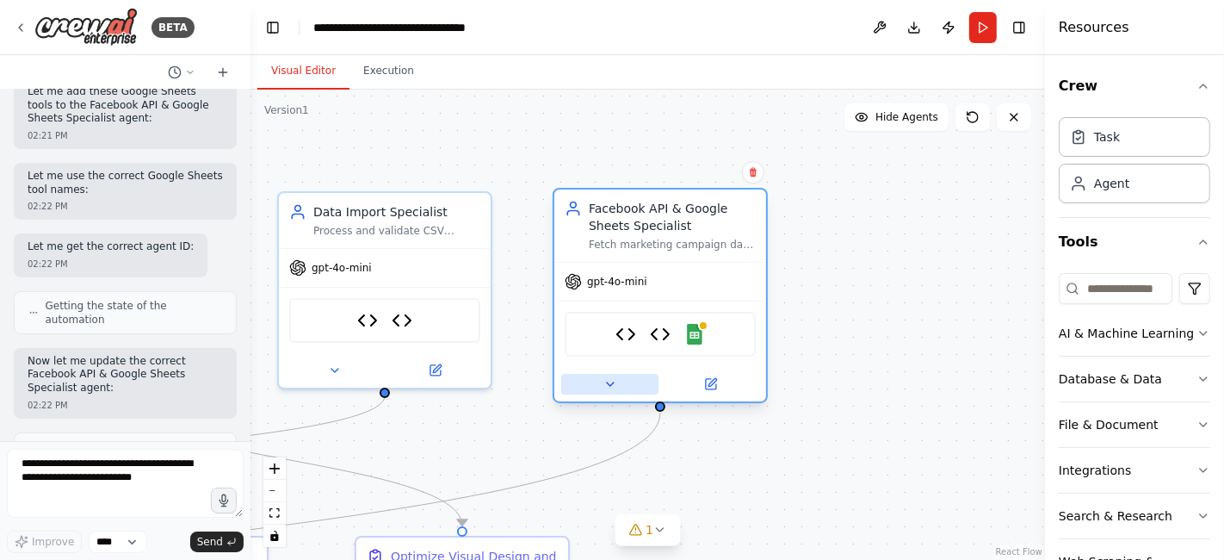
click at [608, 386] on icon at bounding box center [611, 384] width 14 height 14
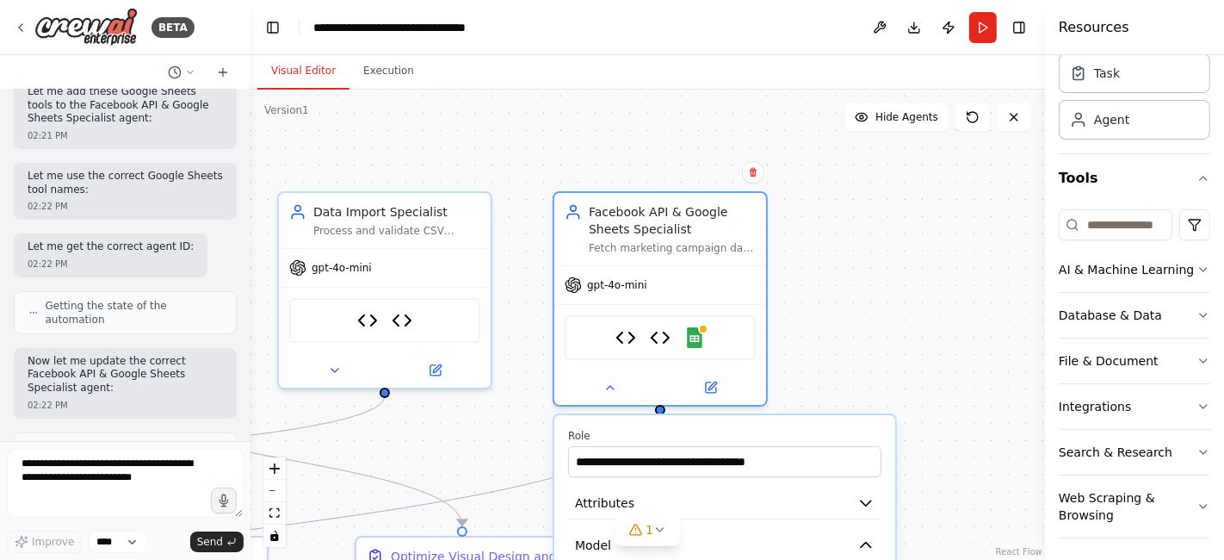
scroll to position [84, 0]
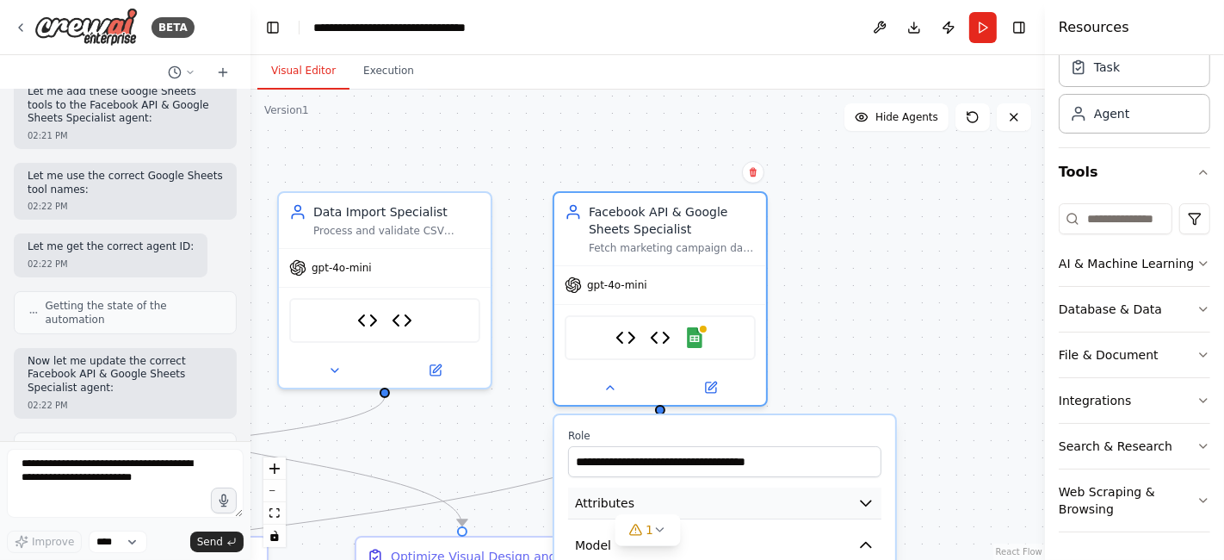
click at [858, 504] on icon "button" at bounding box center [866, 502] width 17 height 17
click at [965, 364] on div ".deletable-edge-delete-btn { width: 20px; height: 20px; border: 0px solid #ffff…" at bounding box center [648, 325] width 795 height 470
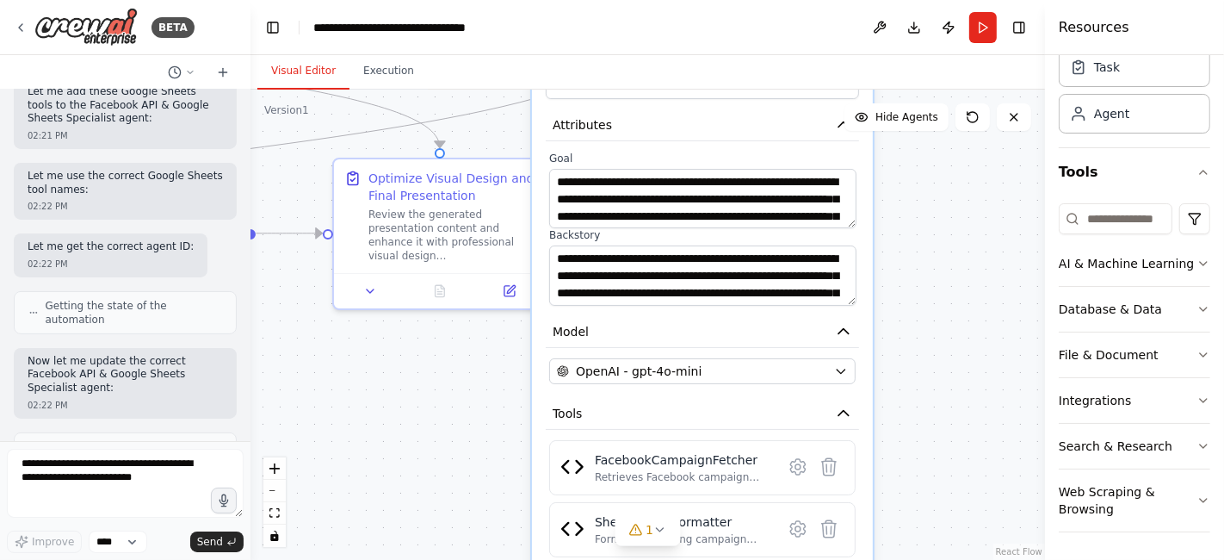
drag, startPoint x: 871, startPoint y: 294, endPoint x: 851, endPoint y: -75, distance: 369.9
click at [851, 0] on html "BETA Templates Conversation with Gemini how we will build the backedn for this …" at bounding box center [612, 280] width 1224 height 560
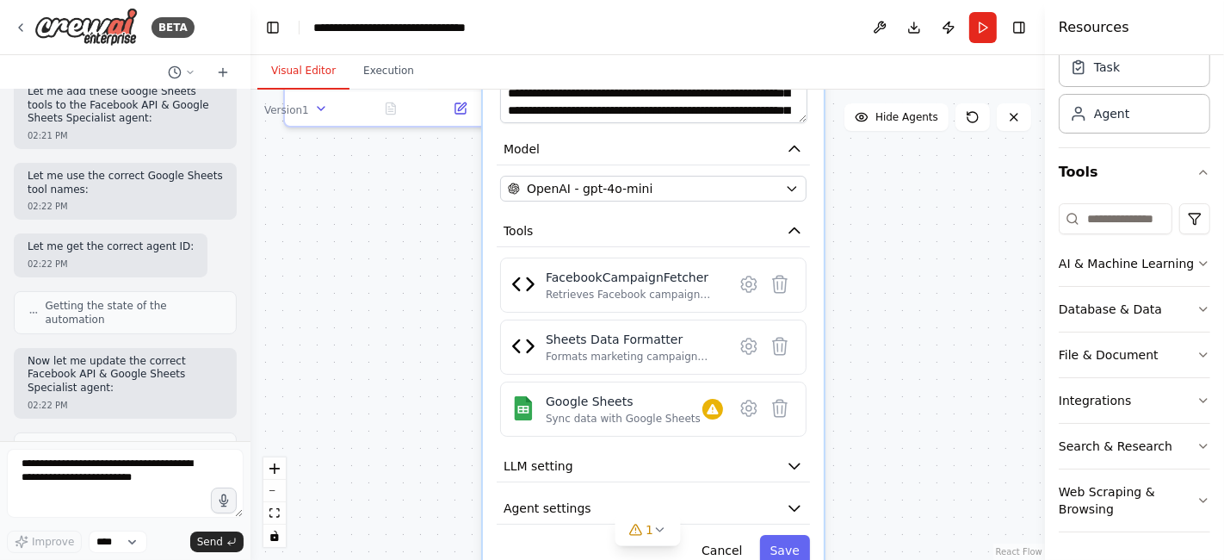
drag, startPoint x: 994, startPoint y: 375, endPoint x: 942, endPoint y: 183, distance: 198.0
click at [942, 183] on div ".deletable-edge-delete-btn { width: 20px; height: 20px; border: 0px solid #ffff…" at bounding box center [648, 325] width 795 height 470
click at [653, 288] on div "Retrieves Facebook campaign data using the Facebook Marketing API with comprehe…" at bounding box center [634, 295] width 177 height 14
click at [518, 285] on img at bounding box center [523, 284] width 24 height 24
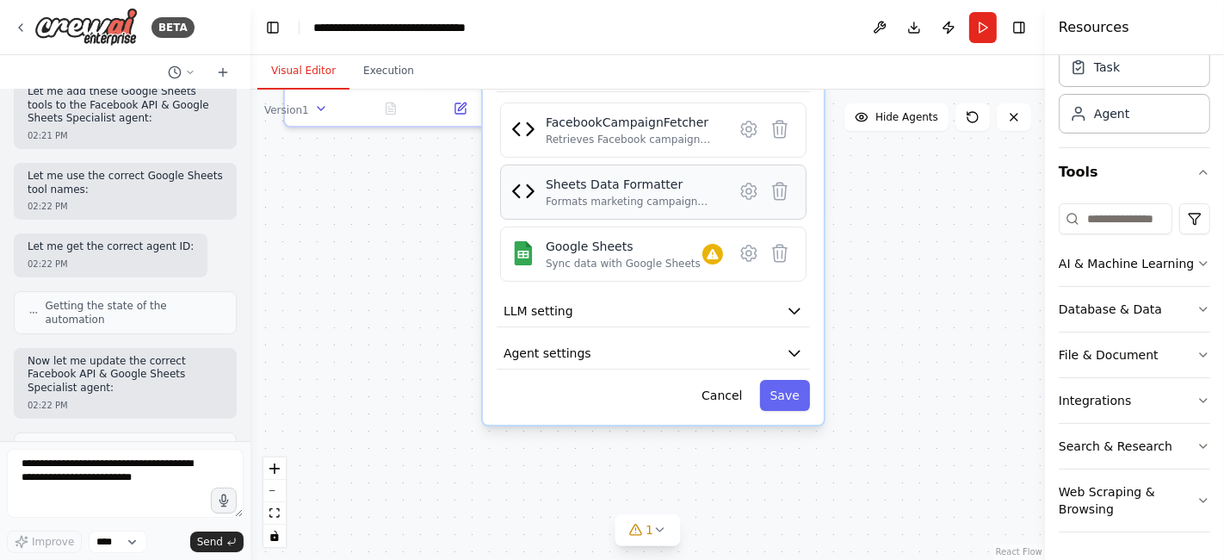
drag, startPoint x: 759, startPoint y: 367, endPoint x: 765, endPoint y: 213, distance: 154.2
click at [765, 213] on div "Sheets Data Formatter Formats marketing campaign data into Google Sheets compat…" at bounding box center [653, 191] width 307 height 55
click at [673, 314] on button "LLM setting" at bounding box center [653, 311] width 313 height 32
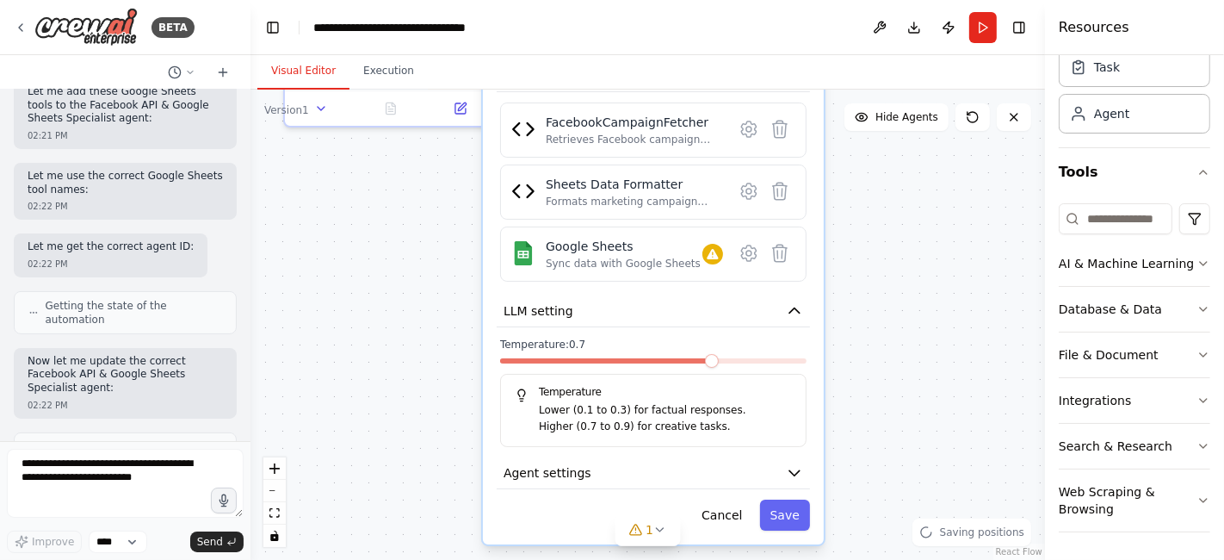
click at [610, 485] on div "**********" at bounding box center [653, 122] width 341 height 845
click at [607, 473] on button "Agent settings" at bounding box center [653, 473] width 313 height 32
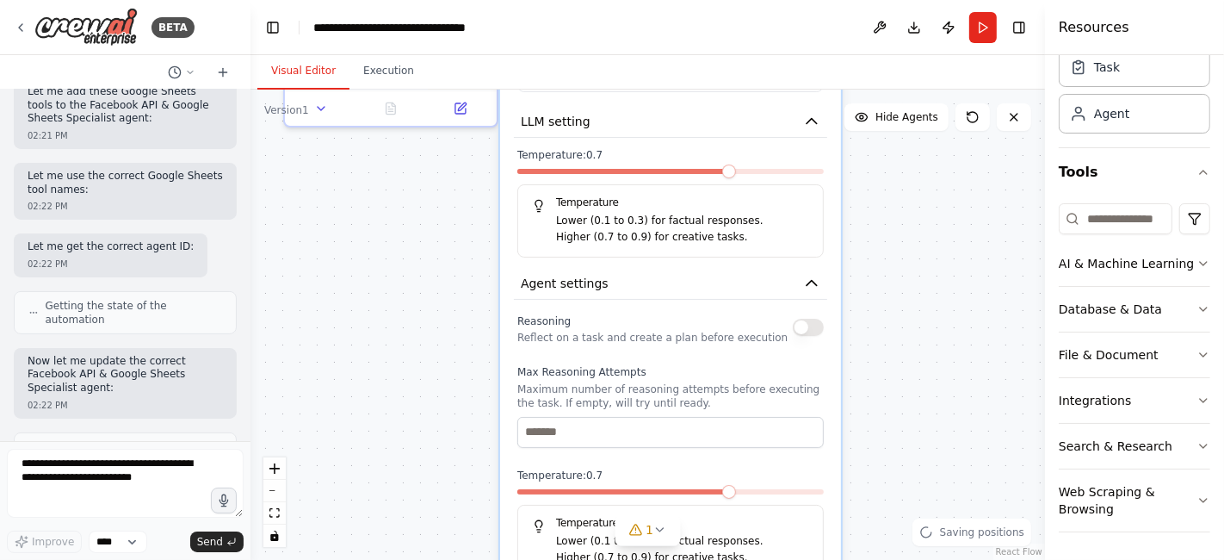
drag, startPoint x: 802, startPoint y: 440, endPoint x: 815, endPoint y: 205, distance: 235.4
click at [815, 205] on div "**********" at bounding box center [670, 240] width 341 height 1460
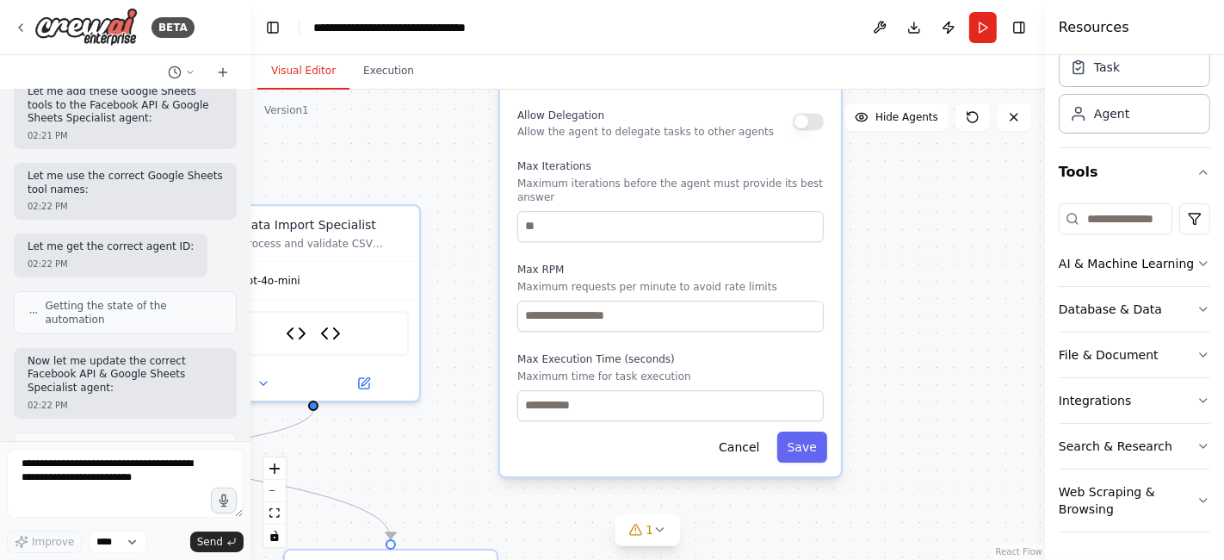
drag, startPoint x: 841, startPoint y: 418, endPoint x: 846, endPoint y: -46, distance: 463.3
click at [846, 0] on html "BETA Templates Conversation with Gemini how we will build the backedn for this …" at bounding box center [612, 280] width 1224 height 560
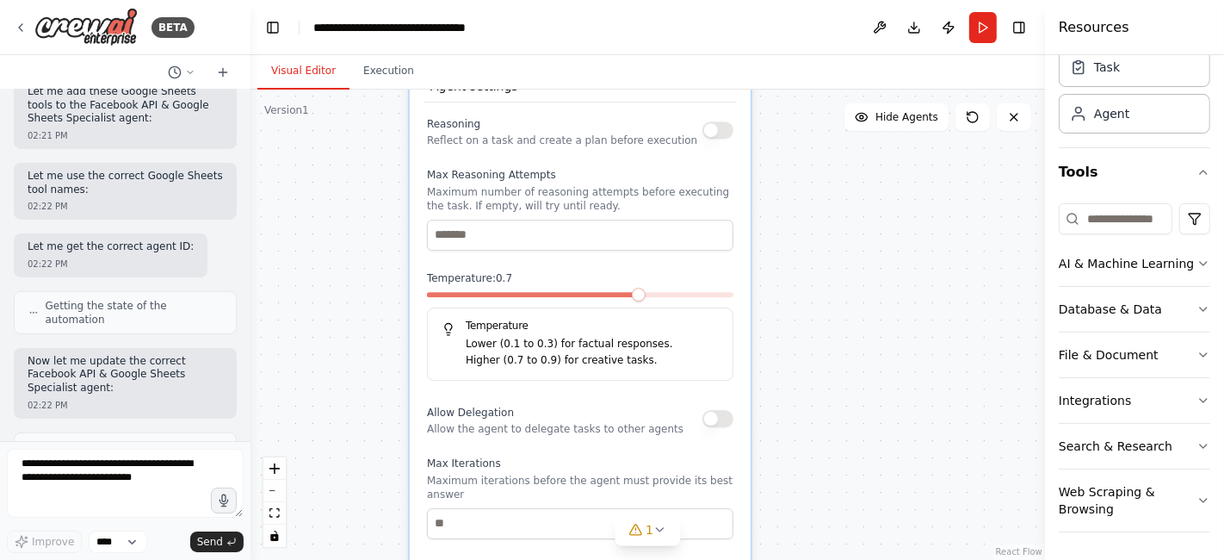
drag, startPoint x: 945, startPoint y: 228, endPoint x: 853, endPoint y: 540, distance: 324.8
click at [853, 540] on div ".deletable-edge-delete-btn { width: 20px; height: 20px; border: 0px solid #ffff…" at bounding box center [648, 325] width 795 height 470
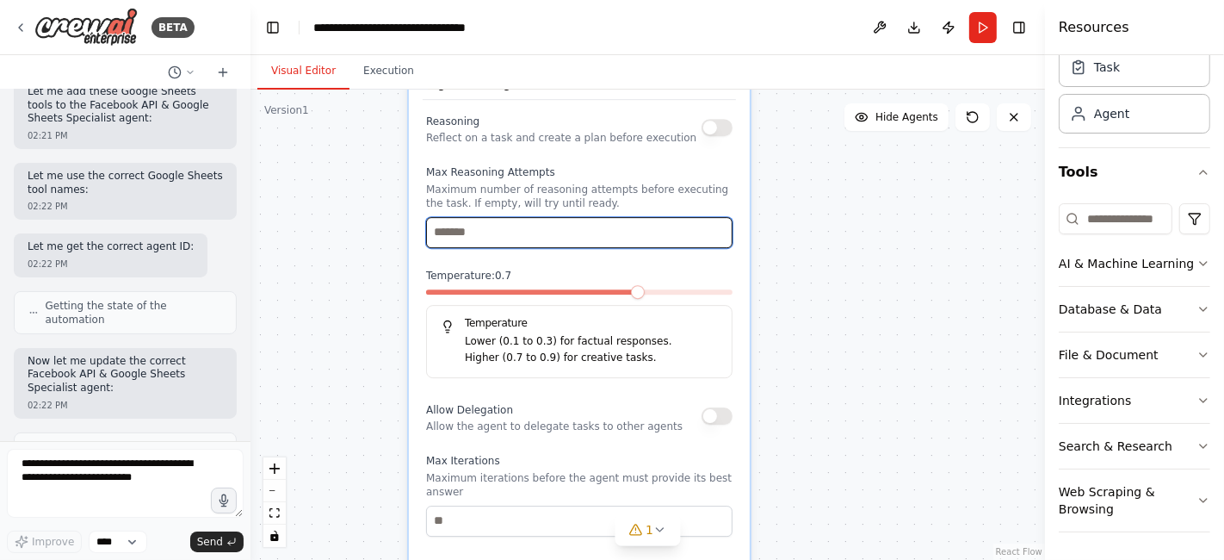
click at [612, 223] on input "number" at bounding box center [579, 232] width 307 height 31
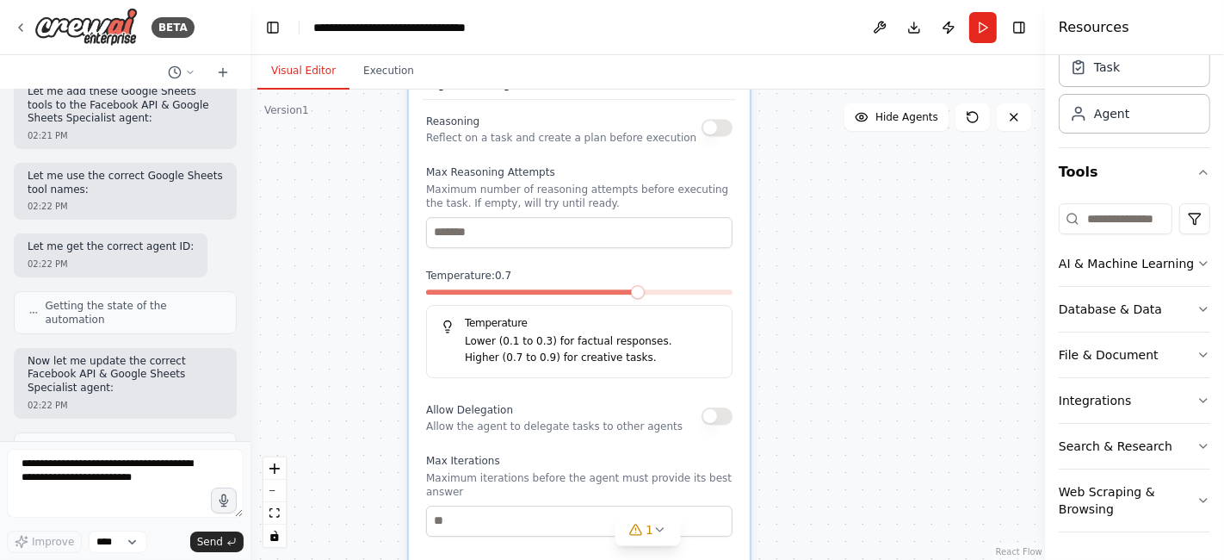
click at [831, 280] on div ".deletable-edge-delete-btn { width: 20px; height: 20px; border: 0px solid #ffff…" at bounding box center [648, 325] width 795 height 470
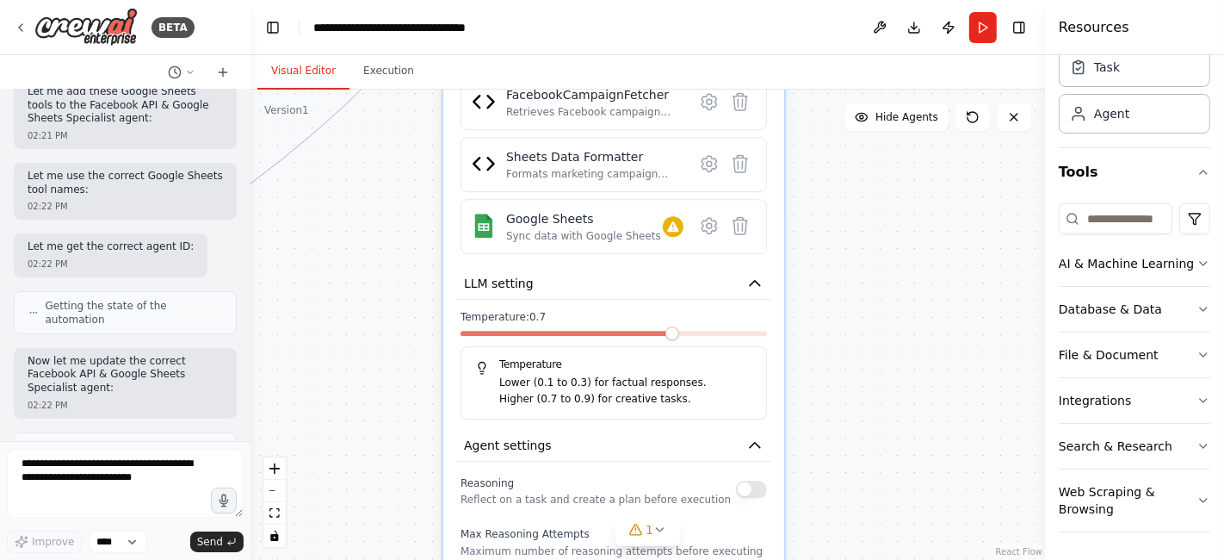
drag, startPoint x: 714, startPoint y: 158, endPoint x: 747, endPoint y: 524, distance: 367.5
click at [747, 527] on label "Max Reasoning Attempts" at bounding box center [614, 534] width 307 height 14
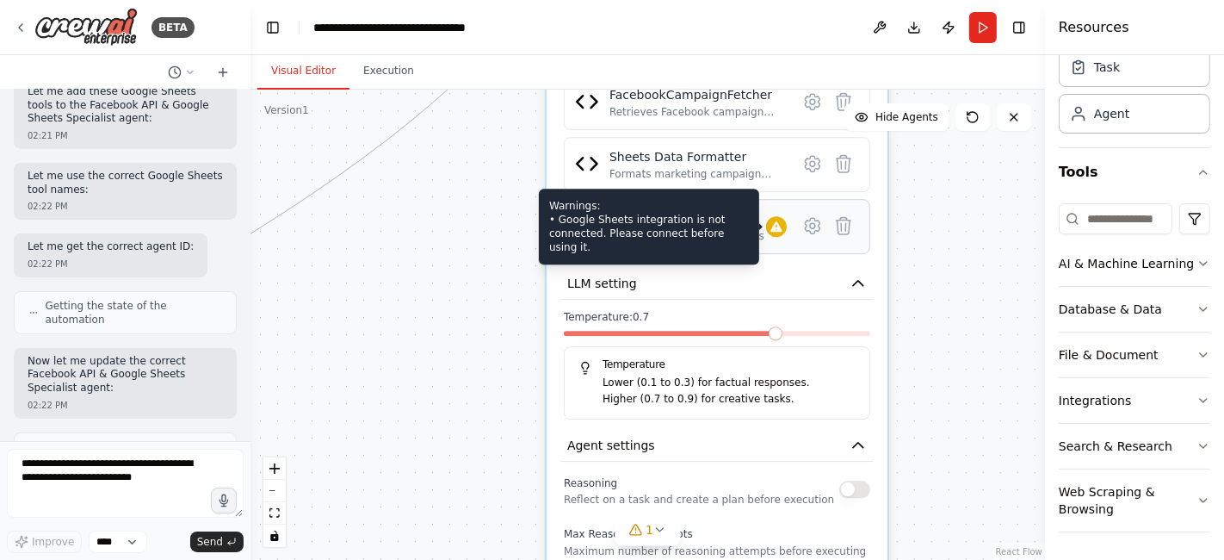
drag, startPoint x: 666, startPoint y: 215, endPoint x: 718, endPoint y: 215, distance: 52.5
click at [718, 215] on div "Warnings: • Google Sheets integration is not connected. Please connect before u…" at bounding box center [649, 227] width 220 height 76
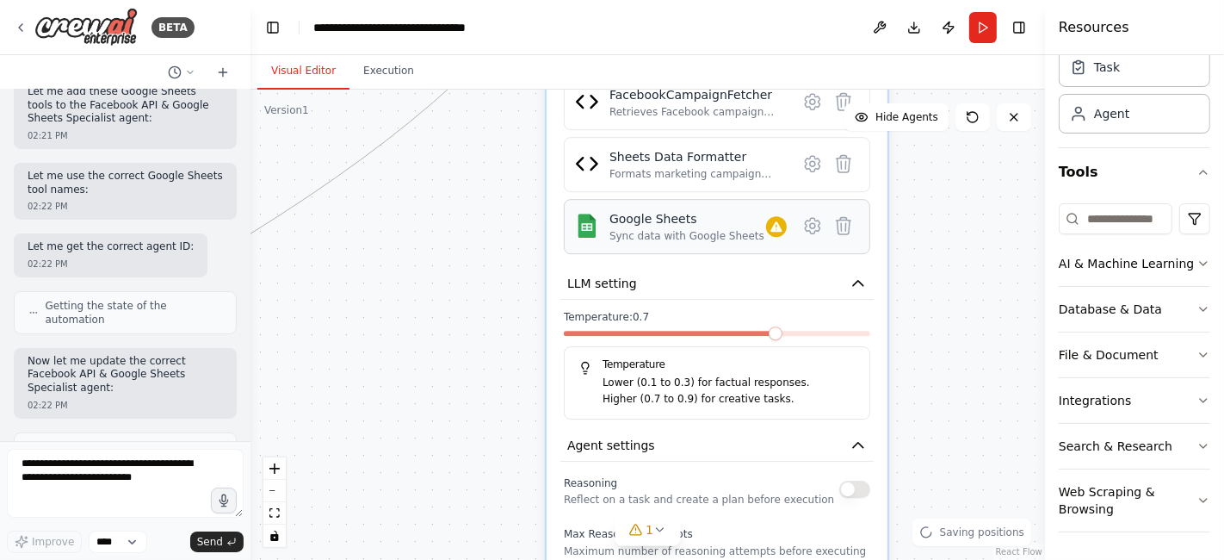
click at [684, 220] on div "Google Sheets" at bounding box center [687, 218] width 155 height 17
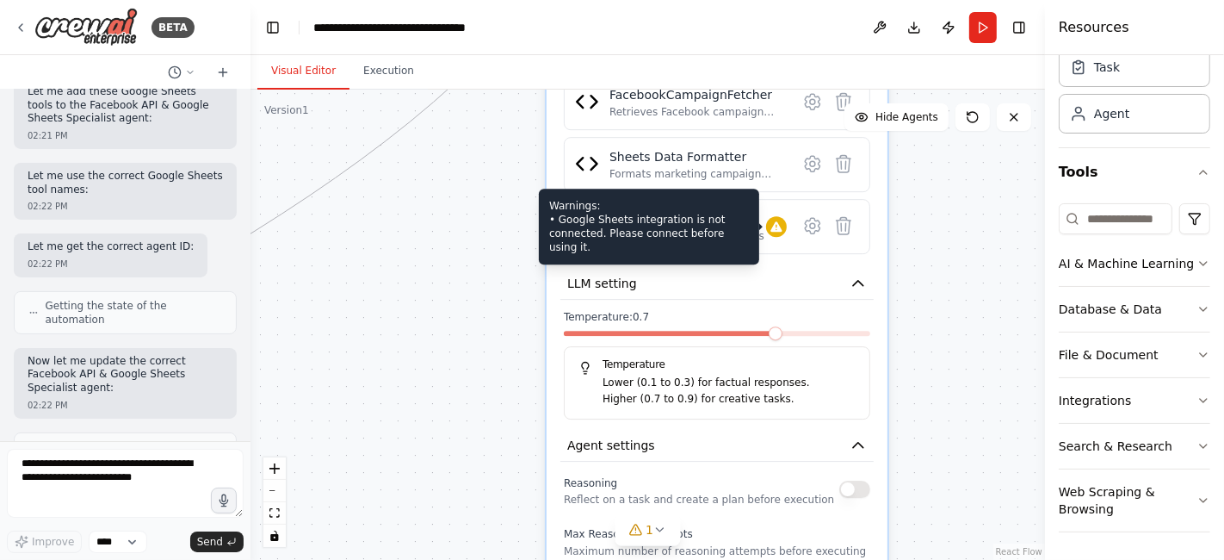
click at [777, 230] on div at bounding box center [776, 226] width 21 height 21
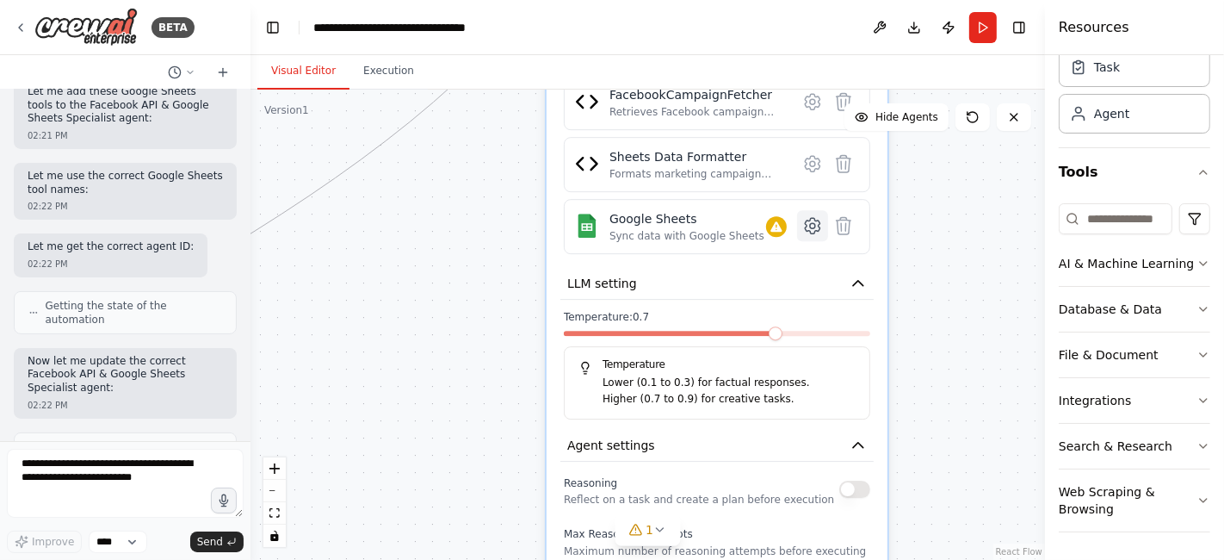
click at [813, 225] on icon at bounding box center [812, 225] width 15 height 15
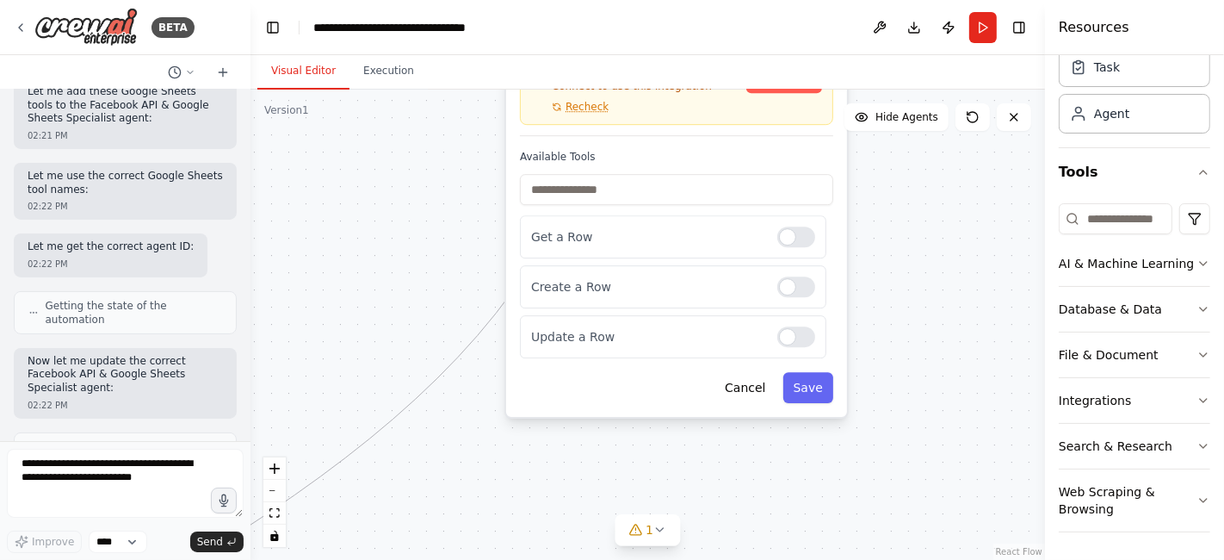
drag, startPoint x: 702, startPoint y: 288, endPoint x: 660, endPoint y: 604, distance: 319.5
click at [660, 559] on html "BETA Templates Conversation with Gemini how we will build the backedn for this …" at bounding box center [612, 280] width 1224 height 560
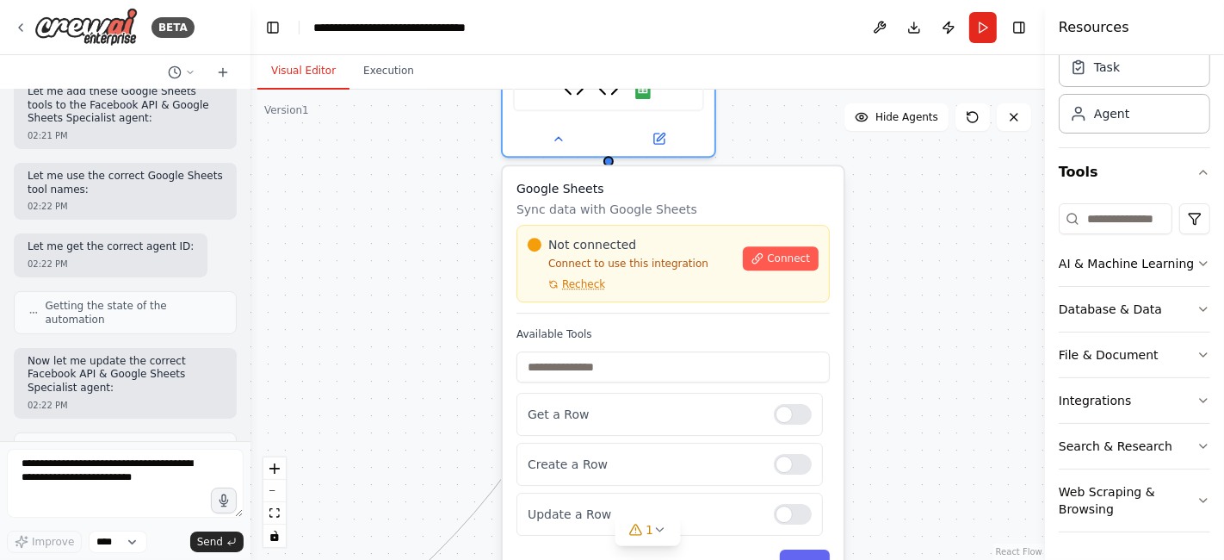
drag, startPoint x: 937, startPoint y: 262, endPoint x: 934, endPoint y: 439, distance: 177.4
click at [934, 439] on div ".deletable-edge-delete-btn { width: 20px; height: 20px; border: 0px solid #ffff…" at bounding box center [648, 325] width 795 height 470
click at [793, 257] on span "Connect" at bounding box center [788, 258] width 43 height 14
click at [572, 287] on span "Recheck" at bounding box center [583, 284] width 43 height 14
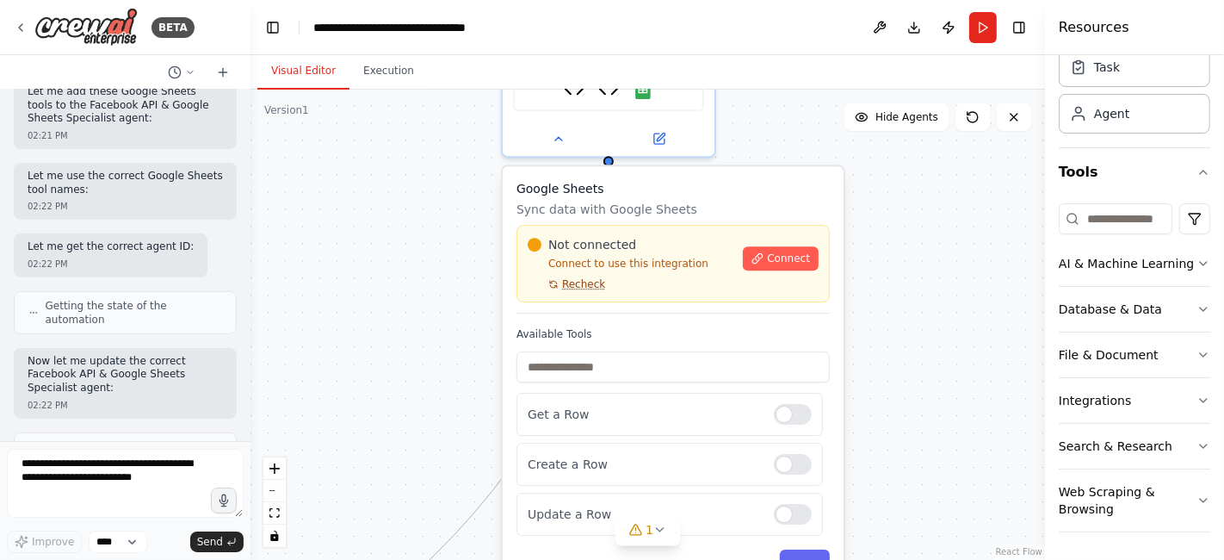
click at [583, 288] on span "Recheck" at bounding box center [583, 284] width 43 height 14
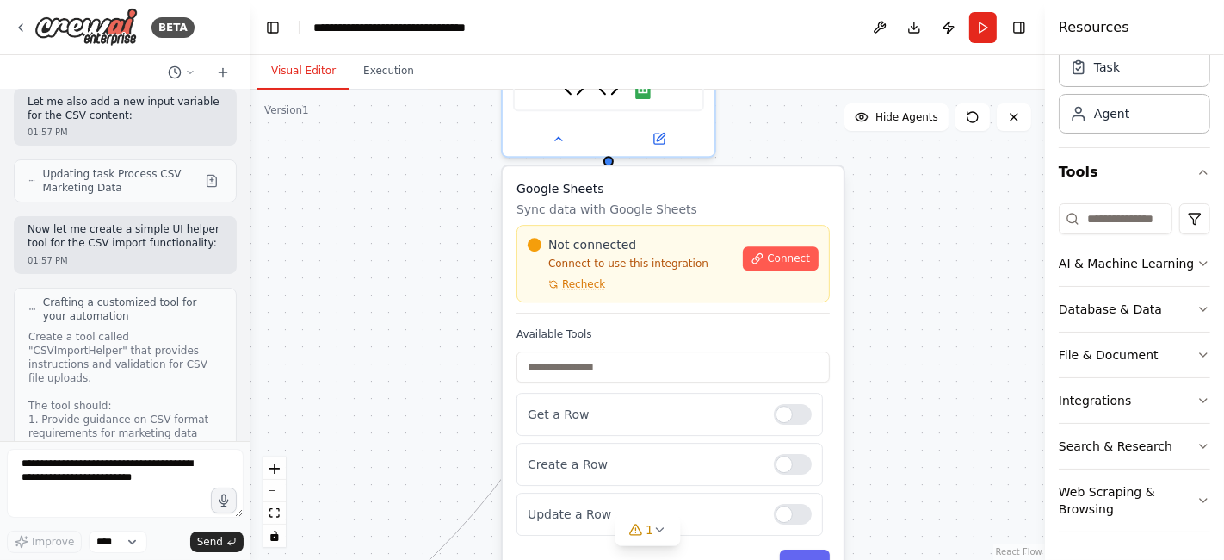
scroll to position [27172, 0]
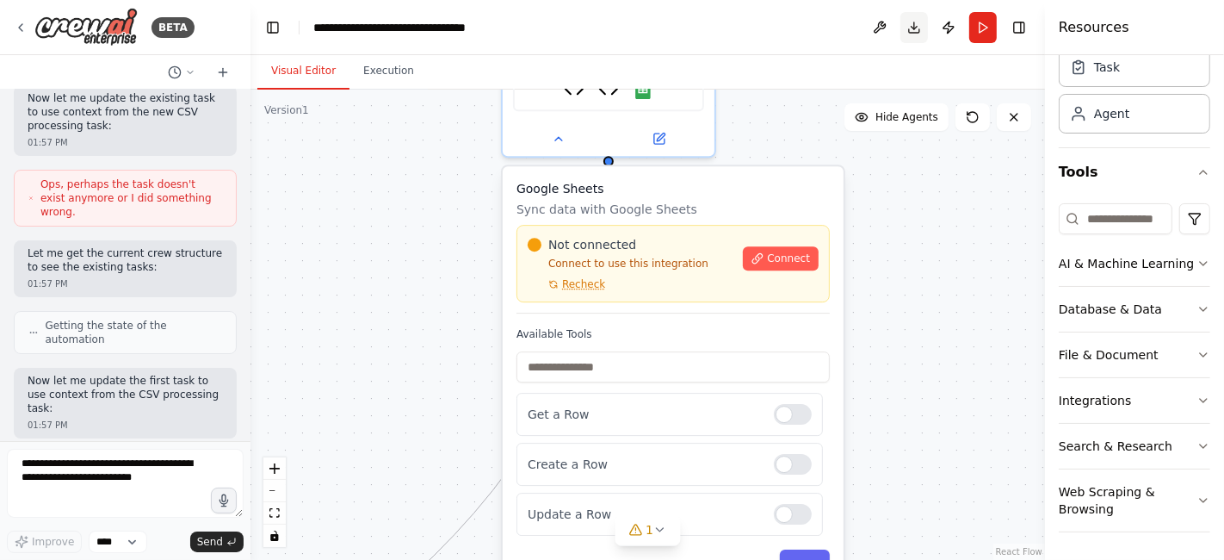
click at [914, 28] on button "Download" at bounding box center [915, 27] width 28 height 31
click at [469, 214] on div ".deletable-edge-delete-btn { width: 20px; height: 20px; border: 0px solid #ffff…" at bounding box center [648, 325] width 795 height 470
click at [435, 210] on div ".deletable-edge-delete-btn { width: 20px; height: 20px; border: 0px solid #ffff…" at bounding box center [648, 325] width 795 height 470
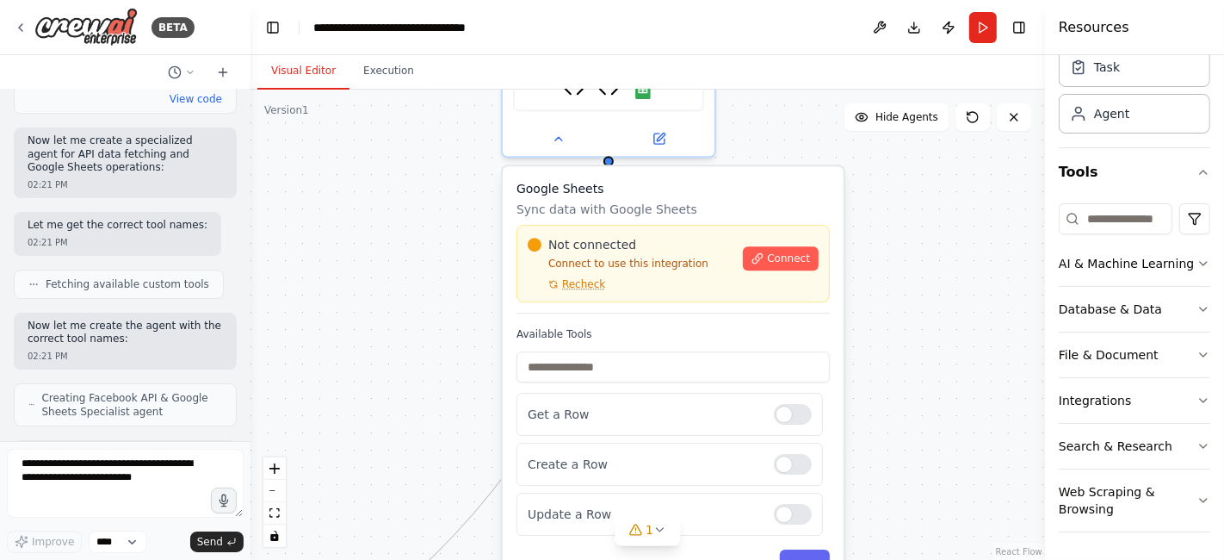
scroll to position [33377, 0]
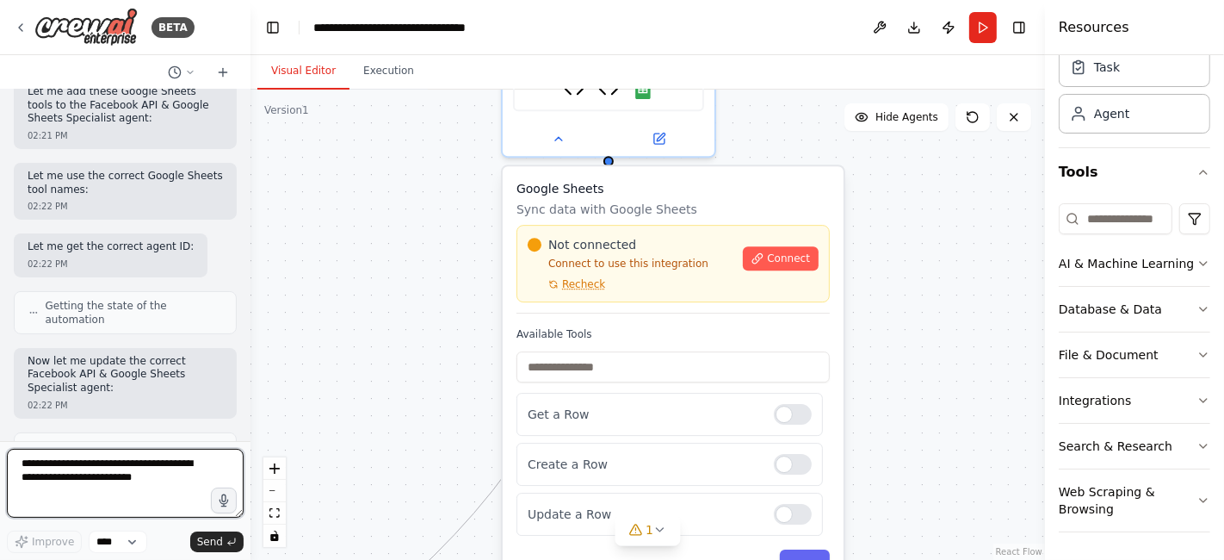
click at [32, 471] on textarea at bounding box center [125, 483] width 237 height 69
type textarea "**********"
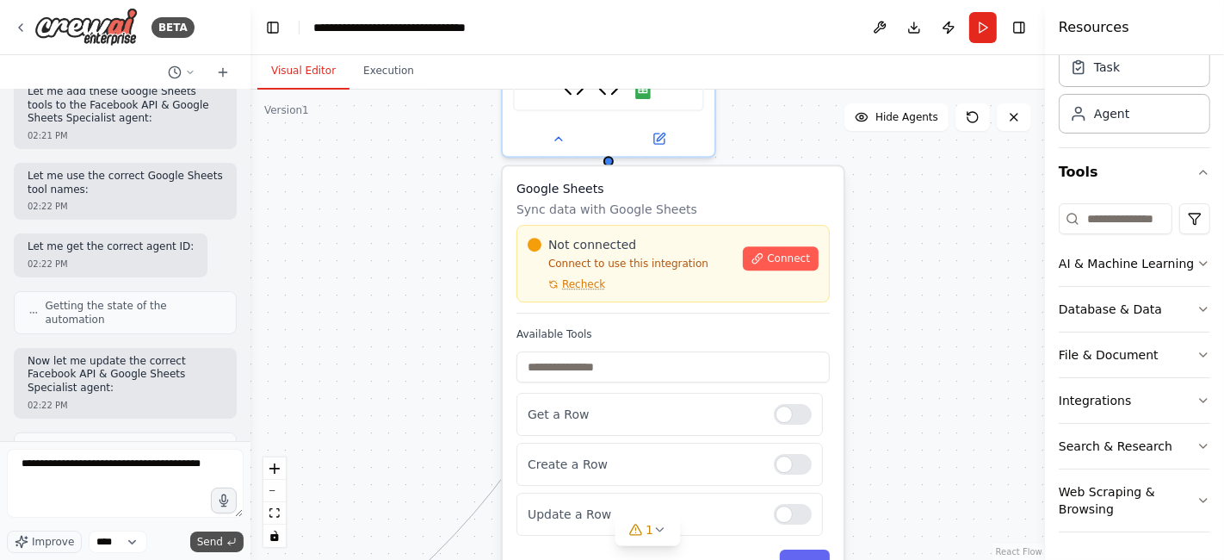
click at [213, 541] on span "Send" at bounding box center [210, 542] width 26 height 14
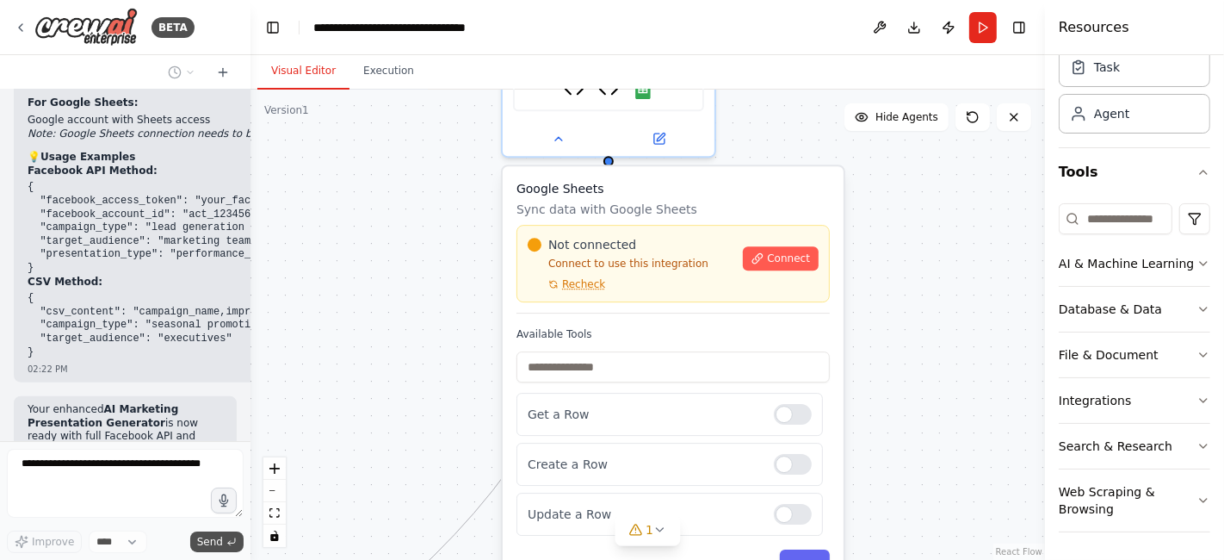
scroll to position [34625, 0]
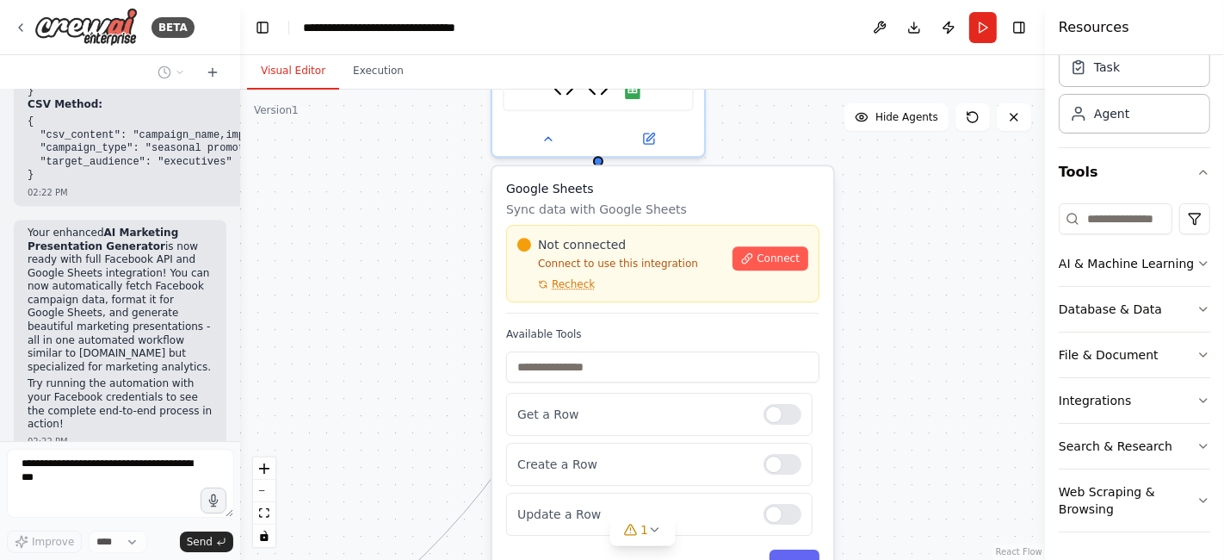
drag, startPoint x: 243, startPoint y: 419, endPoint x: 239, endPoint y: 398, distance: 21.8
click at [239, 398] on div "BETA Templates Conversation with Gemini how we will build the backedn for this …" at bounding box center [612, 280] width 1224 height 560
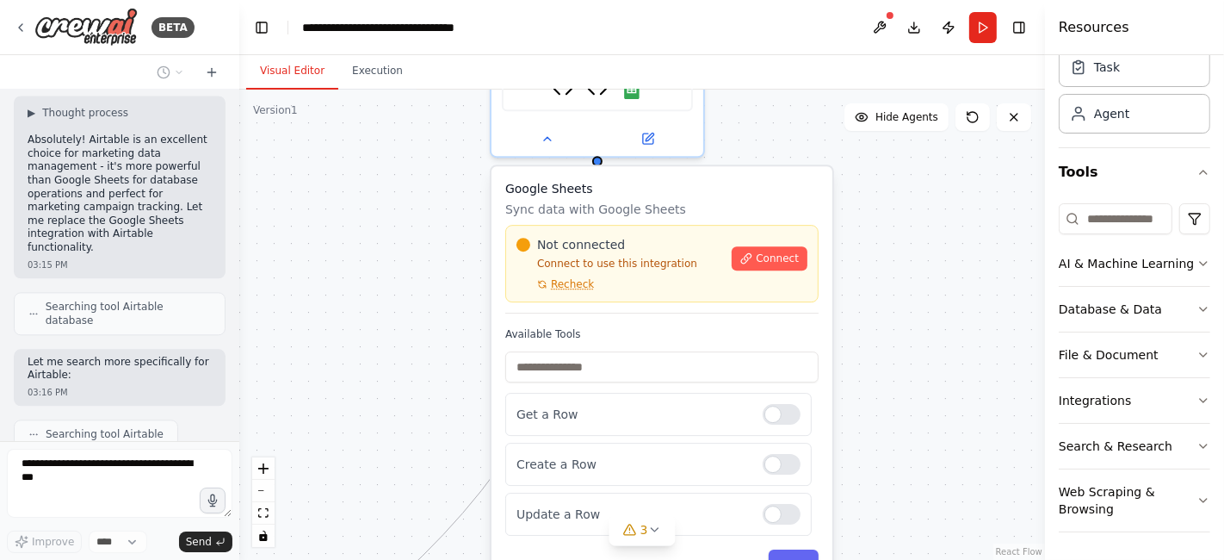
scroll to position [36991, 0]
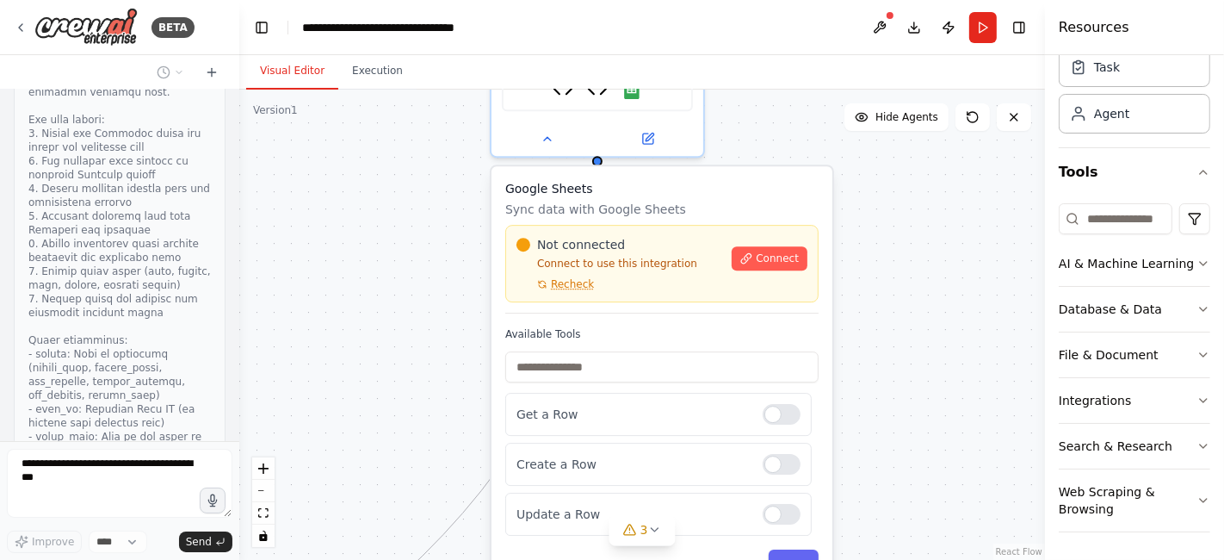
click at [316, 367] on div ".deletable-edge-delete-btn { width: 20px; height: 20px; border: 0px solid #ffff…" at bounding box center [642, 325] width 806 height 470
click at [927, 283] on div ".deletable-edge-delete-btn { width: 20px; height: 20px; border: 0px solid #ffff…" at bounding box center [642, 325] width 806 height 470
click at [650, 536] on icon at bounding box center [654, 530] width 14 height 14
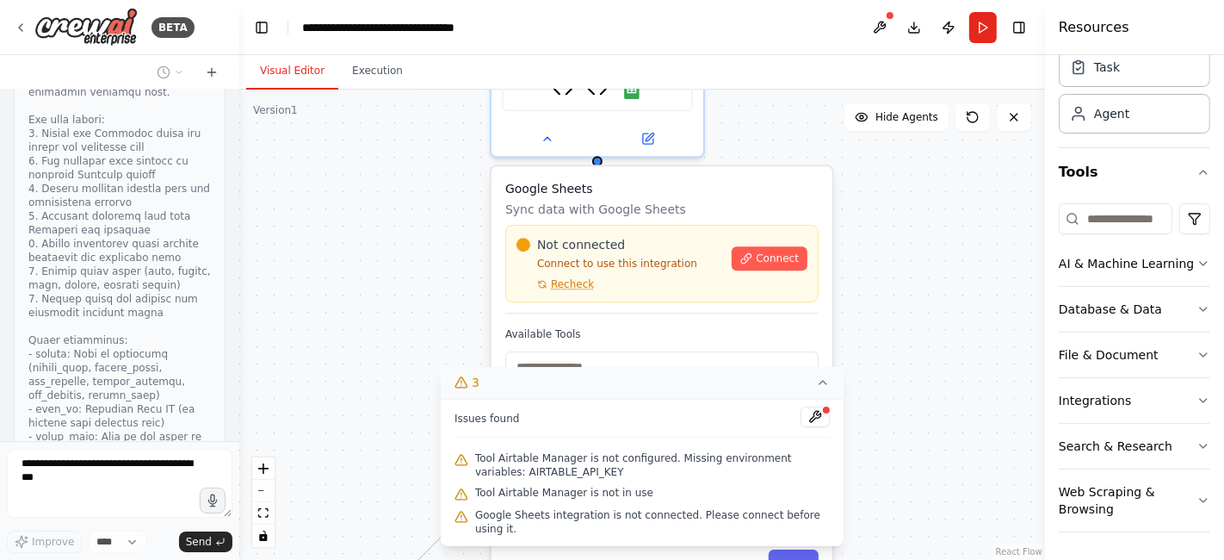
click at [406, 332] on div ".deletable-edge-delete-btn { width: 20px; height: 20px; border: 0px solid #ffff…" at bounding box center [642, 325] width 806 height 470
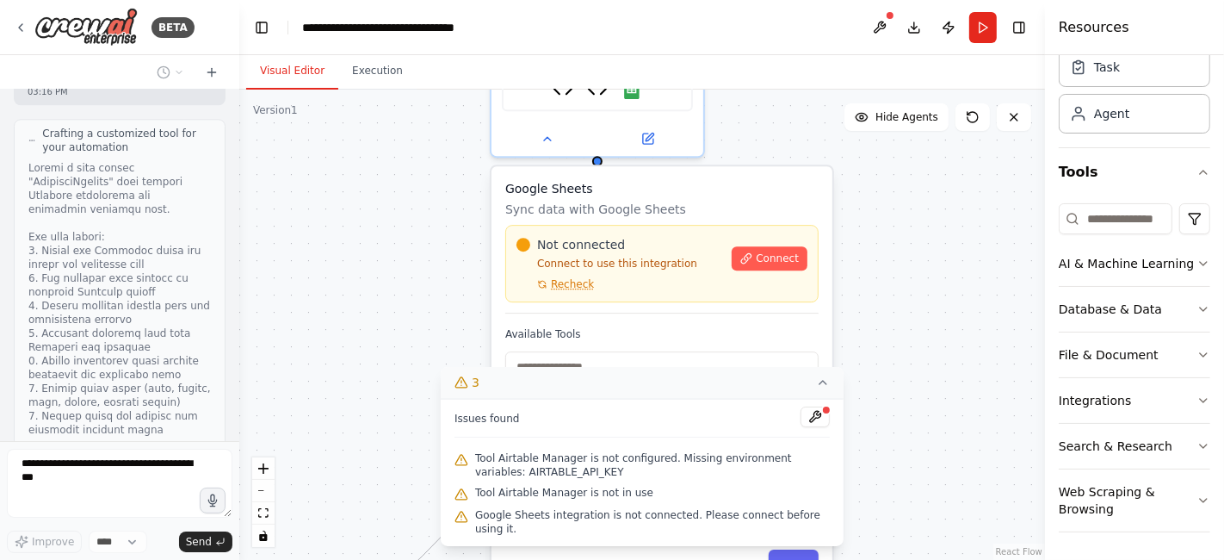
click at [291, 341] on div ".deletable-edge-delete-btn { width: 20px; height: 20px; border: 0px solid #ffff…" at bounding box center [642, 325] width 806 height 470
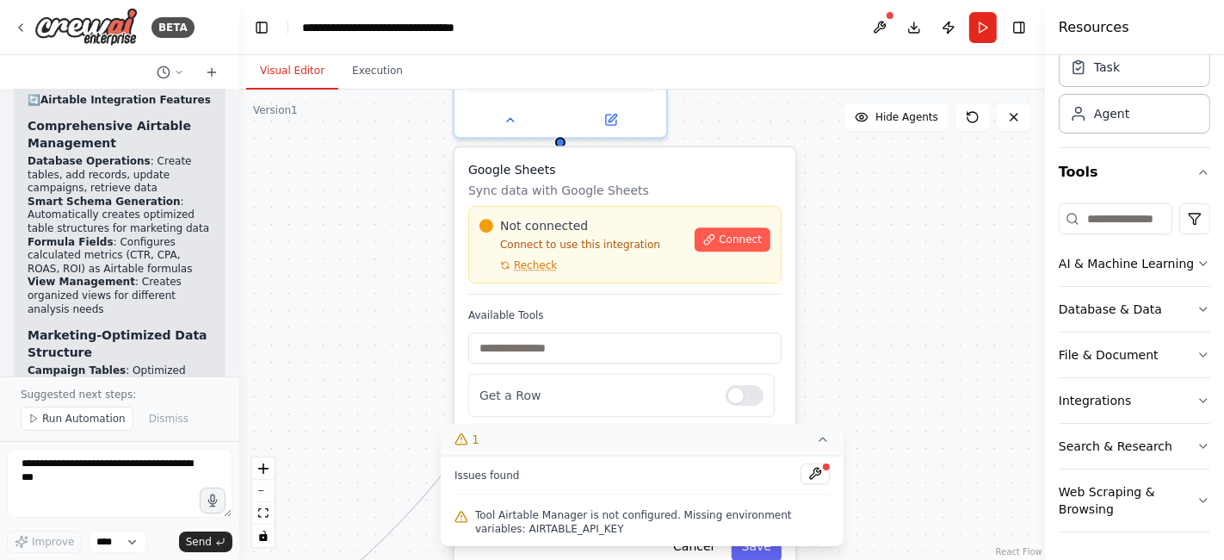
drag, startPoint x: 263, startPoint y: 369, endPoint x: 226, endPoint y: 350, distance: 41.6
click at [226, 350] on div "BETA Templates Conversation with Gemini how we will build the backedn for this …" at bounding box center [612, 280] width 1224 height 560
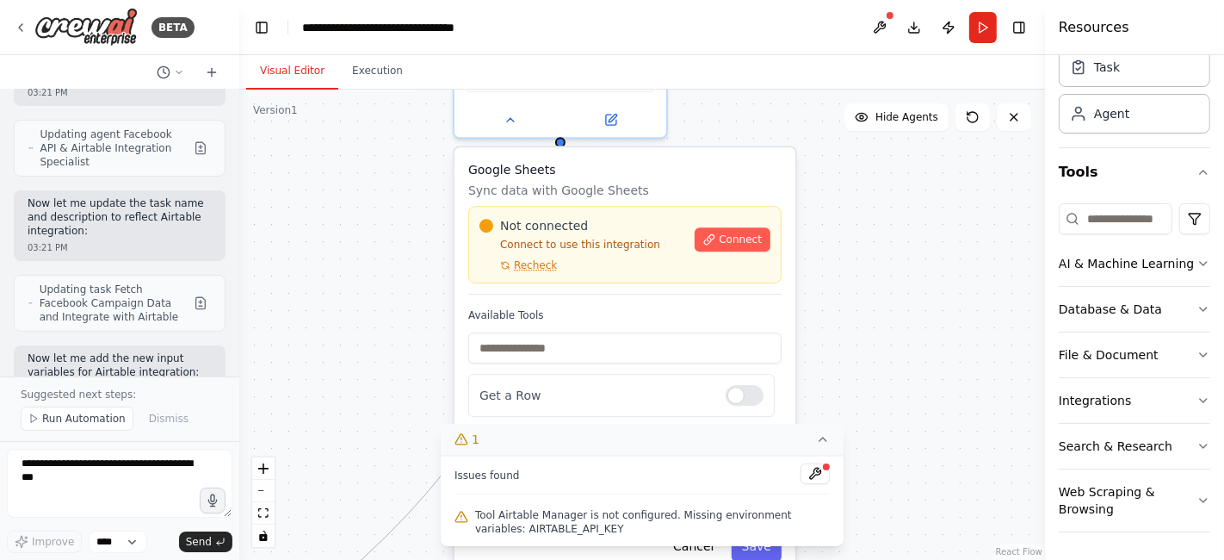
scroll to position [39804, 0]
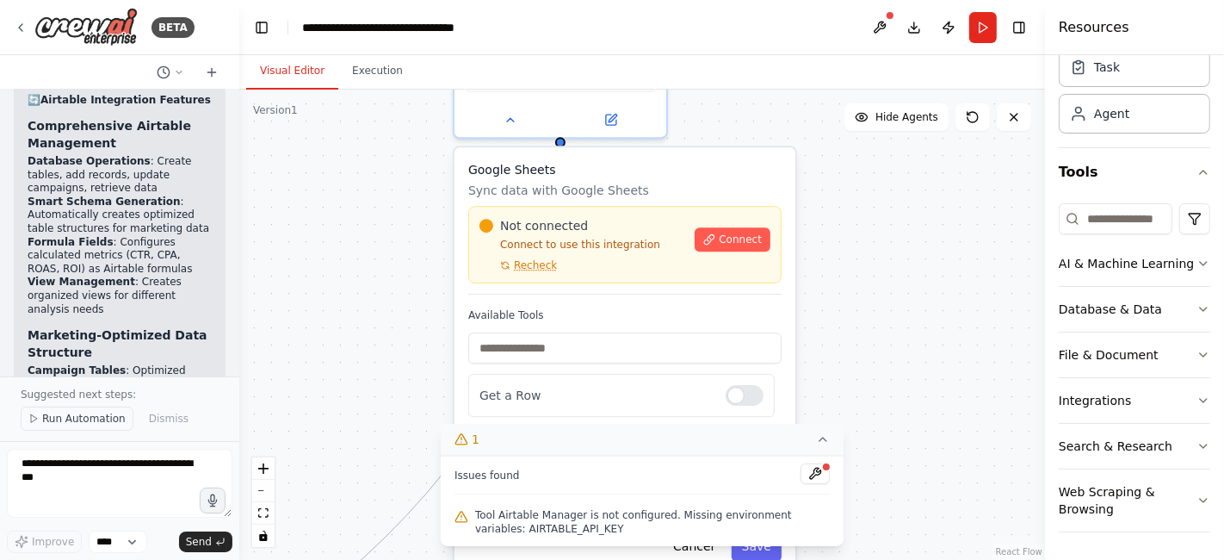
click at [76, 420] on span "Run Automation" at bounding box center [84, 419] width 84 height 14
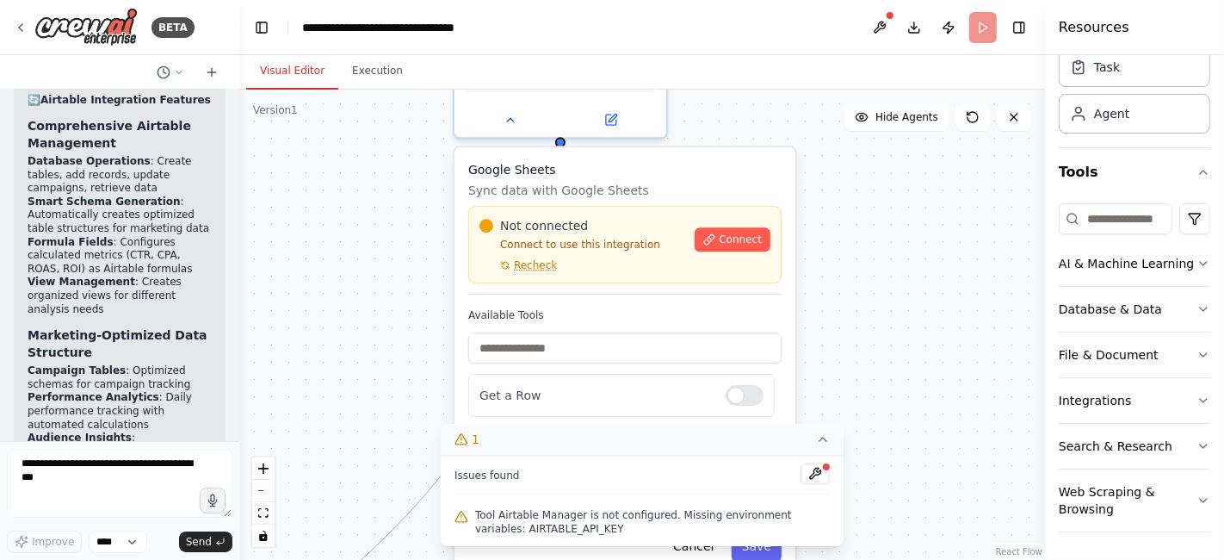
scroll to position [39740, 0]
